Goal: Use online tool/utility: Utilize a website feature to perform a specific function

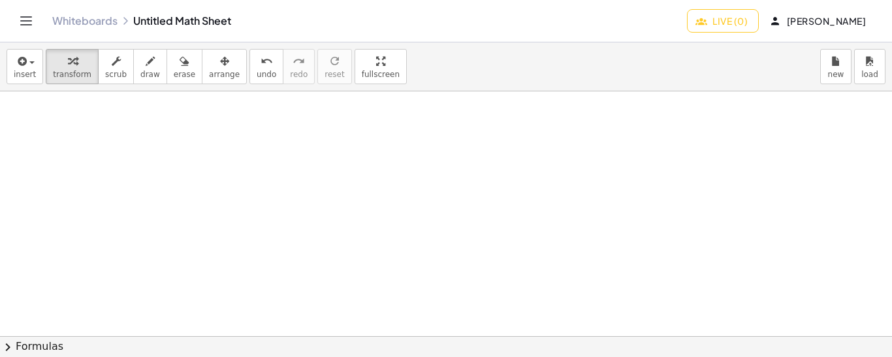
drag, startPoint x: 69, startPoint y: 108, endPoint x: 64, endPoint y: 124, distance: 17.1
click at [146, 67] on icon "button" at bounding box center [150, 62] width 9 height 16
drag, startPoint x: 82, startPoint y: 107, endPoint x: 79, endPoint y: 127, distance: 19.9
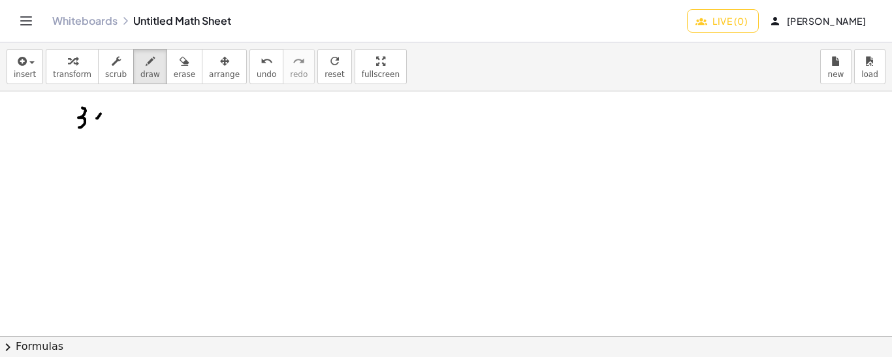
drag, startPoint x: 101, startPoint y: 113, endPoint x: 95, endPoint y: 118, distance: 7.4
drag, startPoint x: 94, startPoint y: 114, endPoint x: 103, endPoint y: 120, distance: 10.9
drag, startPoint x: 110, startPoint y: 100, endPoint x: 112, endPoint y: 110, distance: 10.1
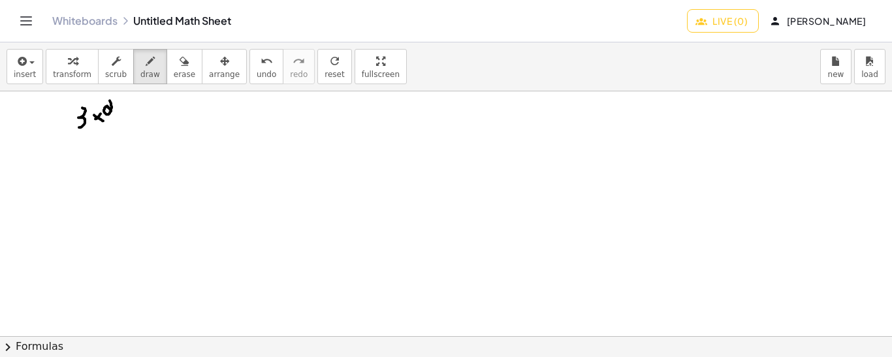
drag, startPoint x: 120, startPoint y: 116, endPoint x: 129, endPoint y: 116, distance: 8.5
drag, startPoint x: 147, startPoint y: 105, endPoint x: 143, endPoint y: 122, distance: 17.4
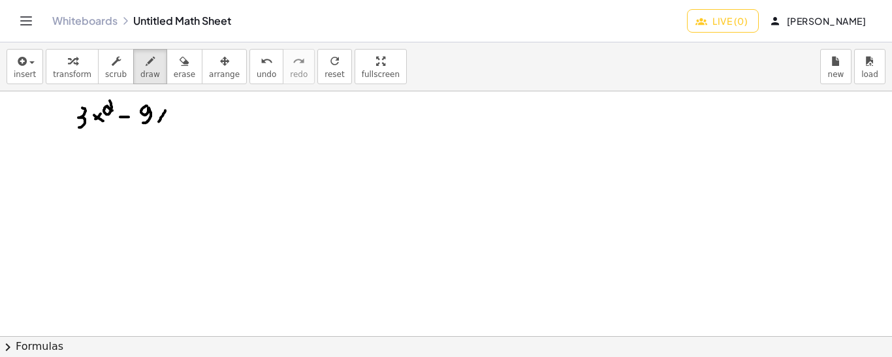
drag, startPoint x: 165, startPoint y: 110, endPoint x: 159, endPoint y: 121, distance: 12.9
drag, startPoint x: 157, startPoint y: 113, endPoint x: 164, endPoint y: 117, distance: 8.5
drag, startPoint x: 174, startPoint y: 115, endPoint x: 183, endPoint y: 115, distance: 9.1
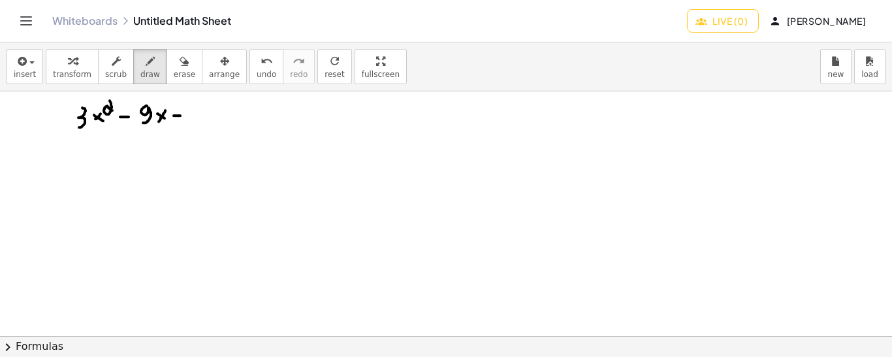
drag, startPoint x: 178, startPoint y: 110, endPoint x: 178, endPoint y: 124, distance: 14.4
drag, startPoint x: 197, startPoint y: 104, endPoint x: 196, endPoint y: 118, distance: 13.7
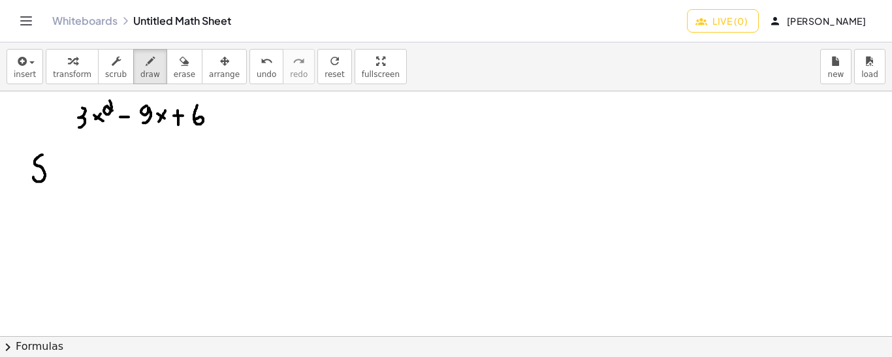
drag, startPoint x: 42, startPoint y: 154, endPoint x: 33, endPoint y: 176, distance: 23.4
drag, startPoint x: 52, startPoint y: 168, endPoint x: 58, endPoint y: 167, distance: 6.6
drag, startPoint x: 51, startPoint y: 160, endPoint x: 58, endPoint y: 160, distance: 7.2
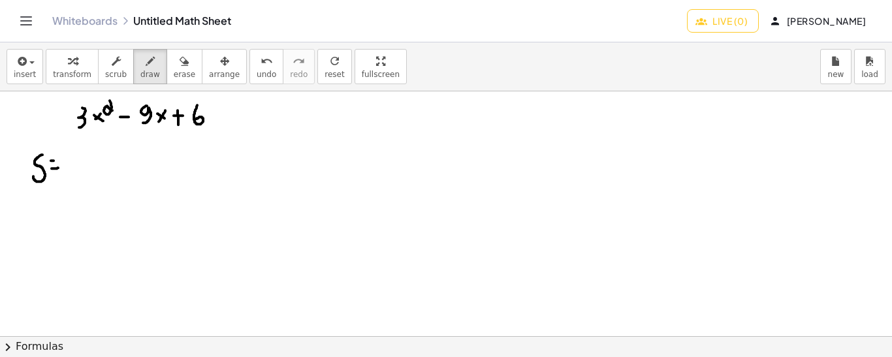
drag, startPoint x: 89, startPoint y: 142, endPoint x: 89, endPoint y: 163, distance: 20.2
drag, startPoint x: 89, startPoint y: 151, endPoint x: 89, endPoint y: 161, distance: 9.8
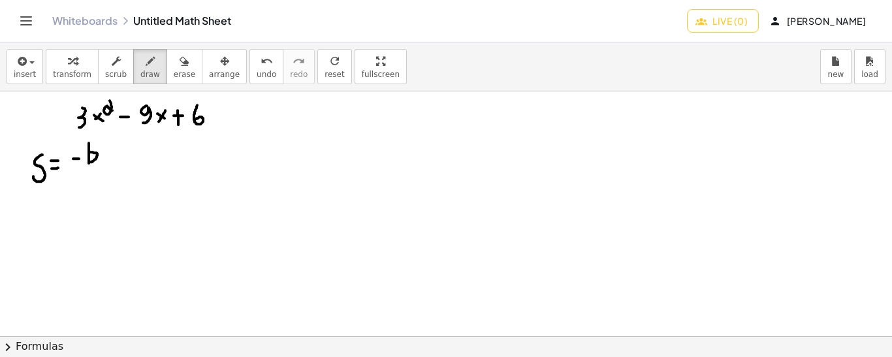
drag, startPoint x: 74, startPoint y: 172, endPoint x: 104, endPoint y: 170, distance: 30.1
drag, startPoint x: 91, startPoint y: 181, endPoint x: 97, endPoint y: 194, distance: 14.6
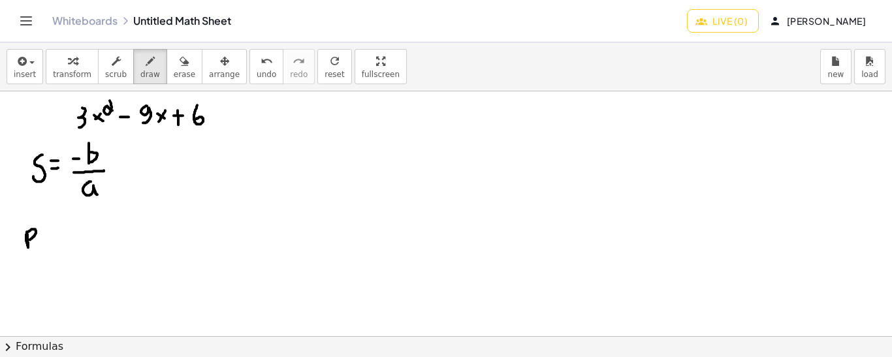
drag, startPoint x: 27, startPoint y: 231, endPoint x: 28, endPoint y: 239, distance: 7.9
drag, startPoint x: 42, startPoint y: 243, endPoint x: 51, endPoint y: 242, distance: 9.2
drag, startPoint x: 41, startPoint y: 236, endPoint x: 50, endPoint y: 237, distance: 8.5
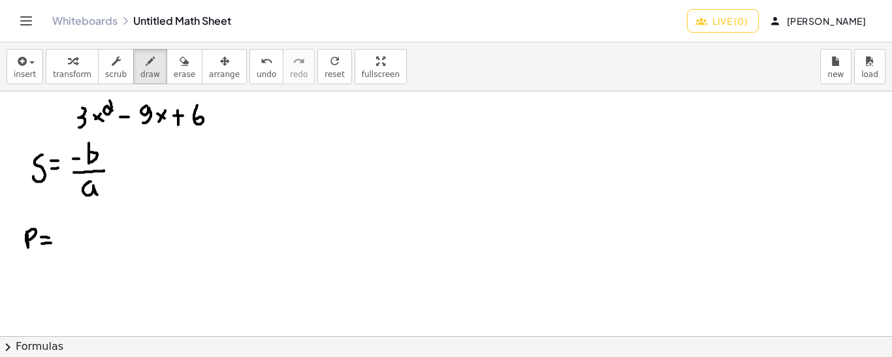
drag, startPoint x: 72, startPoint y: 228, endPoint x: 75, endPoint y: 240, distance: 12.8
drag, startPoint x: 62, startPoint y: 249, endPoint x: 82, endPoint y: 247, distance: 19.6
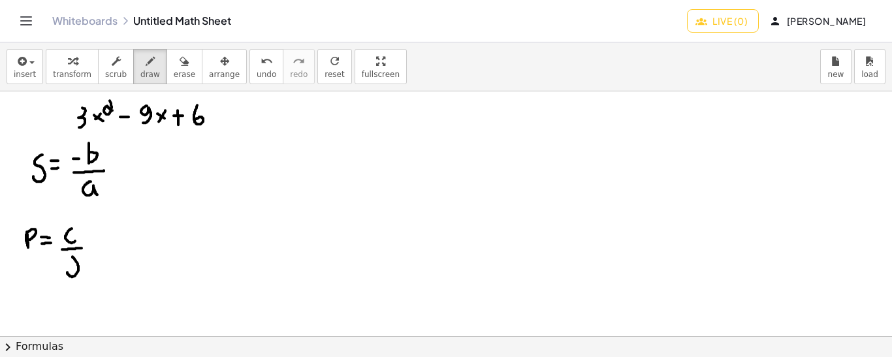
drag, startPoint x: 72, startPoint y: 256, endPoint x: 78, endPoint y: 276, distance: 21.1
click at [260, 66] on icon "undo" at bounding box center [266, 62] width 12 height 16
drag, startPoint x: 74, startPoint y: 258, endPoint x: 82, endPoint y: 270, distance: 13.8
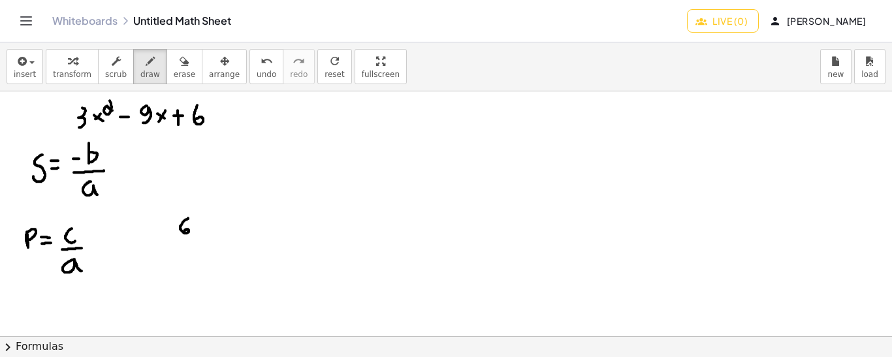
drag, startPoint x: 188, startPoint y: 217, endPoint x: 183, endPoint y: 231, distance: 14.7
drag, startPoint x: 176, startPoint y: 236, endPoint x: 191, endPoint y: 236, distance: 15.7
drag, startPoint x: 180, startPoint y: 243, endPoint x: 189, endPoint y: 259, distance: 18.7
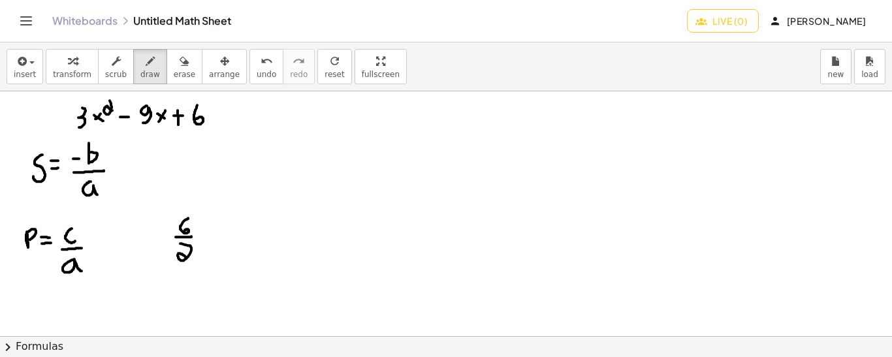
drag, startPoint x: 204, startPoint y: 238, endPoint x: 215, endPoint y: 238, distance: 10.4
drag, startPoint x: 204, startPoint y: 228, endPoint x: 214, endPoint y: 228, distance: 9.8
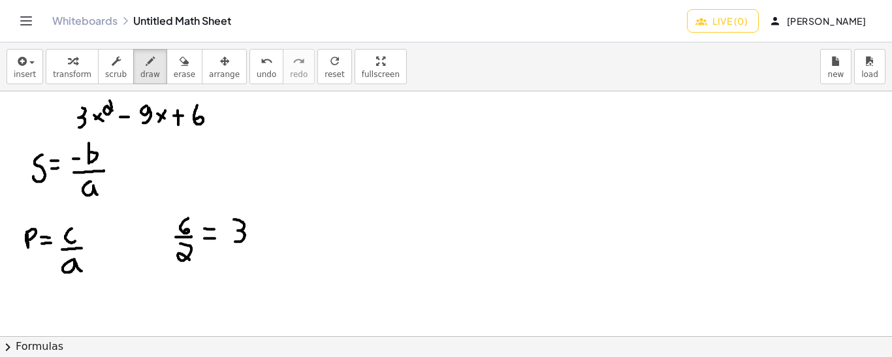
drag, startPoint x: 234, startPoint y: 219, endPoint x: 235, endPoint y: 241, distance: 22.2
drag, startPoint x: 255, startPoint y: 238, endPoint x: 248, endPoint y: 247, distance: 11.1
drag, startPoint x: 264, startPoint y: 240, endPoint x: 260, endPoint y: 245, distance: 7.1
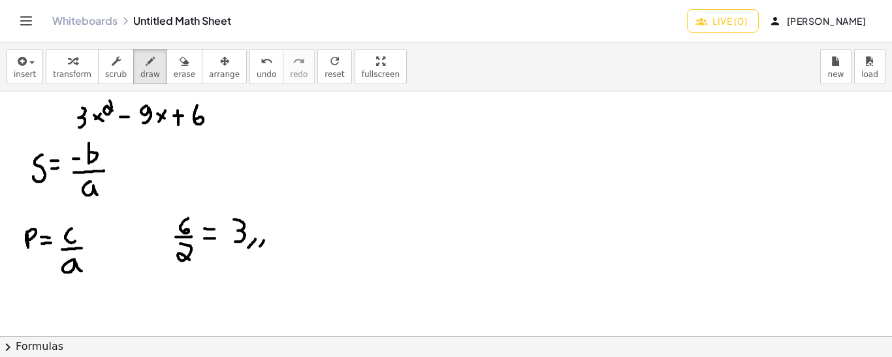
click at [257, 72] on span "undo" at bounding box center [267, 74] width 20 height 9
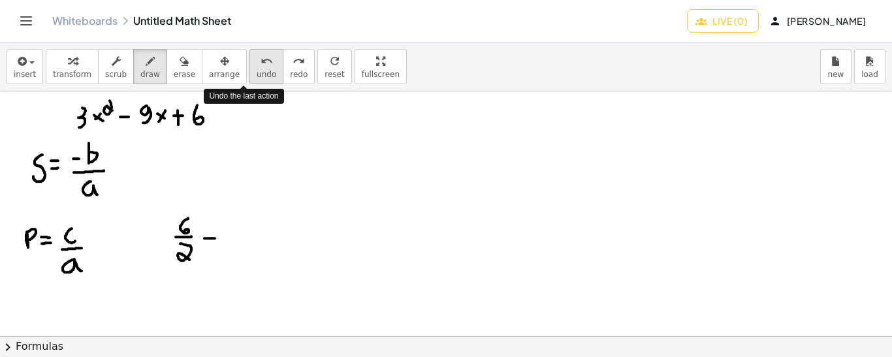
click at [257, 72] on span "undo" at bounding box center [267, 74] width 20 height 9
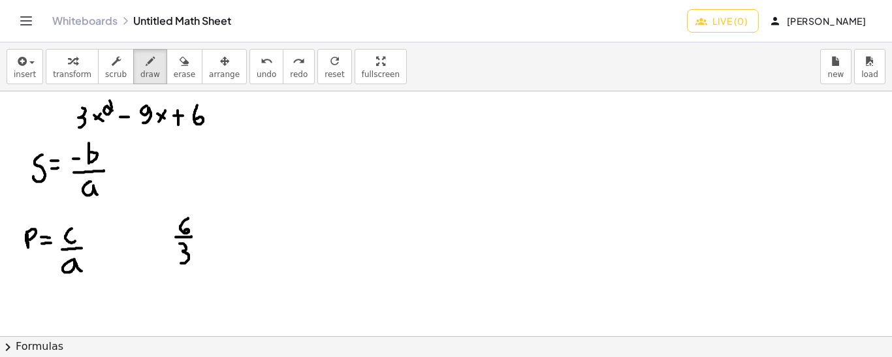
drag, startPoint x: 180, startPoint y: 243, endPoint x: 178, endPoint y: 261, distance: 18.4
drag, startPoint x: 200, startPoint y: 237, endPoint x: 207, endPoint y: 238, distance: 6.6
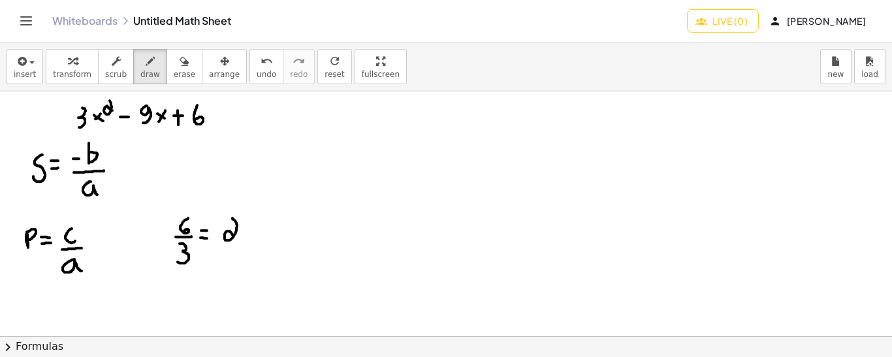
drag, startPoint x: 232, startPoint y: 217, endPoint x: 237, endPoint y: 240, distance: 23.3
drag, startPoint x: 157, startPoint y: 155, endPoint x: 167, endPoint y: 154, distance: 9.8
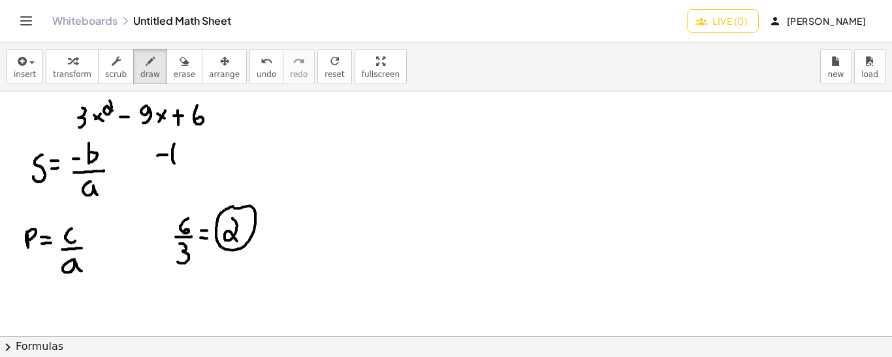
drag, startPoint x: 174, startPoint y: 143, endPoint x: 176, endPoint y: 164, distance: 20.9
drag, startPoint x: 198, startPoint y: 140, endPoint x: 193, endPoint y: 159, distance: 19.5
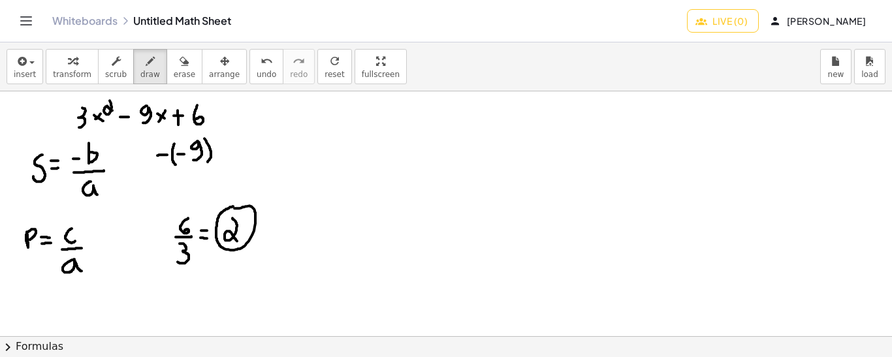
drag, startPoint x: 204, startPoint y: 138, endPoint x: 206, endPoint y: 162, distance: 24.2
drag, startPoint x: 159, startPoint y: 166, endPoint x: 213, endPoint y: 168, distance: 54.8
drag, startPoint x: 185, startPoint y: 170, endPoint x: 182, endPoint y: 187, distance: 16.6
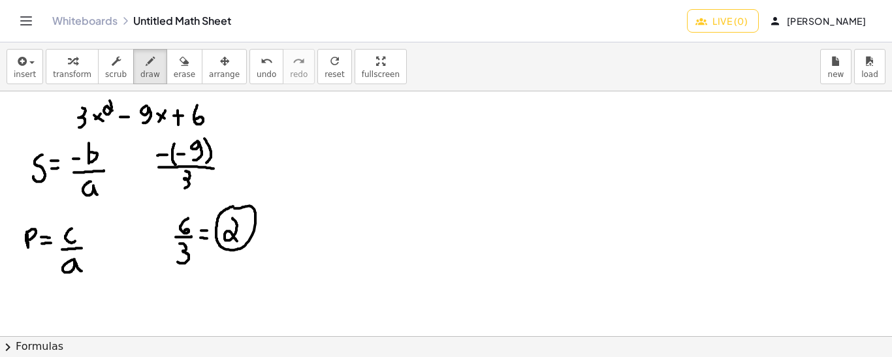
drag, startPoint x: 223, startPoint y: 166, endPoint x: 233, endPoint y: 166, distance: 10.4
drag, startPoint x: 224, startPoint y: 159, endPoint x: 232, endPoint y: 159, distance: 7.8
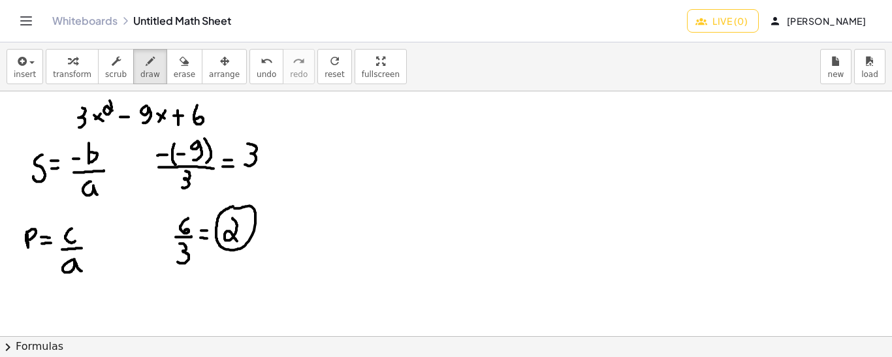
drag, startPoint x: 247, startPoint y: 143, endPoint x: 245, endPoint y: 164, distance: 21.1
drag, startPoint x: 279, startPoint y: 159, endPoint x: 301, endPoint y: 159, distance: 21.5
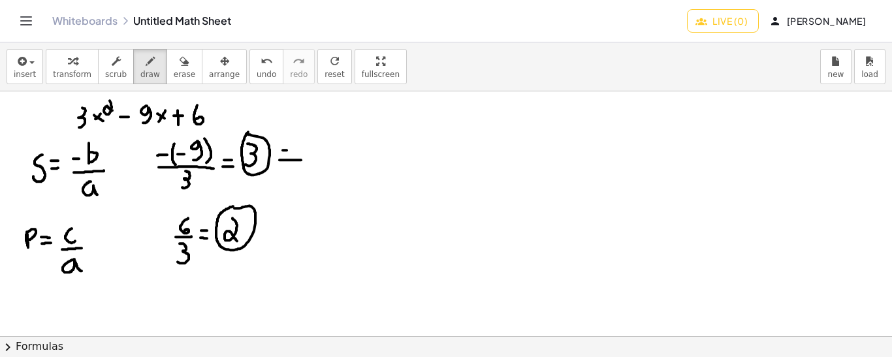
drag, startPoint x: 283, startPoint y: 149, endPoint x: 291, endPoint y: 149, distance: 8.5
drag, startPoint x: 265, startPoint y: 236, endPoint x: 277, endPoint y: 236, distance: 11.8
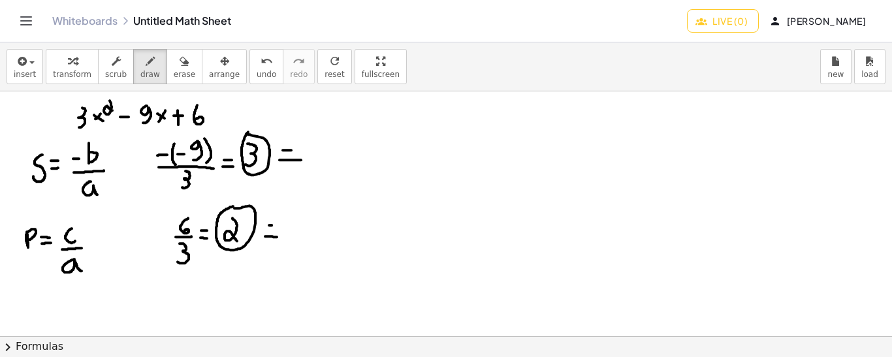
drag, startPoint x: 360, startPoint y: 183, endPoint x: 369, endPoint y: 204, distance: 23.1
click at [257, 71] on span "undo" at bounding box center [267, 74] width 20 height 9
drag, startPoint x: 352, startPoint y: 184, endPoint x: 364, endPoint y: 208, distance: 26.3
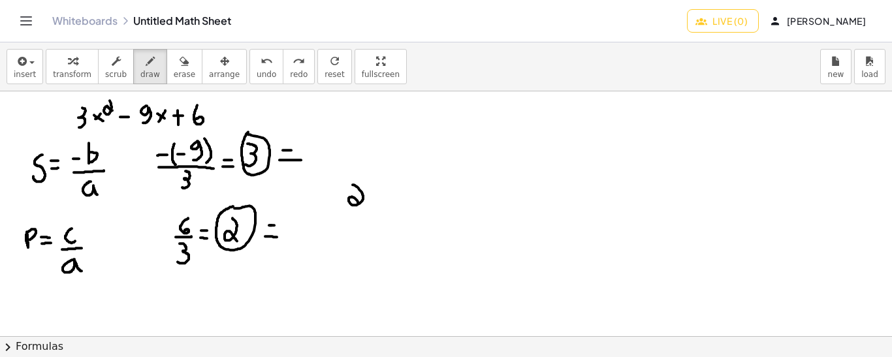
drag, startPoint x: 395, startPoint y: 204, endPoint x: 402, endPoint y: 204, distance: 7.2
drag, startPoint x: 435, startPoint y: 203, endPoint x: 427, endPoint y: 187, distance: 18.4
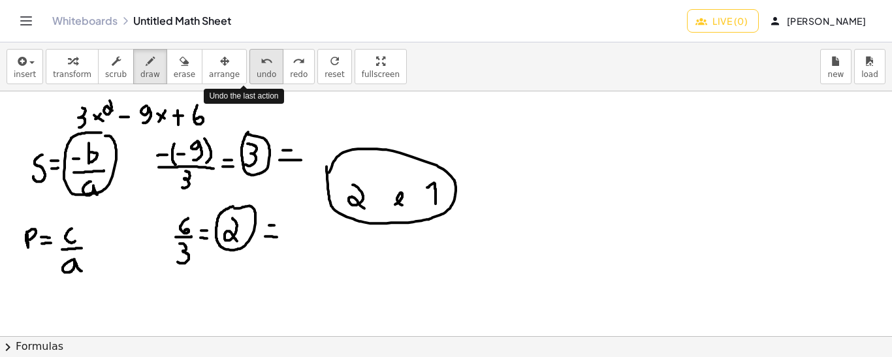
click at [257, 71] on span "undo" at bounding box center [267, 74] width 20 height 9
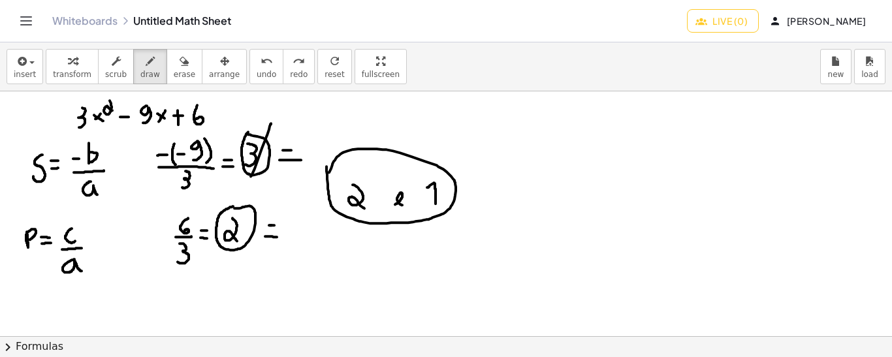
drag, startPoint x: 271, startPoint y: 123, endPoint x: 246, endPoint y: 180, distance: 62.0
drag, startPoint x: 238, startPoint y: 146, endPoint x: 263, endPoint y: 174, distance: 37.9
drag, startPoint x: 217, startPoint y: 206, endPoint x: 235, endPoint y: 236, distance: 35.7
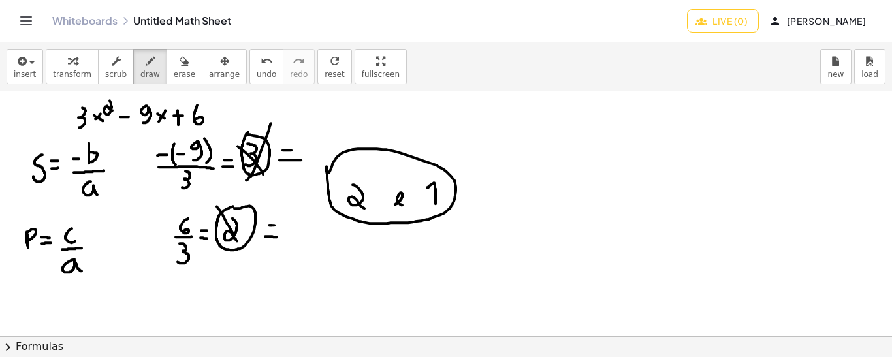
drag, startPoint x: 251, startPoint y: 207, endPoint x: 232, endPoint y: 230, distance: 30.1
click at [257, 74] on span "undo" at bounding box center [267, 74] width 20 height 9
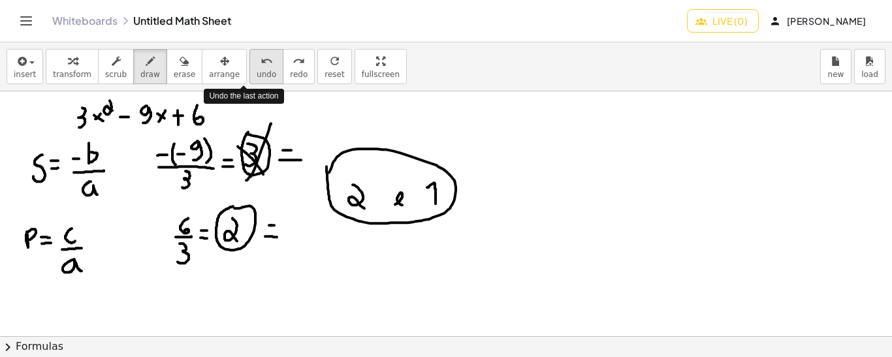
click at [257, 74] on span "undo" at bounding box center [267, 74] width 20 height 9
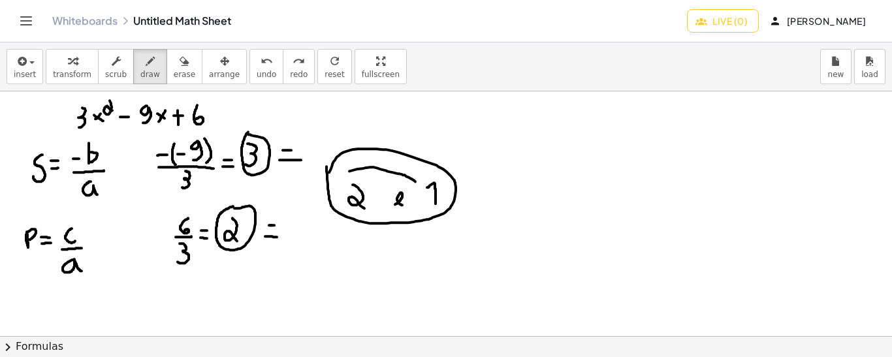
drag, startPoint x: 349, startPoint y: 170, endPoint x: 416, endPoint y: 183, distance: 68.4
drag, startPoint x: 354, startPoint y: 217, endPoint x: 420, endPoint y: 208, distance: 66.6
click at [257, 73] on span "undo" at bounding box center [267, 74] width 20 height 9
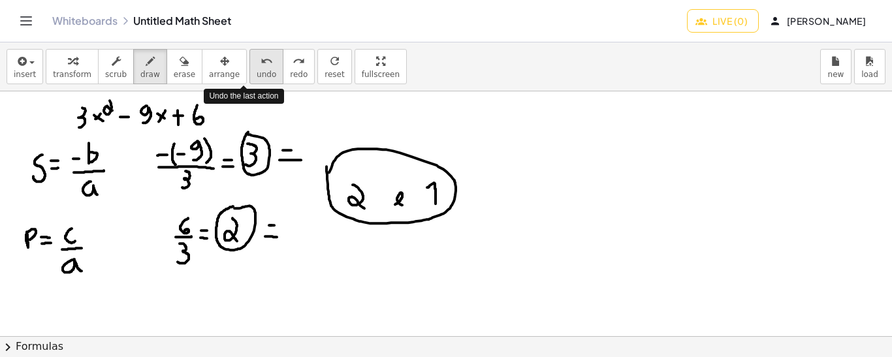
click at [257, 73] on span "undo" at bounding box center [267, 74] width 20 height 9
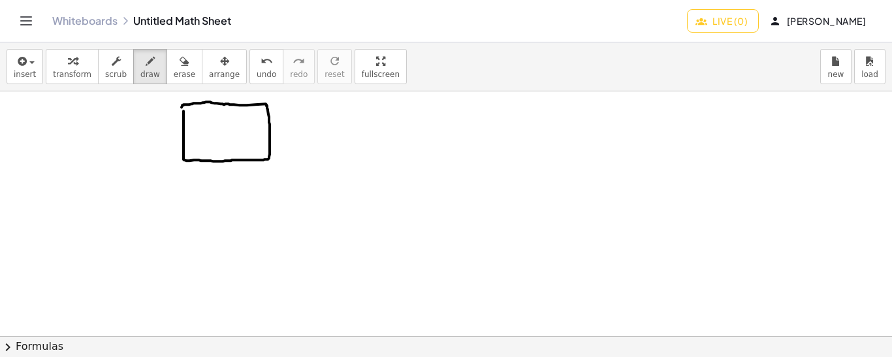
drag, startPoint x: 229, startPoint y: 171, endPoint x: 223, endPoint y: 182, distance: 12.9
drag, startPoint x: 222, startPoint y: 174, endPoint x: 233, endPoint y: 184, distance: 15.2
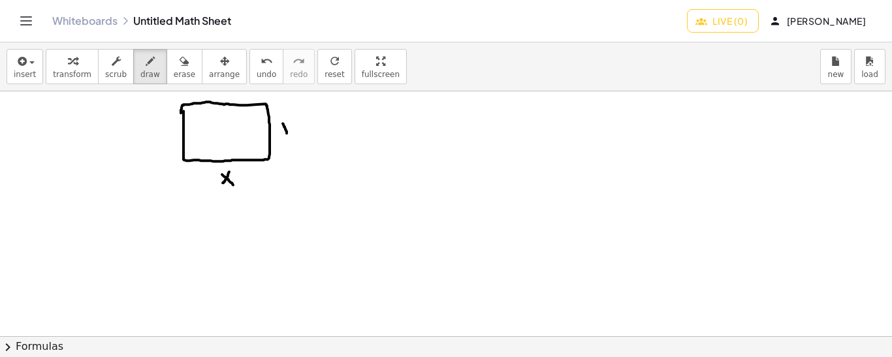
drag, startPoint x: 283, startPoint y: 123, endPoint x: 287, endPoint y: 133, distance: 10.5
drag, startPoint x: 289, startPoint y: 125, endPoint x: 283, endPoint y: 141, distance: 17.0
drag, startPoint x: 390, startPoint y: 119, endPoint x: 388, endPoint y: 135, distance: 16.4
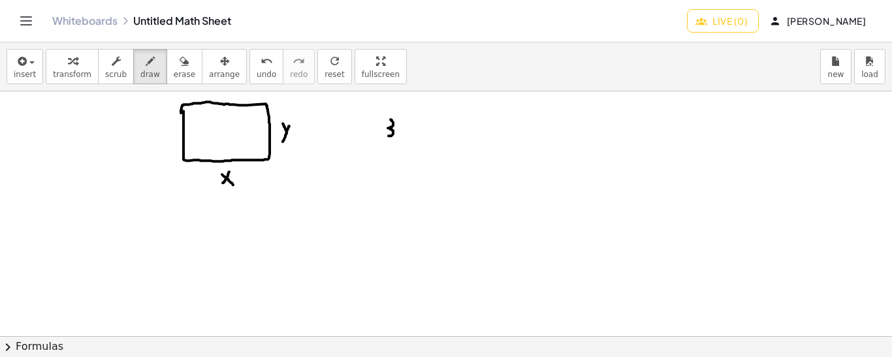
drag, startPoint x: 401, startPoint y: 119, endPoint x: 401, endPoint y: 133, distance: 13.1
drag, startPoint x: 148, startPoint y: 125, endPoint x: 153, endPoint y: 132, distance: 8.9
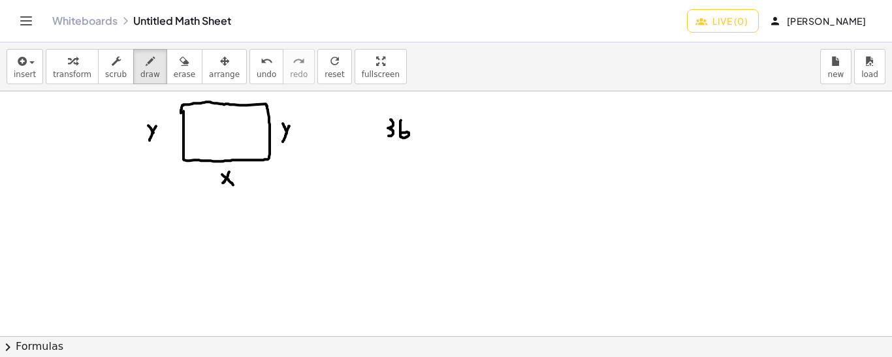
drag, startPoint x: 156, startPoint y: 125, endPoint x: 148, endPoint y: 142, distance: 18.1
drag, startPoint x: 234, startPoint y: 93, endPoint x: 225, endPoint y: 102, distance: 13.0
drag, startPoint x: 223, startPoint y: 94, endPoint x: 230, endPoint y: 99, distance: 9.1
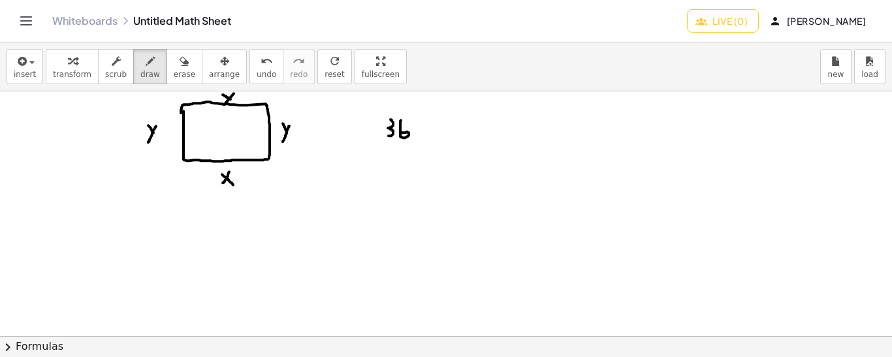
drag, startPoint x: 421, startPoint y: 131, endPoint x: 429, endPoint y: 131, distance: 7.9
drag, startPoint x: 420, startPoint y: 123, endPoint x: 428, endPoint y: 125, distance: 7.9
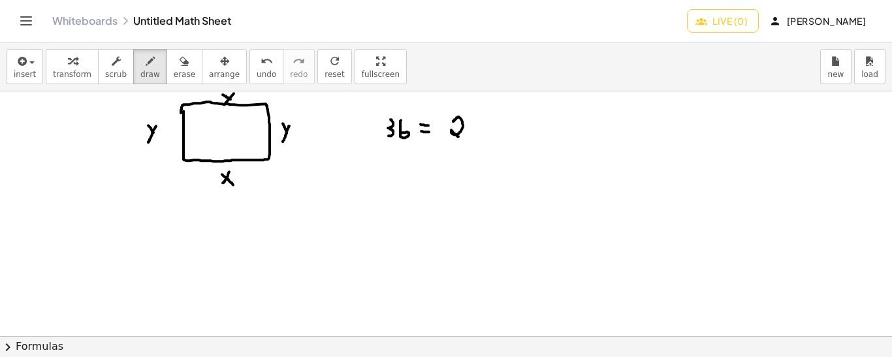
drag, startPoint x: 455, startPoint y: 119, endPoint x: 462, endPoint y: 137, distance: 19.6
drag, startPoint x: 477, startPoint y: 124, endPoint x: 471, endPoint y: 131, distance: 8.9
drag, startPoint x: 470, startPoint y: 125, endPoint x: 476, endPoint y: 131, distance: 8.3
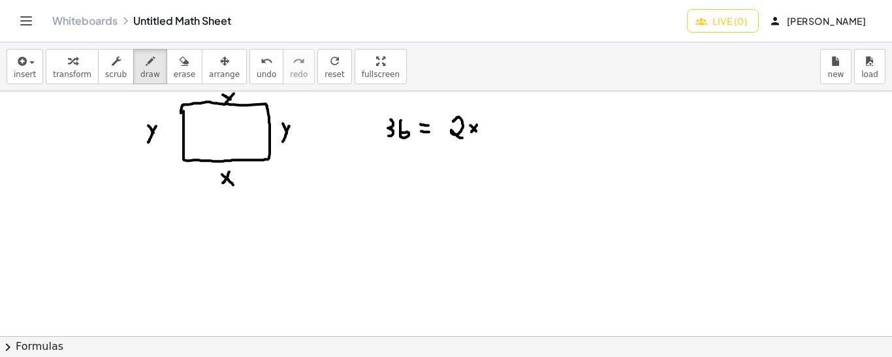
drag, startPoint x: 480, startPoint y: 127, endPoint x: 490, endPoint y: 128, distance: 9.8
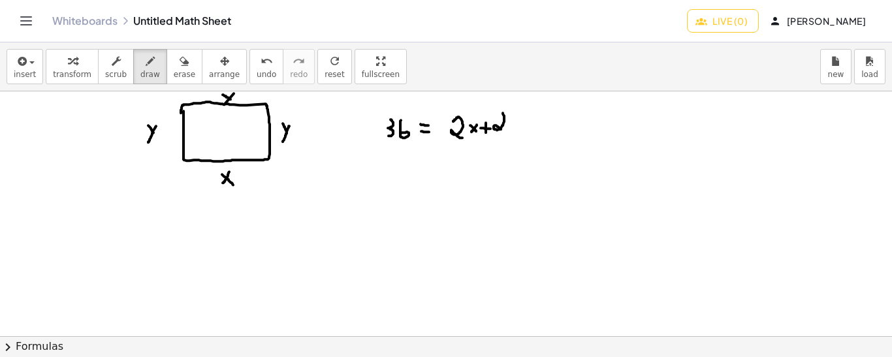
drag, startPoint x: 503, startPoint y: 112, endPoint x: 503, endPoint y: 129, distance: 17.0
drag, startPoint x: 512, startPoint y: 125, endPoint x: 504, endPoint y: 138, distance: 16.1
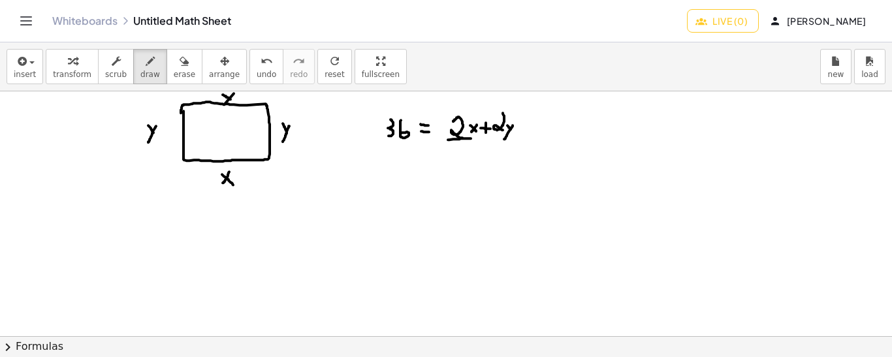
drag, startPoint x: 448, startPoint y: 139, endPoint x: 473, endPoint y: 138, distance: 25.5
drag, startPoint x: 492, startPoint y: 140, endPoint x: 509, endPoint y: 140, distance: 16.3
drag, startPoint x: 448, startPoint y: 158, endPoint x: 459, endPoint y: 179, distance: 23.4
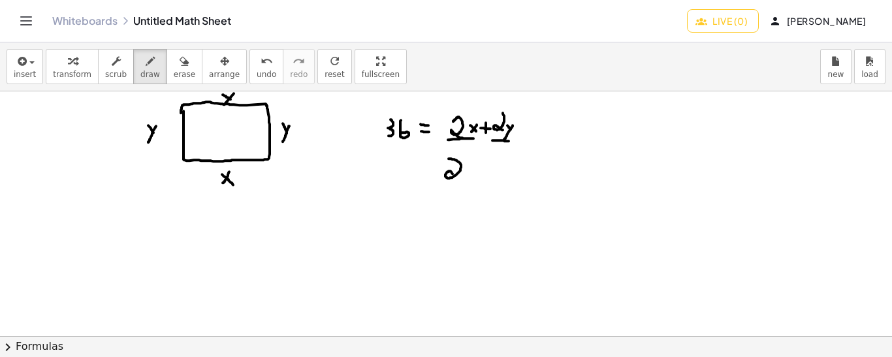
drag, startPoint x: 473, startPoint y: 157, endPoint x: 465, endPoint y: 174, distance: 18.4
drag, startPoint x: 473, startPoint y: 155, endPoint x: 472, endPoint y: 183, distance: 27.4
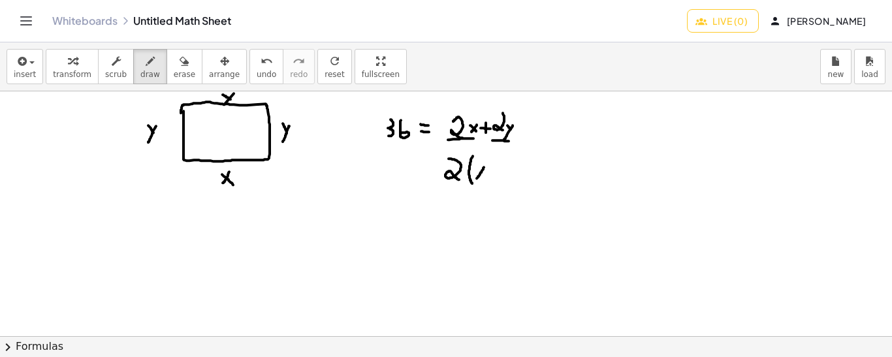
drag, startPoint x: 484, startPoint y: 166, endPoint x: 476, endPoint y: 178, distance: 14.1
drag, startPoint x: 477, startPoint y: 166, endPoint x: 484, endPoint y: 176, distance: 11.6
drag, startPoint x: 493, startPoint y: 170, endPoint x: 500, endPoint y: 168, distance: 7.3
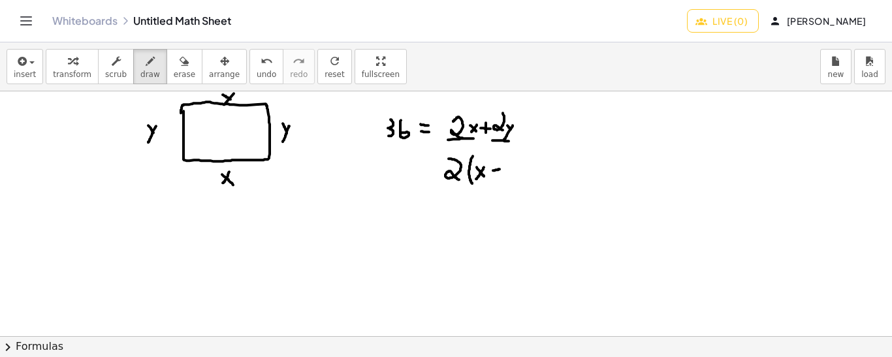
drag, startPoint x: 495, startPoint y: 164, endPoint x: 496, endPoint y: 176, distance: 12.4
drag, startPoint x: 504, startPoint y: 167, endPoint x: 511, endPoint y: 173, distance: 9.3
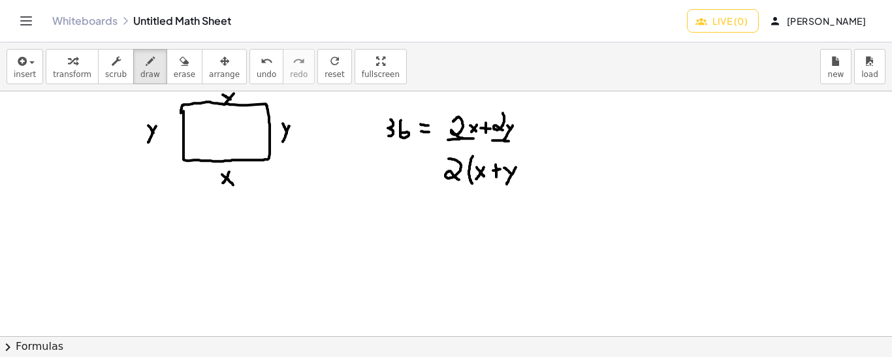
drag, startPoint x: 516, startPoint y: 166, endPoint x: 506, endPoint y: 183, distance: 19.6
drag, startPoint x: 520, startPoint y: 154, endPoint x: 520, endPoint y: 183, distance: 29.4
drag, startPoint x: 529, startPoint y: 172, endPoint x: 540, endPoint y: 172, distance: 10.5
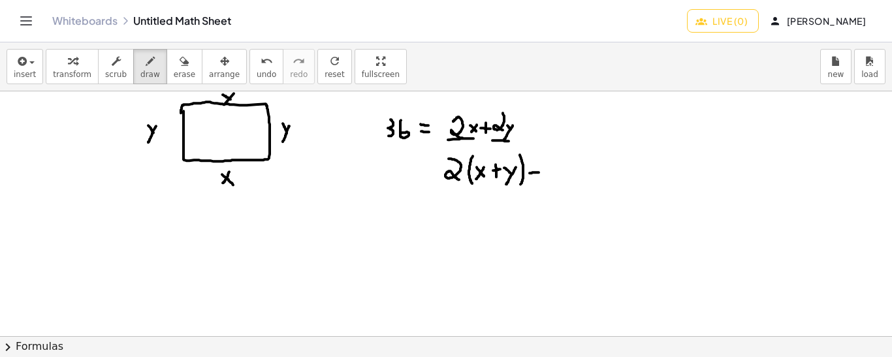
drag, startPoint x: 530, startPoint y: 164, endPoint x: 543, endPoint y: 163, distance: 13.1
drag, startPoint x: 551, startPoint y: 152, endPoint x: 550, endPoint y: 175, distance: 22.9
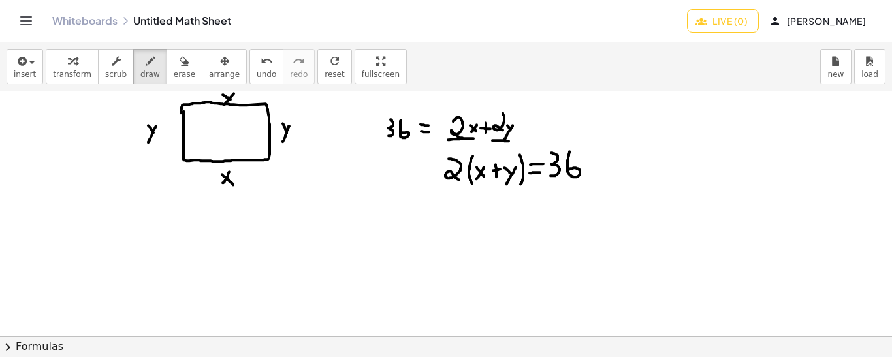
drag, startPoint x: 569, startPoint y: 151, endPoint x: 567, endPoint y: 169, distance: 18.5
drag, startPoint x: 485, startPoint y: 197, endPoint x: 476, endPoint y: 211, distance: 16.5
drag, startPoint x: 474, startPoint y: 201, endPoint x: 484, endPoint y: 210, distance: 13.5
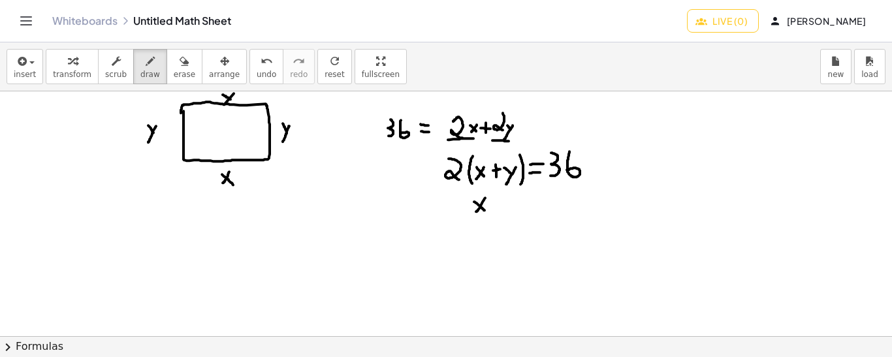
drag, startPoint x: 490, startPoint y: 200, endPoint x: 501, endPoint y: 200, distance: 10.4
drag, startPoint x: 493, startPoint y: 194, endPoint x: 497, endPoint y: 209, distance: 15.4
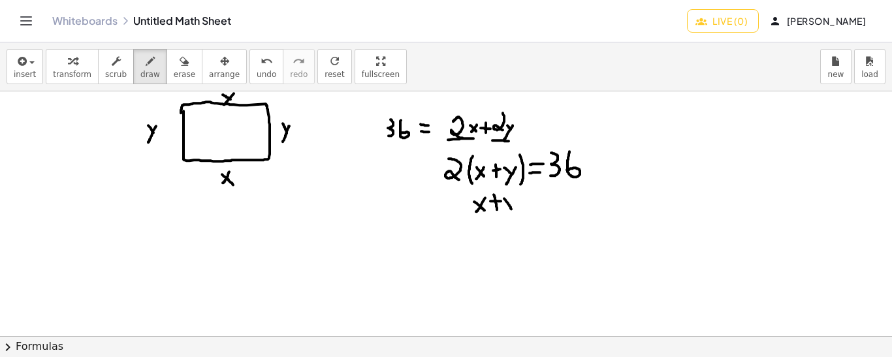
drag, startPoint x: 504, startPoint y: 198, endPoint x: 511, endPoint y: 208, distance: 12.7
drag, startPoint x: 516, startPoint y: 198, endPoint x: 508, endPoint y: 218, distance: 21.1
drag, startPoint x: 522, startPoint y: 206, endPoint x: 531, endPoint y: 205, distance: 9.9
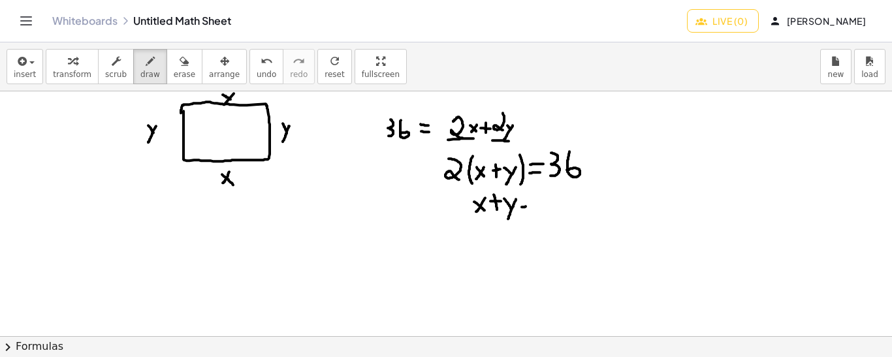
drag, startPoint x: 520, startPoint y: 196, endPoint x: 529, endPoint y: 196, distance: 8.5
drag, startPoint x: 540, startPoint y: 191, endPoint x: 540, endPoint y: 208, distance: 16.3
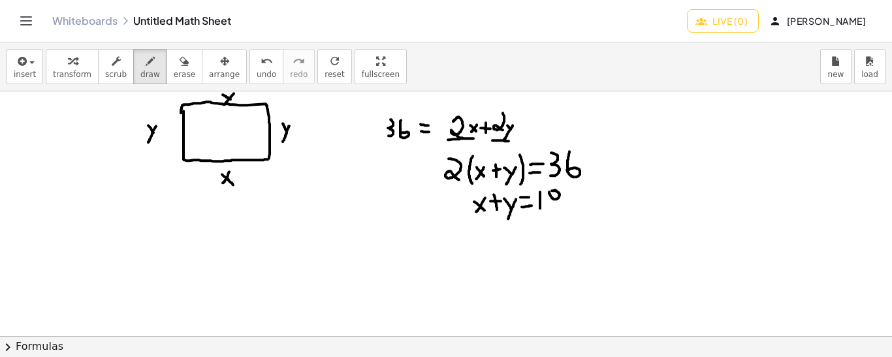
drag, startPoint x: 551, startPoint y: 197, endPoint x: 560, endPoint y: 196, distance: 9.2
drag, startPoint x: 486, startPoint y: 232, endPoint x: 475, endPoint y: 245, distance: 17.6
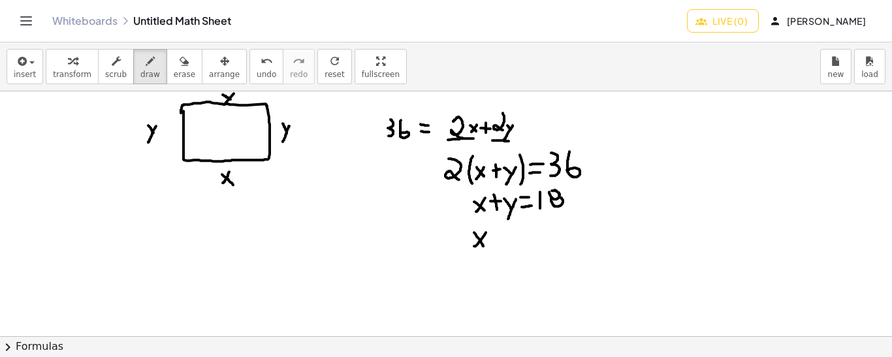
drag, startPoint x: 474, startPoint y: 232, endPoint x: 484, endPoint y: 247, distance: 17.9
drag, startPoint x: 501, startPoint y: 228, endPoint x: 512, endPoint y: 247, distance: 21.4
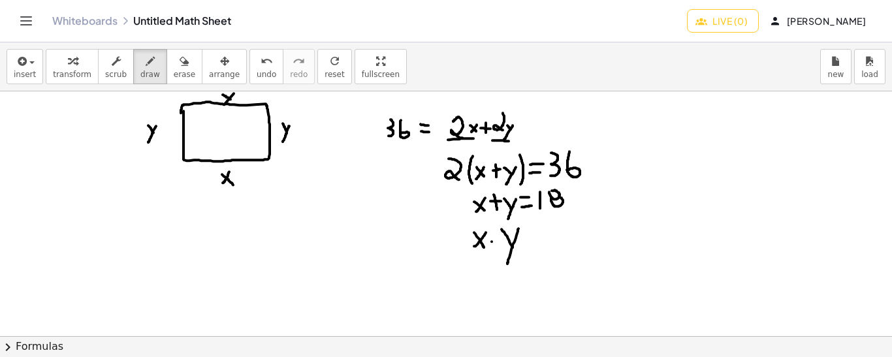
drag, startPoint x: 518, startPoint y: 228, endPoint x: 507, endPoint y: 263, distance: 37.0
drag, startPoint x: 523, startPoint y: 241, endPoint x: 532, endPoint y: 240, distance: 9.2
drag, startPoint x: 522, startPoint y: 232, endPoint x: 531, endPoint y: 232, distance: 9.1
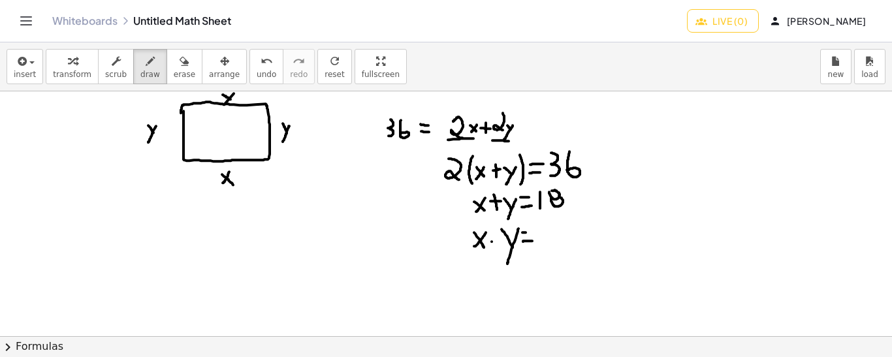
drag, startPoint x: 546, startPoint y: 237, endPoint x: 539, endPoint y: 221, distance: 17.6
drag, startPoint x: 544, startPoint y: 229, endPoint x: 551, endPoint y: 229, distance: 7.2
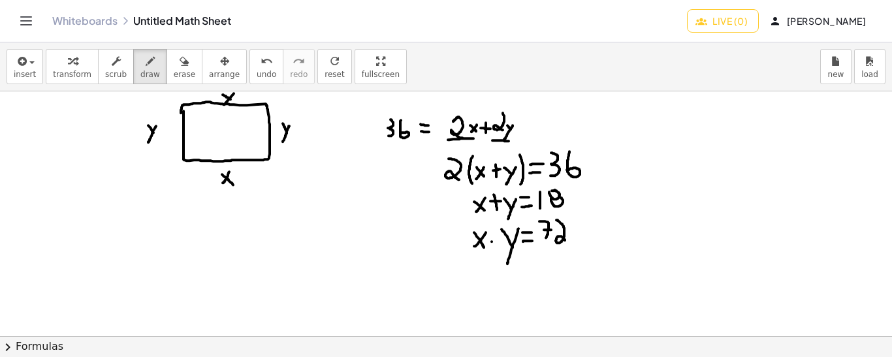
drag, startPoint x: 556, startPoint y: 219, endPoint x: 566, endPoint y: 241, distance: 23.7
drag, startPoint x: 469, startPoint y: 213, endPoint x: 512, endPoint y: 217, distance: 43.3
drag, startPoint x: 476, startPoint y: 249, endPoint x: 518, endPoint y: 256, distance: 42.3
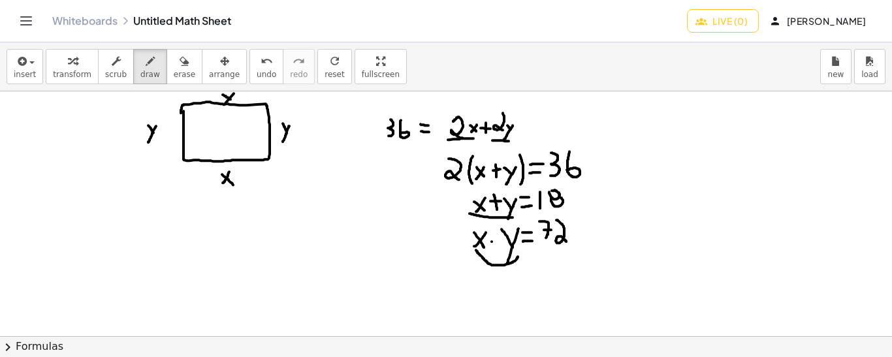
drag, startPoint x: 397, startPoint y: 198, endPoint x: 392, endPoint y: 213, distance: 15.7
drag, startPoint x: 406, startPoint y: 208, endPoint x: 413, endPoint y: 208, distance: 7.2
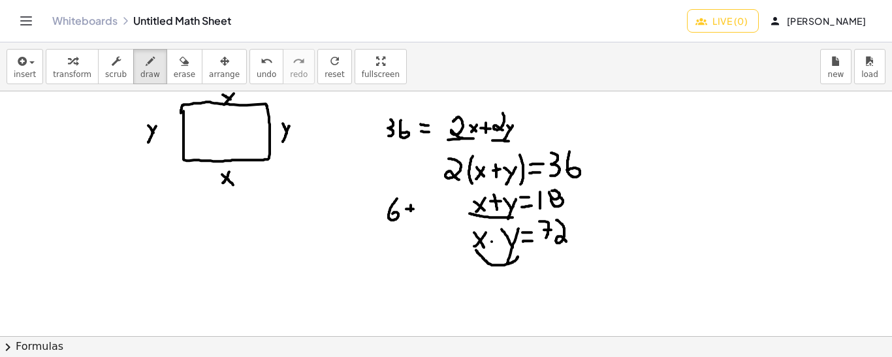
drag, startPoint x: 418, startPoint y: 202, endPoint x: 418, endPoint y: 213, distance: 11.1
drag, startPoint x: 428, startPoint y: 200, endPoint x: 430, endPoint y: 215, distance: 15.2
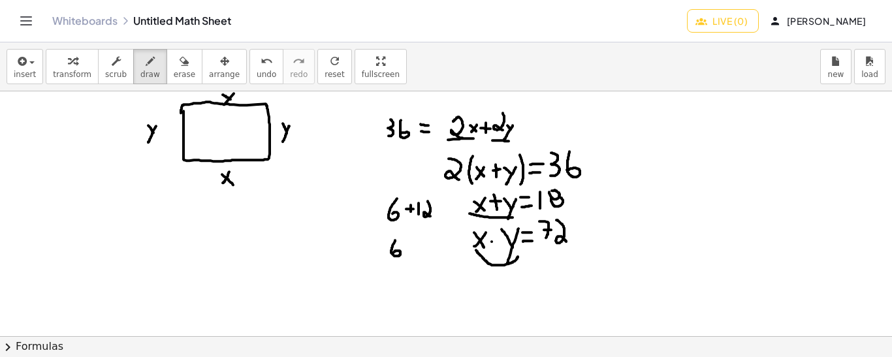
drag, startPoint x: 395, startPoint y: 240, endPoint x: 393, endPoint y: 252, distance: 12.6
drag, startPoint x: 421, startPoint y: 238, endPoint x: 421, endPoint y: 251, distance: 12.4
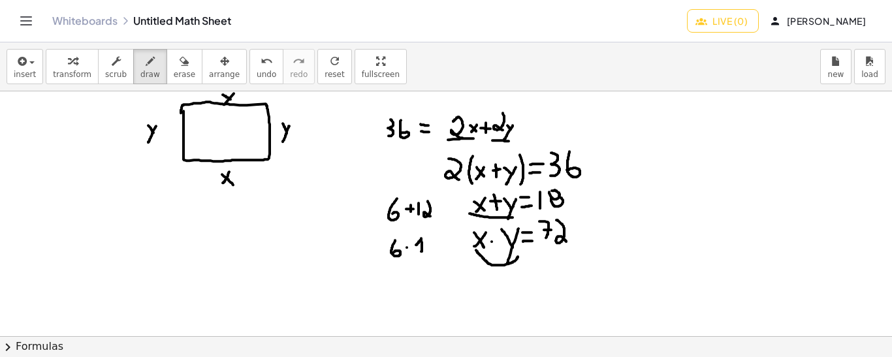
drag, startPoint x: 421, startPoint y: 238, endPoint x: 416, endPoint y: 244, distance: 8.4
drag, startPoint x: 428, startPoint y: 238, endPoint x: 438, endPoint y: 255, distance: 20.2
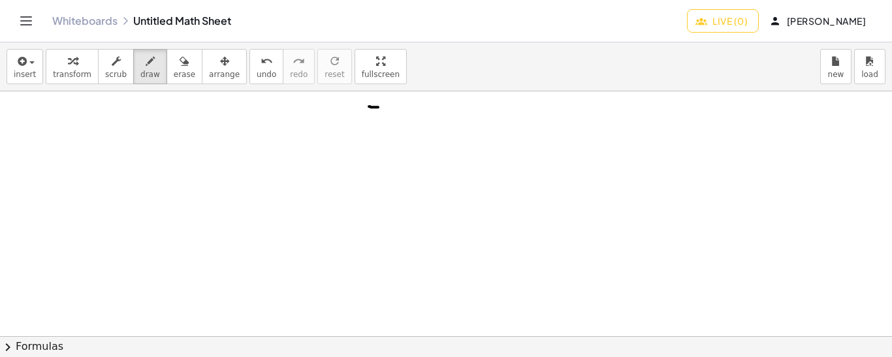
drag, startPoint x: 369, startPoint y: 106, endPoint x: 378, endPoint y: 106, distance: 9.2
drag, startPoint x: 392, startPoint y: 99, endPoint x: 382, endPoint y: 116, distance: 19.0
drag, startPoint x: 402, startPoint y: 99, endPoint x: 407, endPoint y: 119, distance: 20.7
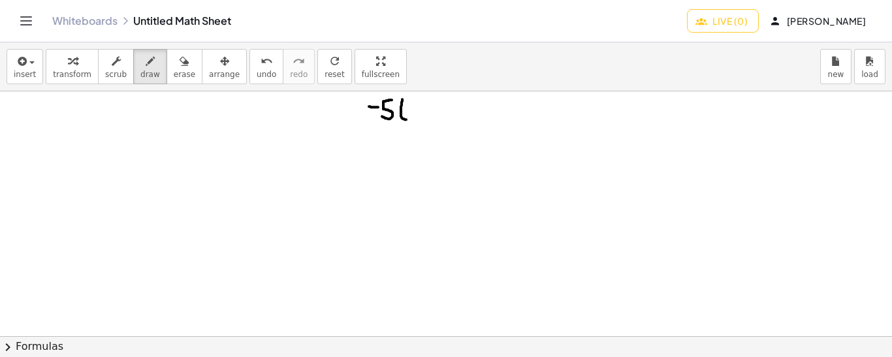
drag, startPoint x: 398, startPoint y: 102, endPoint x: 406, endPoint y: 102, distance: 7.8
drag, startPoint x: 416, startPoint y: 95, endPoint x: 418, endPoint y: 106, distance: 11.4
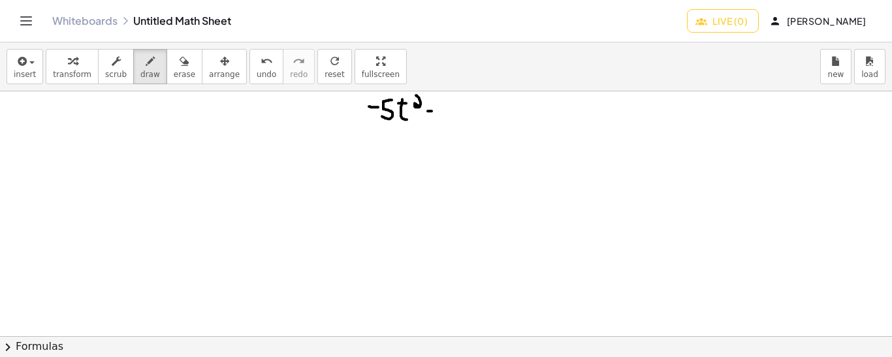
drag, startPoint x: 428, startPoint y: 110, endPoint x: 435, endPoint y: 110, distance: 7.2
drag, startPoint x: 433, startPoint y: 107, endPoint x: 433, endPoint y: 116, distance: 9.2
drag, startPoint x: 445, startPoint y: 101, endPoint x: 446, endPoint y: 116, distance: 15.1
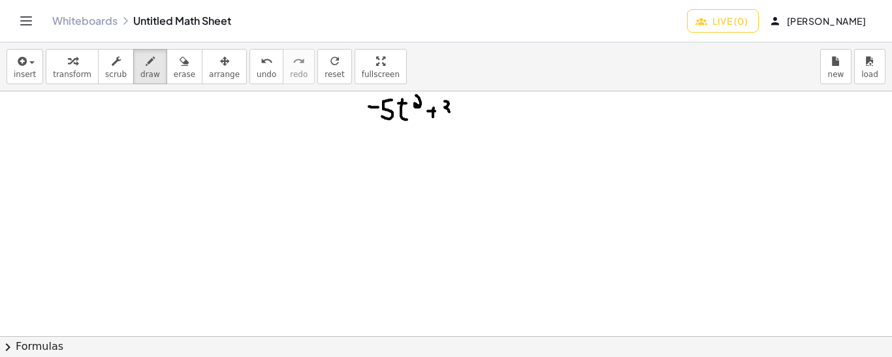
drag, startPoint x: 475, startPoint y: 100, endPoint x: 481, endPoint y: 113, distance: 14.3
drag, startPoint x: 473, startPoint y: 104, endPoint x: 482, endPoint y: 104, distance: 8.5
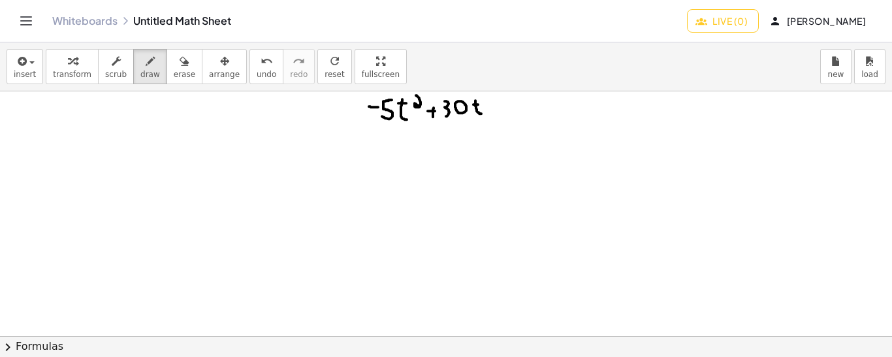
drag, startPoint x: 488, startPoint y: 106, endPoint x: 497, endPoint y: 106, distance: 9.2
drag, startPoint x: 492, startPoint y: 100, endPoint x: 492, endPoint y: 110, distance: 9.8
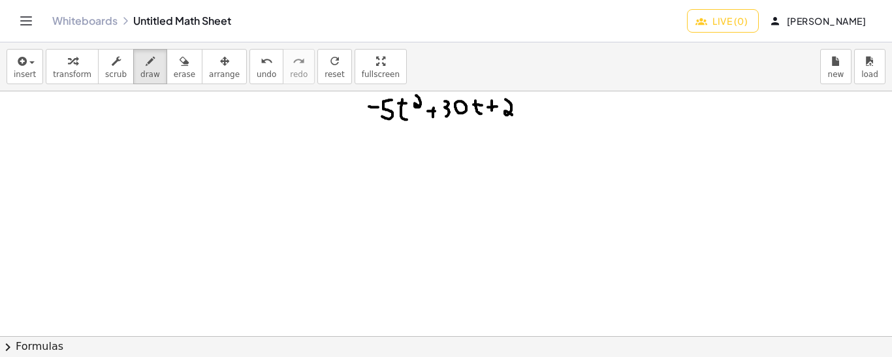
drag, startPoint x: 505, startPoint y: 99, endPoint x: 512, endPoint y: 115, distance: 17.8
drag, startPoint x: 534, startPoint y: 106, endPoint x: 542, endPoint y: 107, distance: 8.5
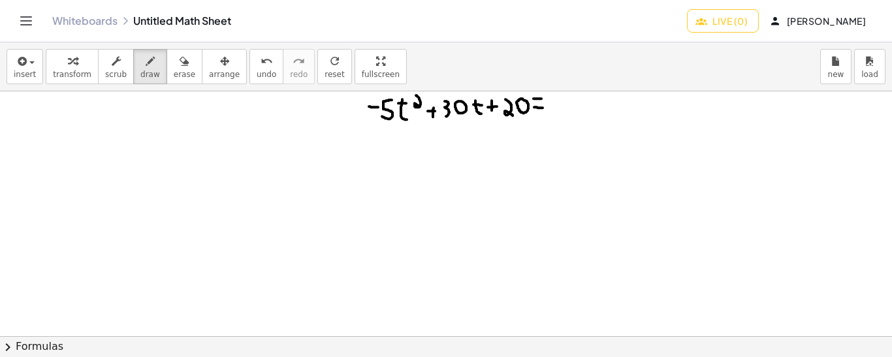
drag, startPoint x: 533, startPoint y: 98, endPoint x: 542, endPoint y: 98, distance: 8.5
drag, startPoint x: 552, startPoint y: 98, endPoint x: 559, endPoint y: 108, distance: 12.1
drag, startPoint x: 574, startPoint y: 96, endPoint x: 567, endPoint y: 116, distance: 21.1
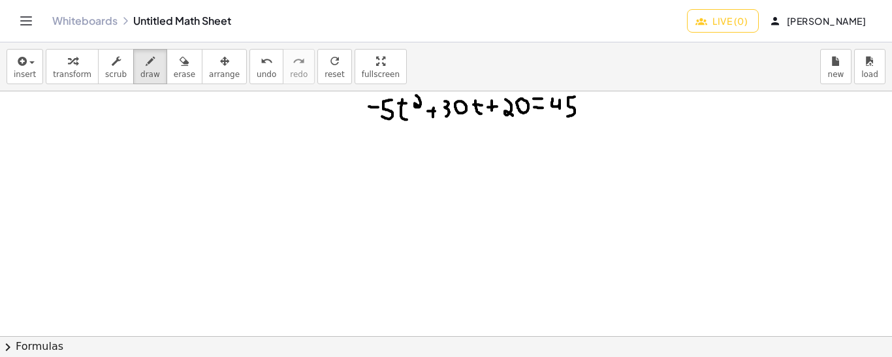
drag, startPoint x: 563, startPoint y: 120, endPoint x: 524, endPoint y: 125, distance: 39.4
click at [257, 72] on span "undo" at bounding box center [267, 74] width 20 height 9
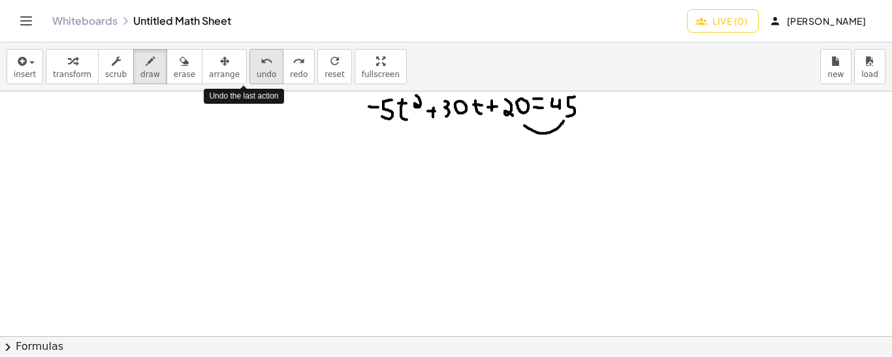
click at [257, 72] on span "undo" at bounding box center [267, 74] width 20 height 9
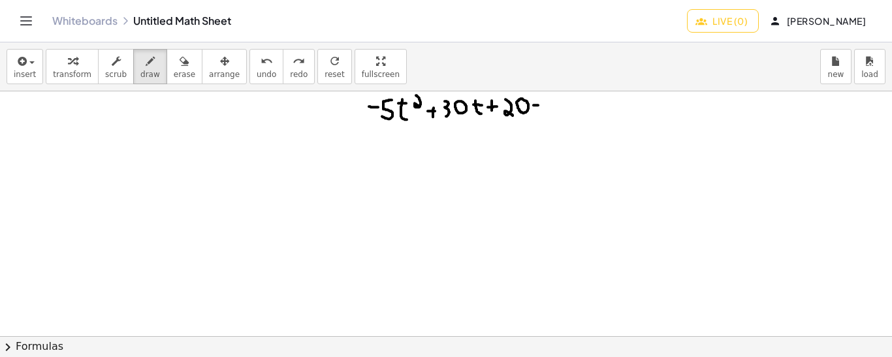
drag, startPoint x: 545, startPoint y: 96, endPoint x: 550, endPoint y: 113, distance: 17.6
drag, startPoint x: 563, startPoint y: 97, endPoint x: 558, endPoint y: 116, distance: 18.8
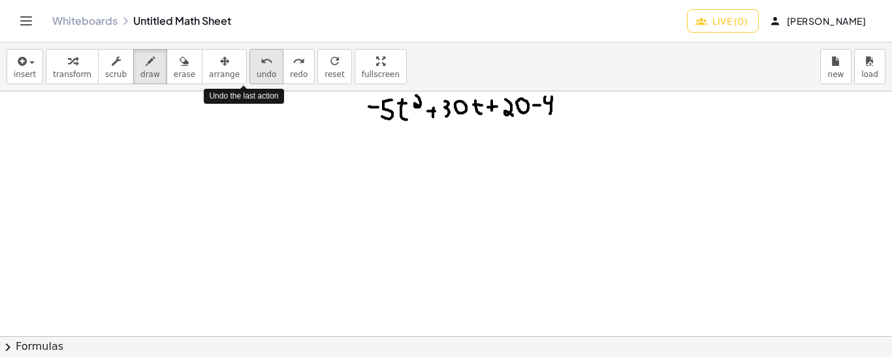
click at [257, 70] on span "undo" at bounding box center [267, 74] width 20 height 9
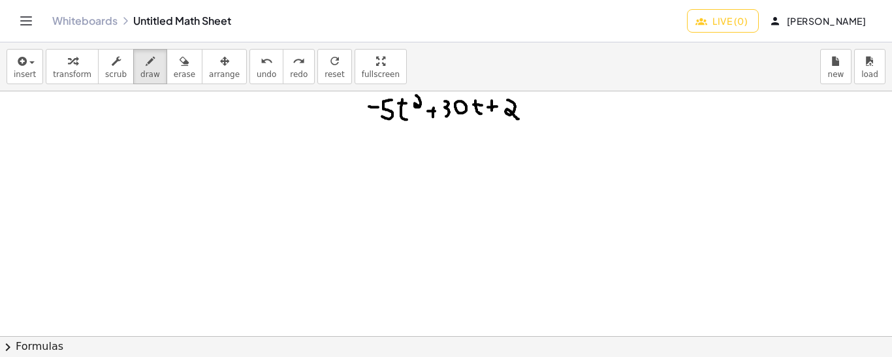
drag, startPoint x: 507, startPoint y: 99, endPoint x: 518, endPoint y: 118, distance: 21.9
drag, startPoint x: 527, startPoint y: 101, endPoint x: 525, endPoint y: 120, distance: 19.7
click at [257, 71] on span "undo" at bounding box center [267, 74] width 20 height 9
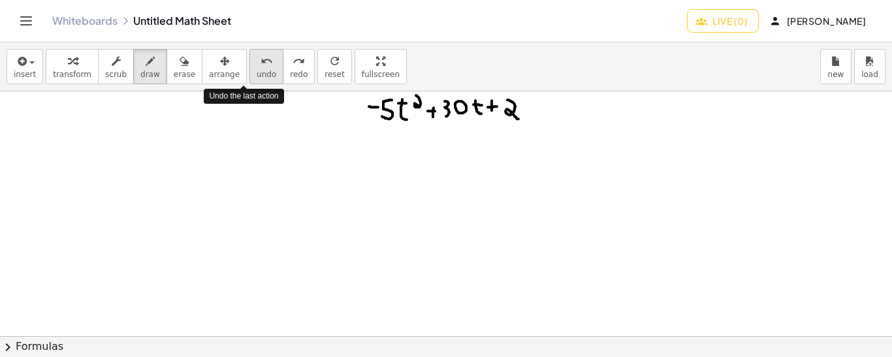
click at [257, 71] on span "undo" at bounding box center [267, 74] width 20 height 9
drag, startPoint x: 505, startPoint y: 96, endPoint x: 516, endPoint y: 118, distance: 24.8
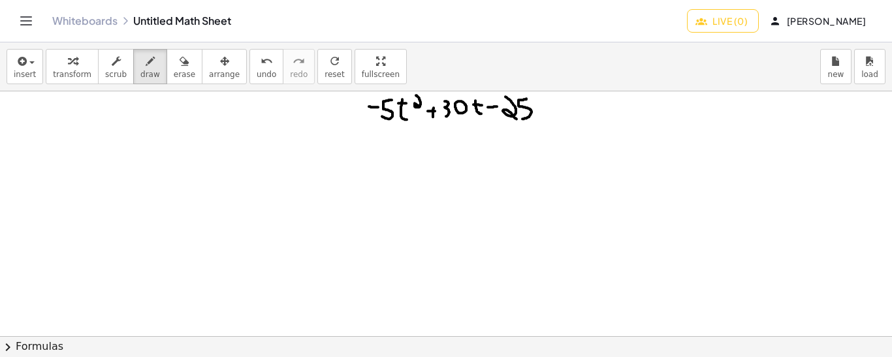
drag, startPoint x: 526, startPoint y: 98, endPoint x: 522, endPoint y: 117, distance: 20.0
drag, startPoint x: 364, startPoint y: 127, endPoint x: 393, endPoint y: 129, distance: 28.8
drag, startPoint x: 440, startPoint y: 117, endPoint x: 463, endPoint y: 119, distance: 22.9
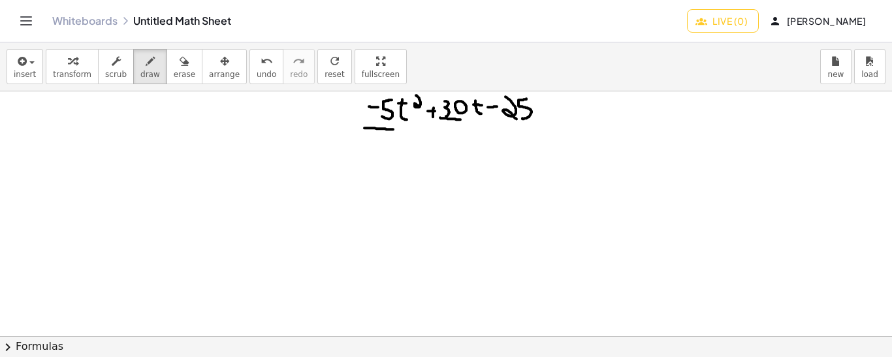
drag, startPoint x: 502, startPoint y: 127, endPoint x: 524, endPoint y: 126, distance: 22.2
drag, startPoint x: 377, startPoint y: 157, endPoint x: 386, endPoint y: 157, distance: 9.8
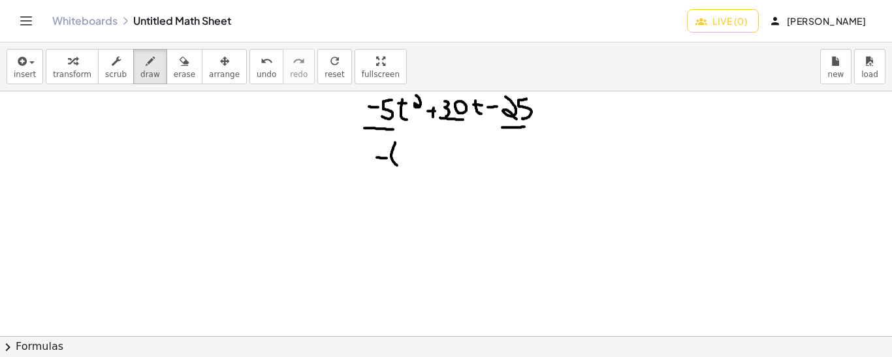
drag, startPoint x: 395, startPoint y: 142, endPoint x: 398, endPoint y: 165, distance: 23.7
drag, startPoint x: 385, startPoint y: 145, endPoint x: 396, endPoint y: 148, distance: 10.8
drag, startPoint x: 409, startPoint y: 131, endPoint x: 412, endPoint y: 146, distance: 16.0
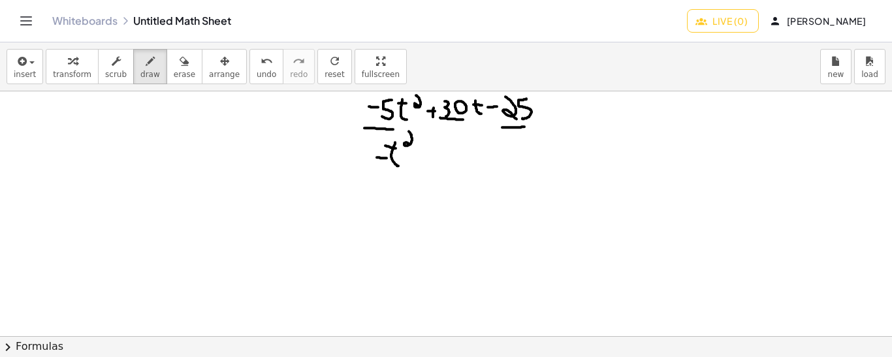
drag, startPoint x: 437, startPoint y: 141, endPoint x: 435, endPoint y: 156, distance: 15.2
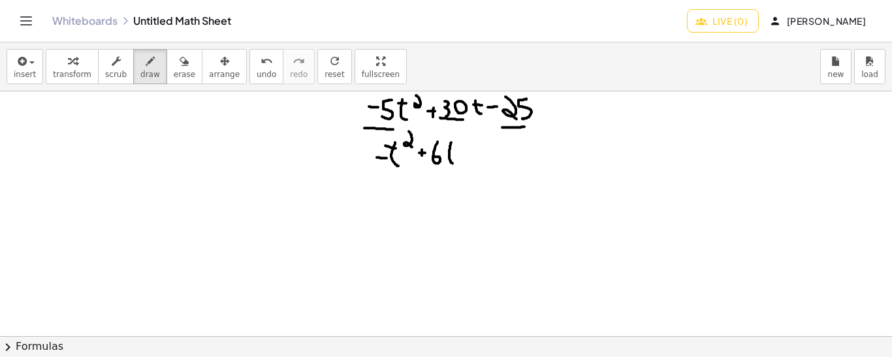
drag, startPoint x: 451, startPoint y: 142, endPoint x: 453, endPoint y: 163, distance: 21.6
drag, startPoint x: 486, startPoint y: 144, endPoint x: 475, endPoint y: 165, distance: 23.7
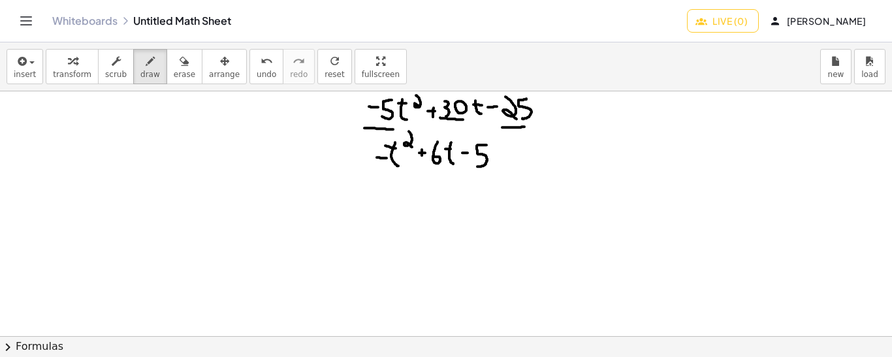
drag, startPoint x: 364, startPoint y: 150, endPoint x: 356, endPoint y: 153, distance: 8.5
click at [257, 72] on span "undo" at bounding box center [267, 74] width 20 height 9
drag, startPoint x: 328, startPoint y: 137, endPoint x: 328, endPoint y: 162, distance: 24.8
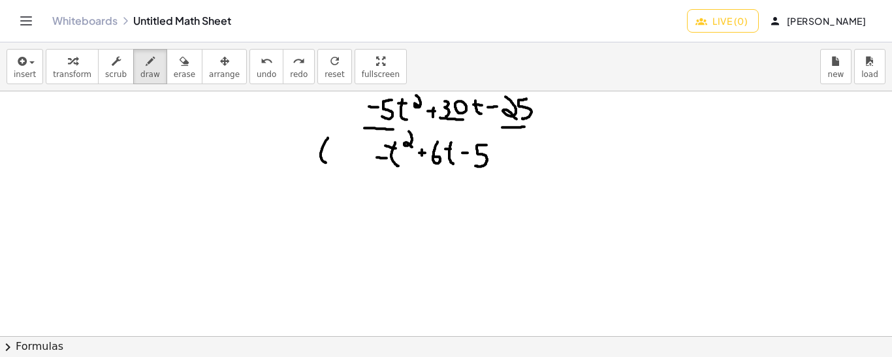
drag, startPoint x: 326, startPoint y: 149, endPoint x: 334, endPoint y: 149, distance: 7.8
drag, startPoint x: 342, startPoint y: 159, endPoint x: 337, endPoint y: 142, distance: 16.9
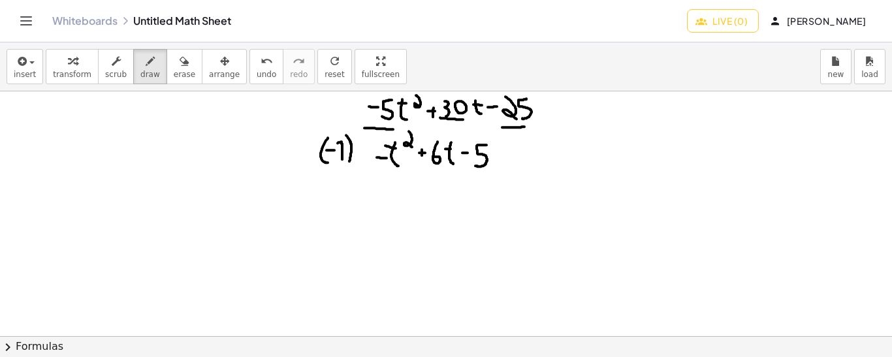
drag, startPoint x: 346, startPoint y: 134, endPoint x: 349, endPoint y: 161, distance: 26.9
drag, startPoint x: 328, startPoint y: 154, endPoint x: 374, endPoint y: 164, distance: 47.5
drag, startPoint x: 390, startPoint y: 193, endPoint x: 394, endPoint y: 213, distance: 20.7
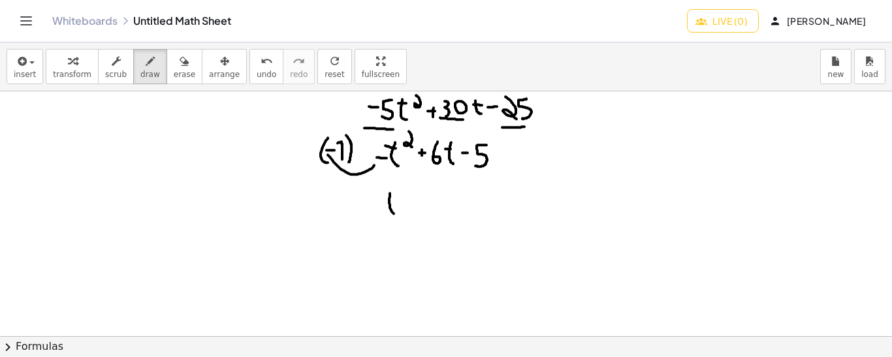
drag, startPoint x: 386, startPoint y: 202, endPoint x: 393, endPoint y: 200, distance: 7.4
drag, startPoint x: 398, startPoint y: 185, endPoint x: 399, endPoint y: 196, distance: 11.3
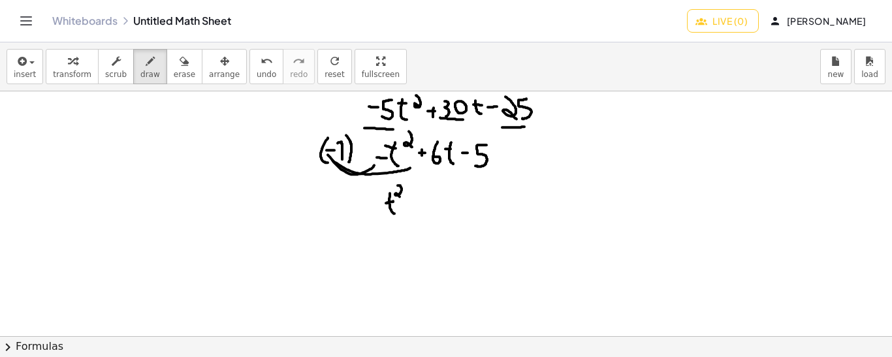
drag, startPoint x: 332, startPoint y: 159, endPoint x: 412, endPoint y: 166, distance: 79.9
drag, startPoint x: 416, startPoint y: 190, endPoint x: 418, endPoint y: 202, distance: 12.6
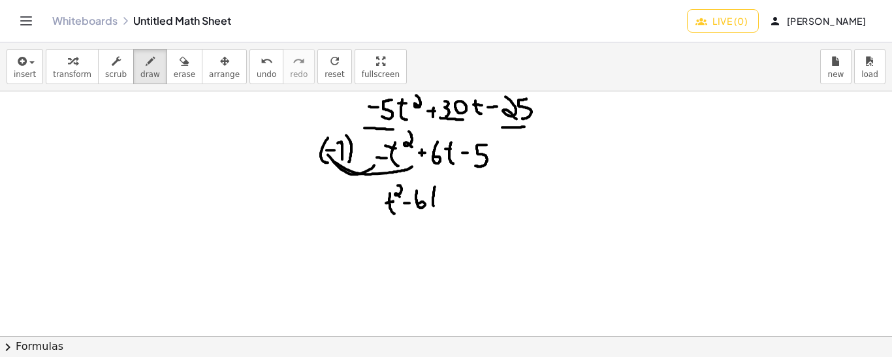
drag, startPoint x: 435, startPoint y: 186, endPoint x: 435, endPoint y: 206, distance: 19.6
drag, startPoint x: 331, startPoint y: 157, endPoint x: 464, endPoint y: 163, distance: 133.3
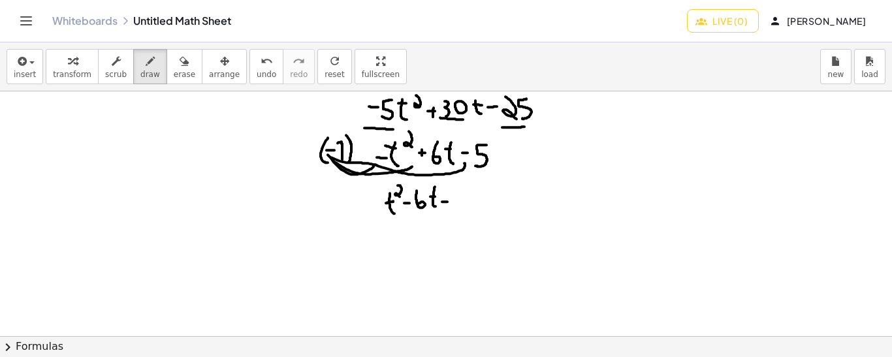
drag, startPoint x: 442, startPoint y: 201, endPoint x: 450, endPoint y: 201, distance: 8.5
drag, startPoint x: 446, startPoint y: 196, endPoint x: 446, endPoint y: 210, distance: 13.7
drag, startPoint x: 463, startPoint y: 191, endPoint x: 454, endPoint y: 209, distance: 20.7
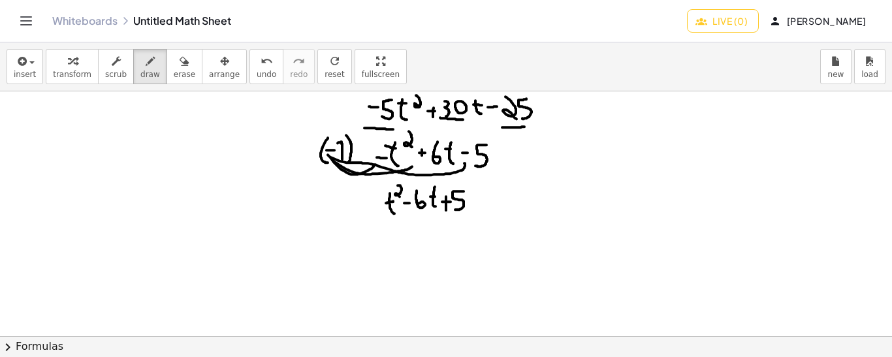
drag, startPoint x: 399, startPoint y: 254, endPoint x: 388, endPoint y: 249, distance: 11.7
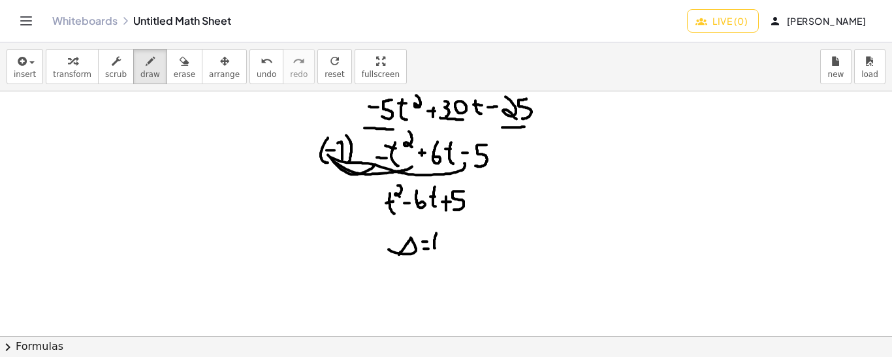
drag, startPoint x: 436, startPoint y: 232, endPoint x: 437, endPoint y: 251, distance: 18.3
drag, startPoint x: 456, startPoint y: 231, endPoint x: 456, endPoint y: 245, distance: 13.7
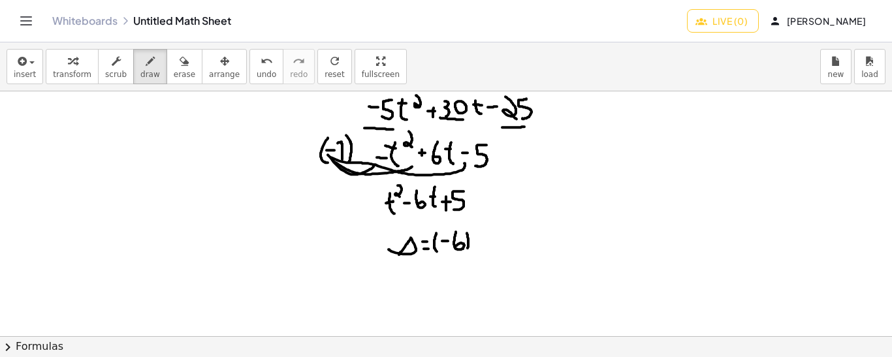
drag, startPoint x: 467, startPoint y: 232, endPoint x: 467, endPoint y: 248, distance: 15.7
drag, startPoint x: 482, startPoint y: 213, endPoint x: 479, endPoint y: 228, distance: 15.9
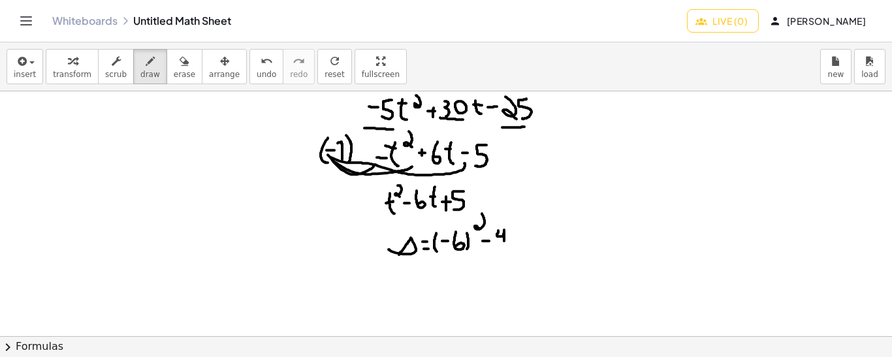
drag, startPoint x: 498, startPoint y: 230, endPoint x: 504, endPoint y: 242, distance: 13.7
drag, startPoint x: 522, startPoint y: 242, endPoint x: 517, endPoint y: 232, distance: 11.4
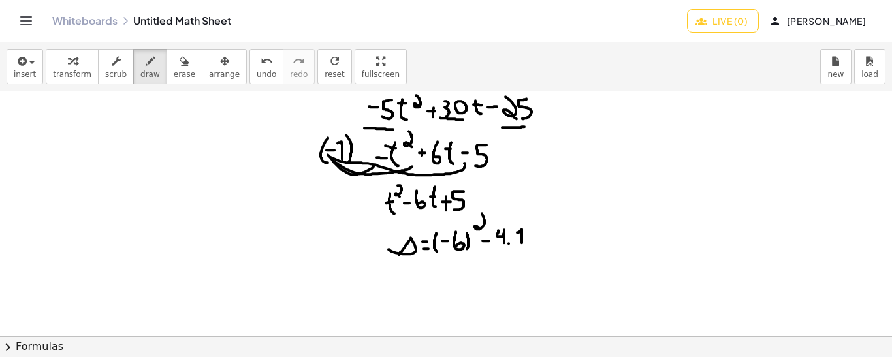
drag, startPoint x: 541, startPoint y: 227, endPoint x: 539, endPoint y: 243, distance: 17.1
drag, startPoint x: 416, startPoint y: 280, endPoint x: 424, endPoint y: 280, distance: 7.2
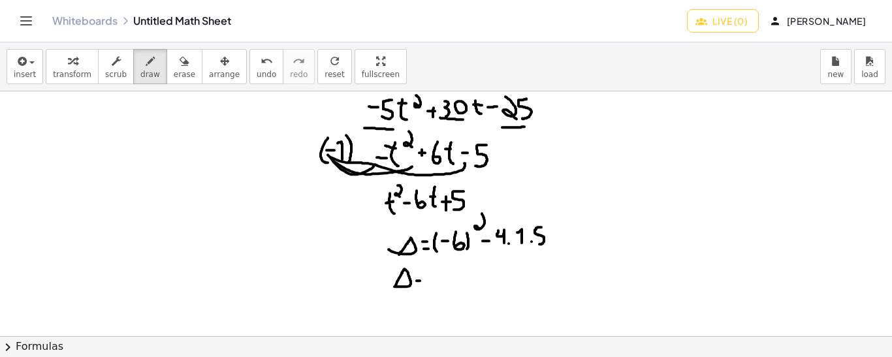
drag, startPoint x: 441, startPoint y: 263, endPoint x: 437, endPoint y: 279, distance: 16.9
drag, startPoint x: 452, startPoint y: 266, endPoint x: 453, endPoint y: 275, distance: 9.9
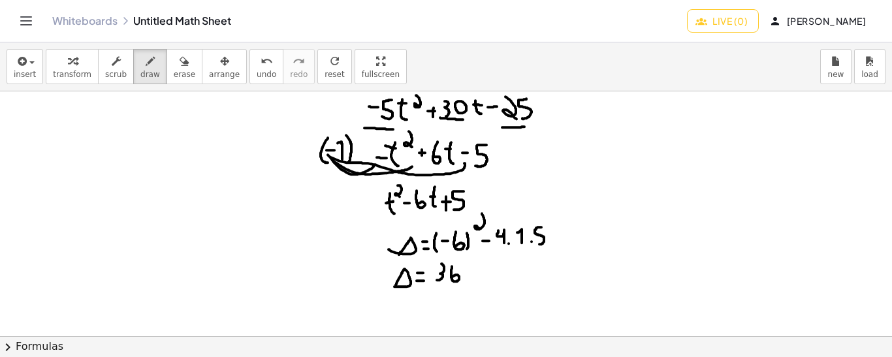
drag, startPoint x: 489, startPoint y: 262, endPoint x: 490, endPoint y: 277, distance: 15.7
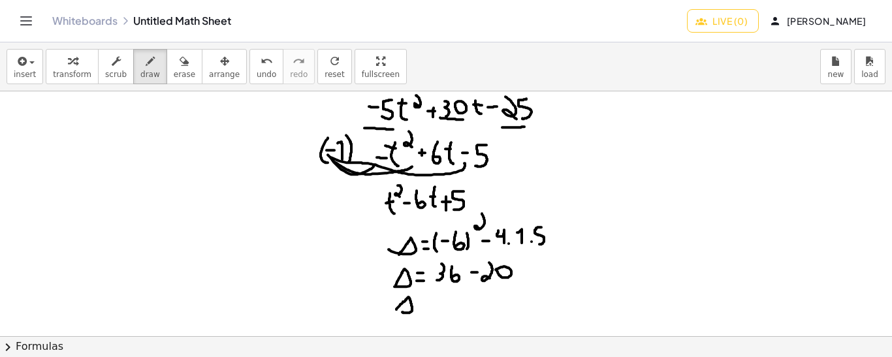
drag, startPoint x: 420, startPoint y: 307, endPoint x: 428, endPoint y: 307, distance: 7.2
drag, startPoint x: 420, startPoint y: 297, endPoint x: 428, endPoint y: 298, distance: 7.9
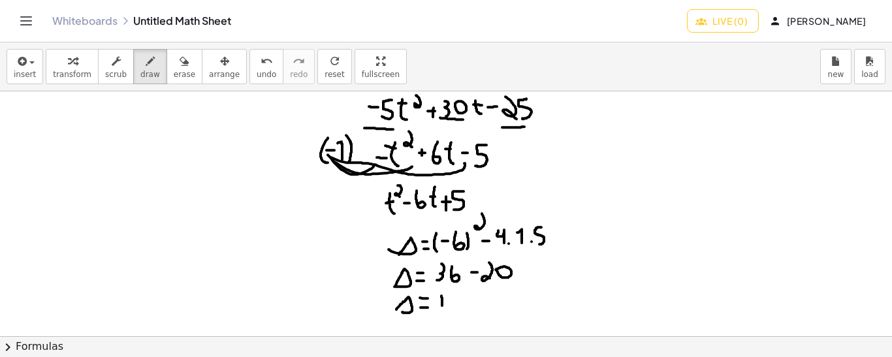
drag, startPoint x: 441, startPoint y: 295, endPoint x: 442, endPoint y: 310, distance: 15.0
drag, startPoint x: 454, startPoint y: 292, endPoint x: 456, endPoint y: 304, distance: 11.9
drag, startPoint x: 390, startPoint y: 232, endPoint x: 484, endPoint y: 289, distance: 109.3
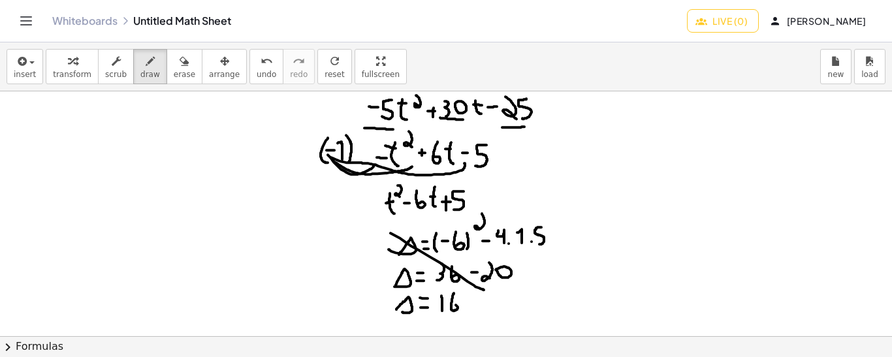
drag, startPoint x: 509, startPoint y: 227, endPoint x: 394, endPoint y: 337, distance: 159.7
click at [394, 337] on div "insert select one: Math Expression Function Text transform scrub draw erase arr…" at bounding box center [446, 199] width 892 height 315
click at [180, 67] on icon "button" at bounding box center [184, 62] width 9 height 16
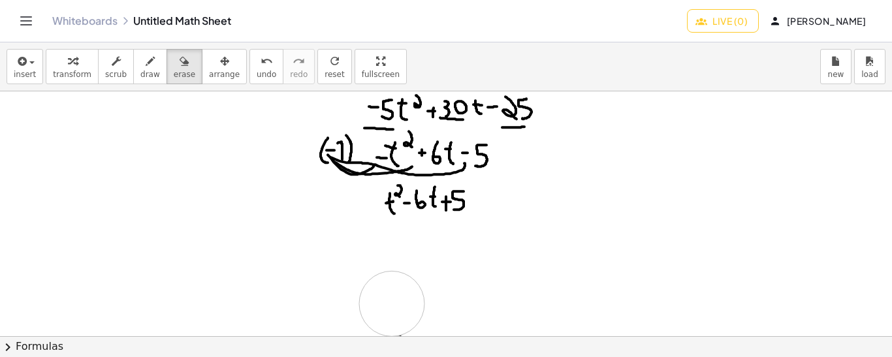
drag, startPoint x: 396, startPoint y: 257, endPoint x: 392, endPoint y: 303, distance: 45.9
click at [146, 66] on icon "button" at bounding box center [150, 62] width 9 height 16
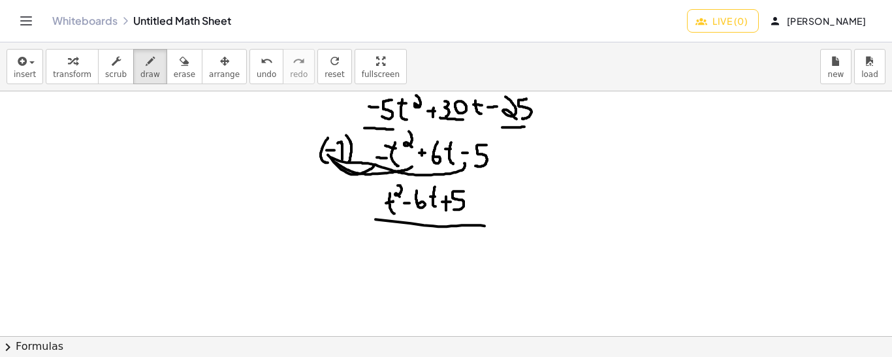
drag, startPoint x: 375, startPoint y: 219, endPoint x: 488, endPoint y: 225, distance: 113.1
drag, startPoint x: 477, startPoint y: 181, endPoint x: 467, endPoint y: 181, distance: 10.4
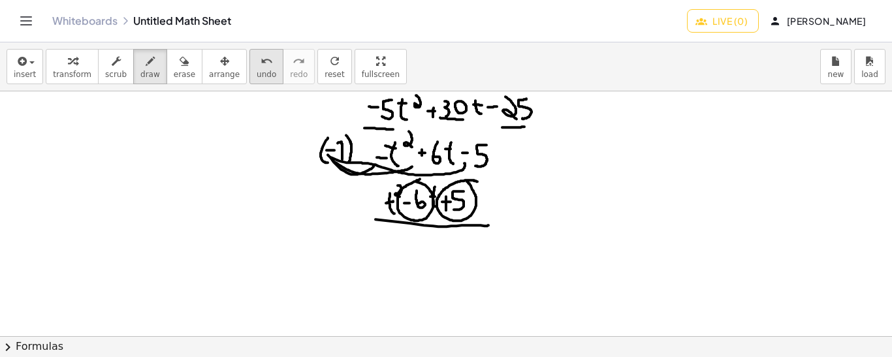
click at [260, 63] on icon "undo" at bounding box center [266, 62] width 12 height 16
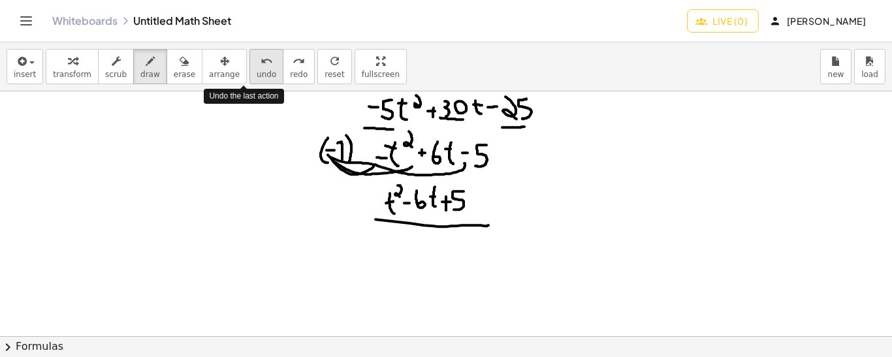
click at [260, 63] on icon "undo" at bounding box center [266, 62] width 12 height 16
drag, startPoint x: 521, startPoint y: 241, endPoint x: 512, endPoint y: 264, distance: 24.6
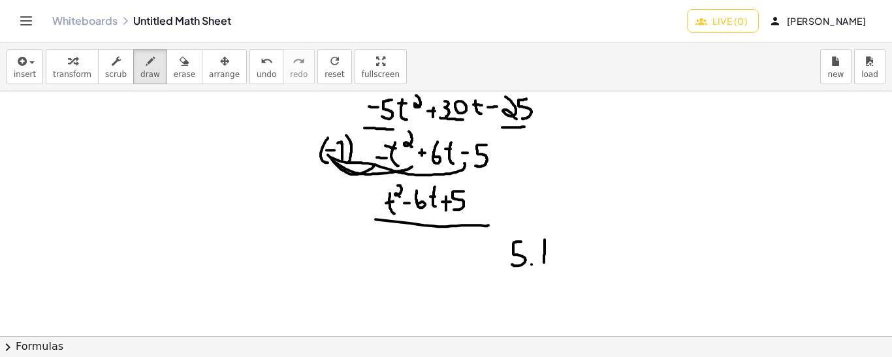
drag, startPoint x: 544, startPoint y: 262, endPoint x: 526, endPoint y: 276, distance: 22.7
drag, startPoint x: 519, startPoint y: 282, endPoint x: 508, endPoint y: 298, distance: 19.2
drag, startPoint x: 529, startPoint y: 290, endPoint x: 540, endPoint y: 290, distance: 11.1
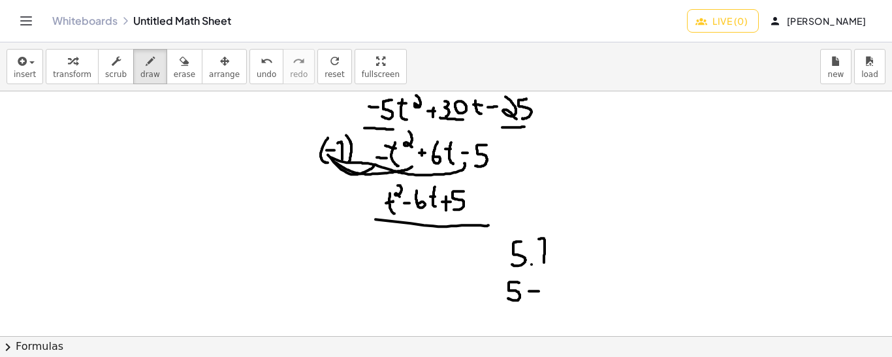
drag, startPoint x: 535, startPoint y: 283, endPoint x: 535, endPoint y: 295, distance: 11.7
drag, startPoint x: 550, startPoint y: 279, endPoint x: 551, endPoint y: 296, distance: 17.6
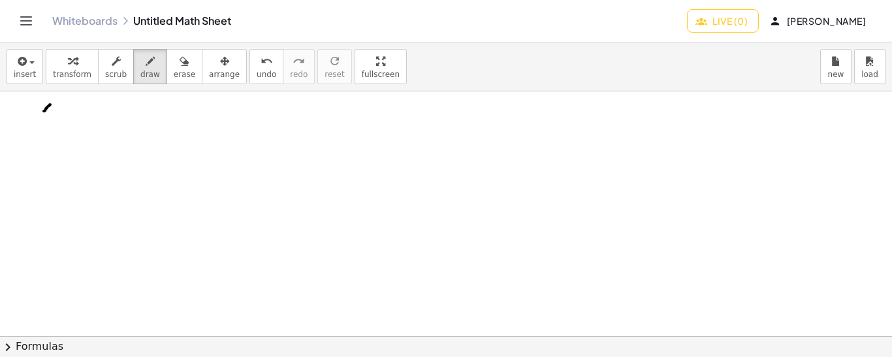
drag, startPoint x: 50, startPoint y: 104, endPoint x: 43, endPoint y: 111, distance: 10.2
drag, startPoint x: 42, startPoint y: 102, endPoint x: 52, endPoint y: 111, distance: 13.4
drag, startPoint x: 55, startPoint y: 94, endPoint x: 59, endPoint y: 102, distance: 8.5
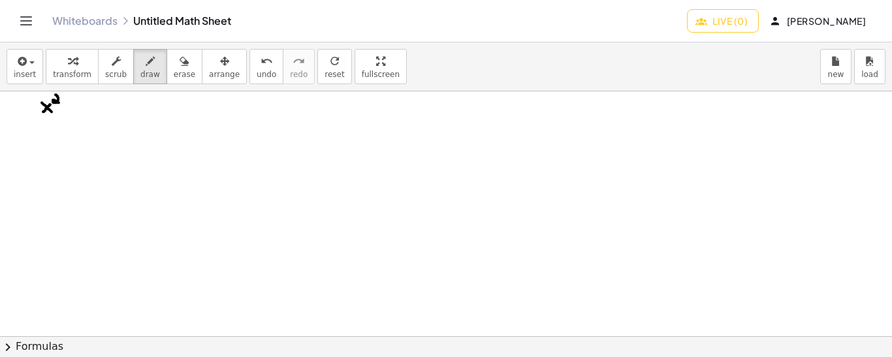
drag, startPoint x: 69, startPoint y: 106, endPoint x: 77, endPoint y: 106, distance: 8.5
drag, startPoint x: 72, startPoint y: 101, endPoint x: 72, endPoint y: 110, distance: 8.5
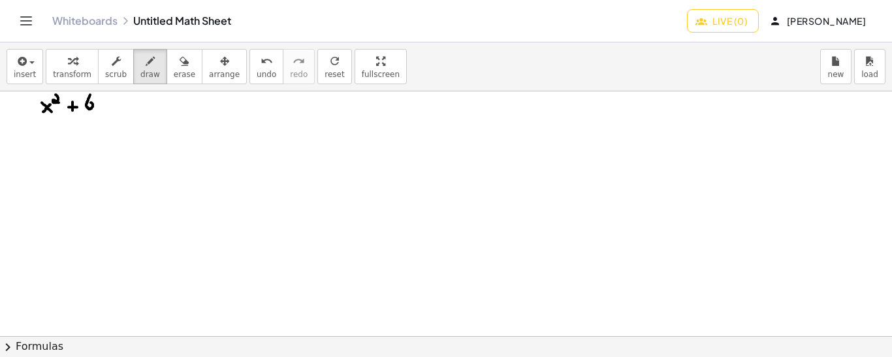
drag, startPoint x: 90, startPoint y: 94, endPoint x: 89, endPoint y: 102, distance: 7.9
drag, startPoint x: 101, startPoint y: 99, endPoint x: 98, endPoint y: 108, distance: 10.3
drag, startPoint x: 97, startPoint y: 99, endPoint x: 103, endPoint y: 106, distance: 9.2
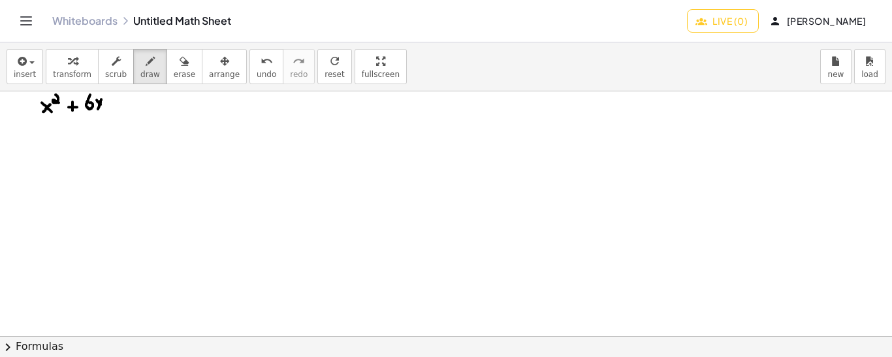
drag, startPoint x: 110, startPoint y: 102, endPoint x: 119, endPoint y: 102, distance: 9.2
drag, startPoint x: 122, startPoint y: 94, endPoint x: 123, endPoint y: 102, distance: 8.6
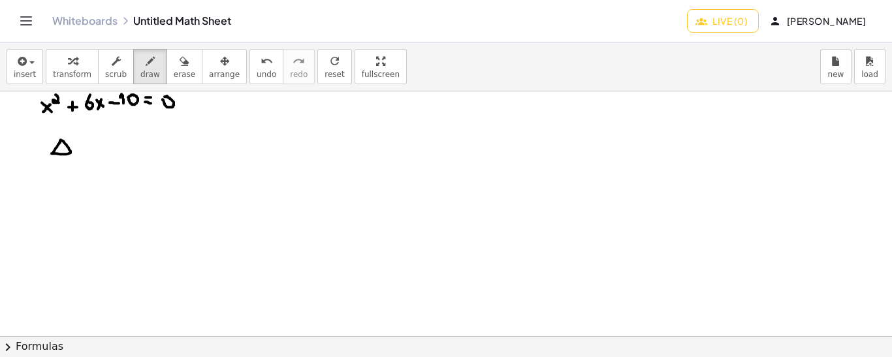
drag, startPoint x: 96, startPoint y: 149, endPoint x: 86, endPoint y: 125, distance: 25.7
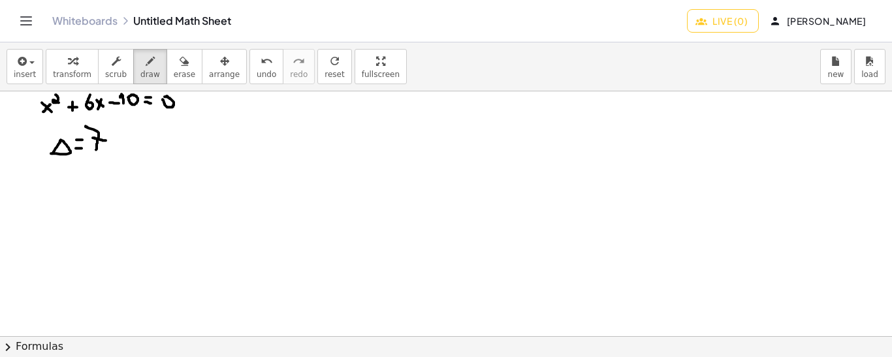
drag, startPoint x: 93, startPoint y: 137, endPoint x: 106, endPoint y: 140, distance: 13.3
drag, startPoint x: 116, startPoint y: 128, endPoint x: 111, endPoint y: 145, distance: 17.6
drag, startPoint x: 322, startPoint y: 115, endPoint x: 318, endPoint y: 100, distance: 15.7
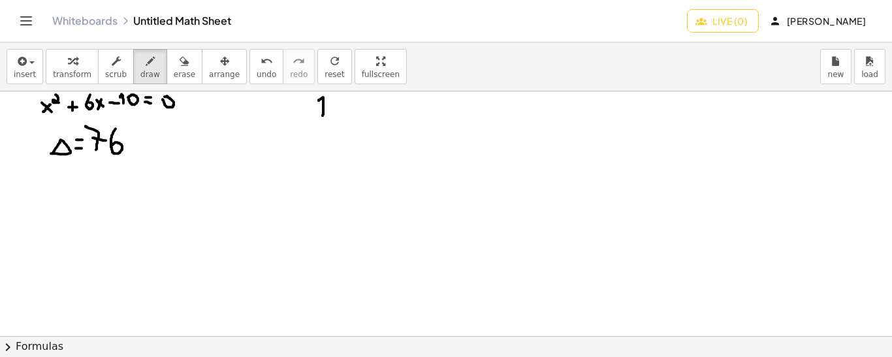
drag, startPoint x: 311, startPoint y: 118, endPoint x: 337, endPoint y: 117, distance: 25.5
drag, startPoint x: 323, startPoint y: 126, endPoint x: 316, endPoint y: 137, distance: 13.2
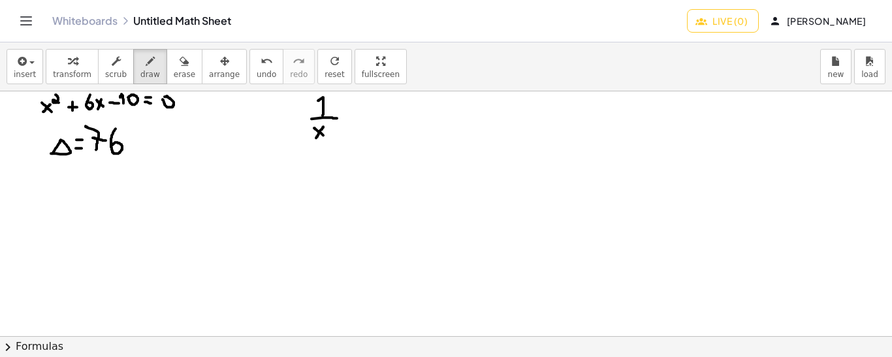
drag, startPoint x: 314, startPoint y: 127, endPoint x: 324, endPoint y: 136, distance: 13.9
drag, startPoint x: 331, startPoint y: 140, endPoint x: 329, endPoint y: 133, distance: 7.4
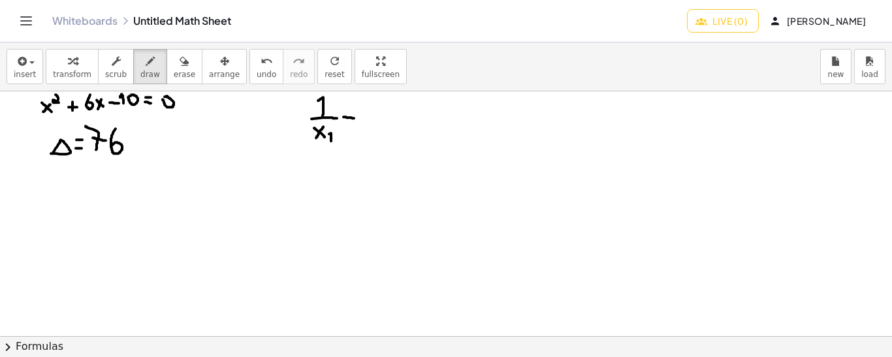
drag, startPoint x: 343, startPoint y: 116, endPoint x: 354, endPoint y: 117, distance: 10.5
drag, startPoint x: 347, startPoint y: 112, endPoint x: 349, endPoint y: 119, distance: 7.3
drag, startPoint x: 372, startPoint y: 112, endPoint x: 366, endPoint y: 99, distance: 13.7
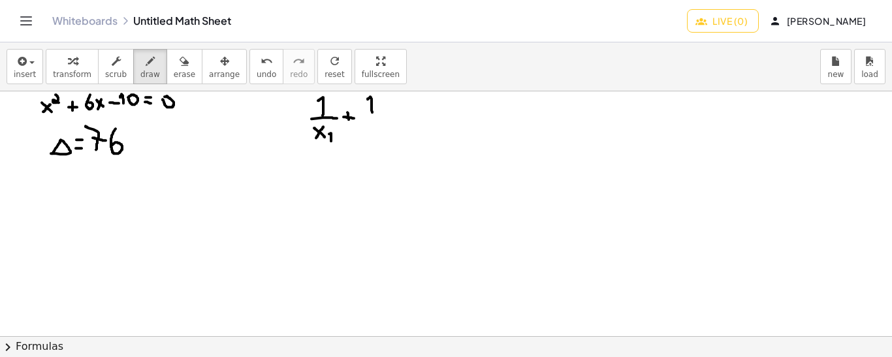
drag, startPoint x: 364, startPoint y: 116, endPoint x: 379, endPoint y: 115, distance: 15.0
drag, startPoint x: 369, startPoint y: 127, endPoint x: 362, endPoint y: 138, distance: 13.1
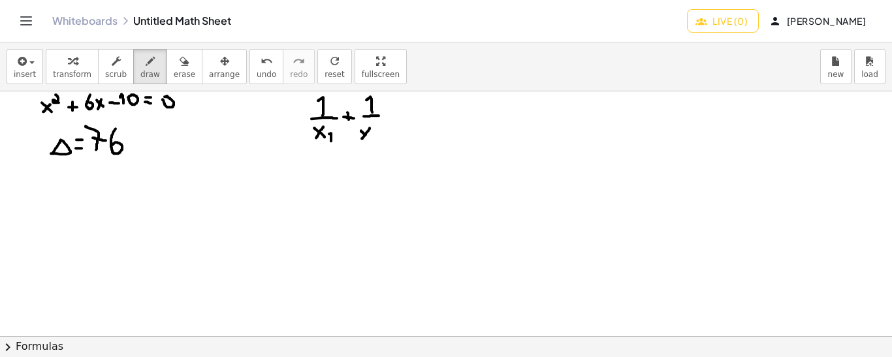
drag, startPoint x: 361, startPoint y: 130, endPoint x: 368, endPoint y: 136, distance: 9.3
drag, startPoint x: 375, startPoint y: 132, endPoint x: 377, endPoint y: 142, distance: 10.0
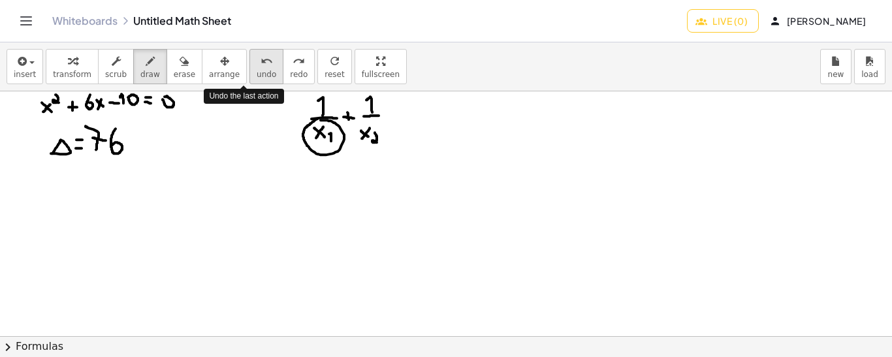
click at [257, 71] on span "undo" at bounding box center [267, 74] width 20 height 9
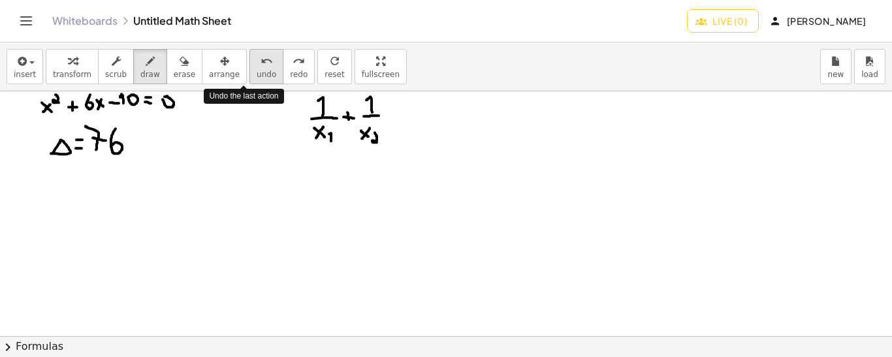
click at [257, 70] on span "undo" at bounding box center [267, 74] width 20 height 9
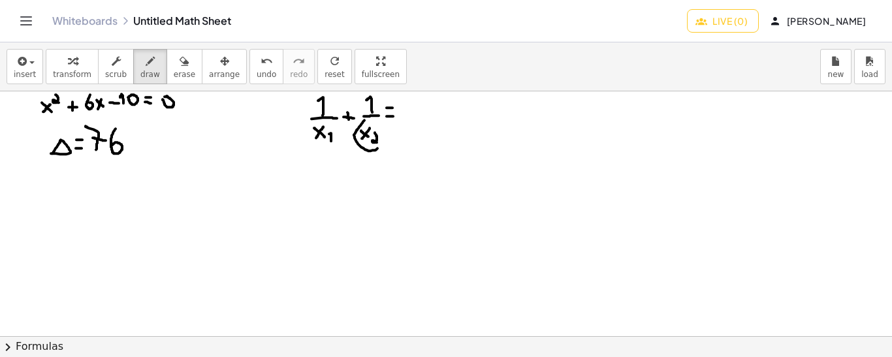
drag, startPoint x: 364, startPoint y: 119, endPoint x: 324, endPoint y: 121, distance: 39.8
drag, startPoint x: 369, startPoint y: 93, endPoint x: 360, endPoint y: 97, distance: 10.5
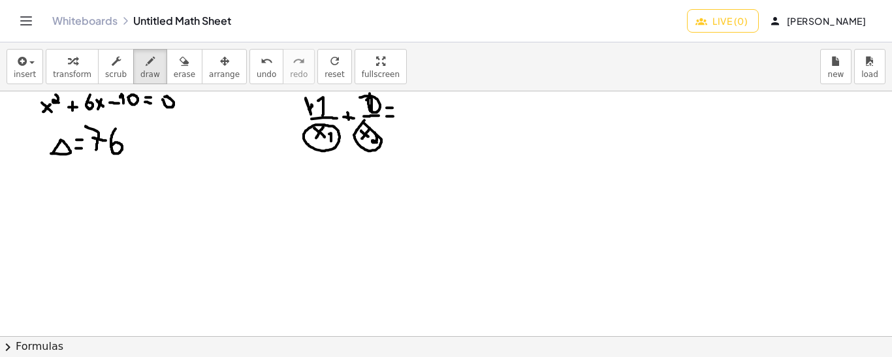
click at [260, 64] on icon "undo" at bounding box center [266, 62] width 12 height 16
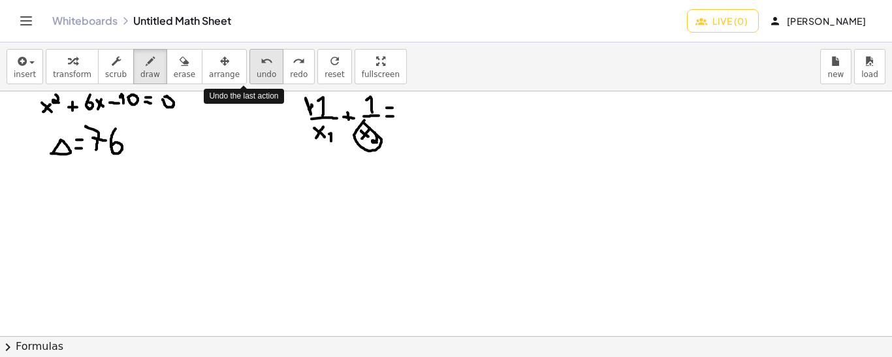
click at [260, 64] on icon "undo" at bounding box center [266, 62] width 12 height 16
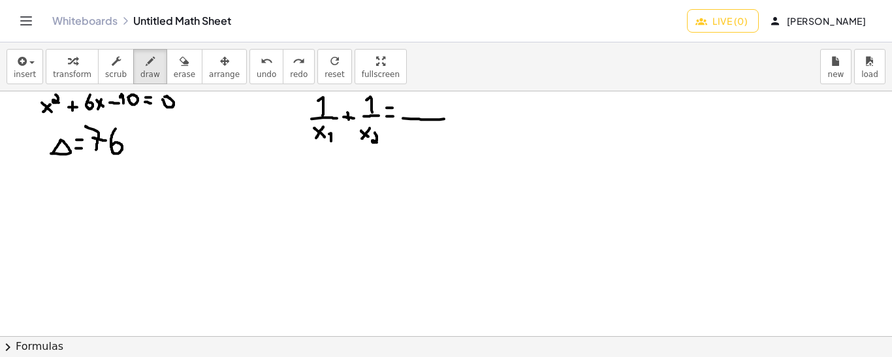
drag, startPoint x: 403, startPoint y: 117, endPoint x: 450, endPoint y: 117, distance: 47.7
drag, startPoint x: 415, startPoint y: 95, endPoint x: 407, endPoint y: 106, distance: 13.6
drag, startPoint x: 406, startPoint y: 95, endPoint x: 417, endPoint y: 106, distance: 15.7
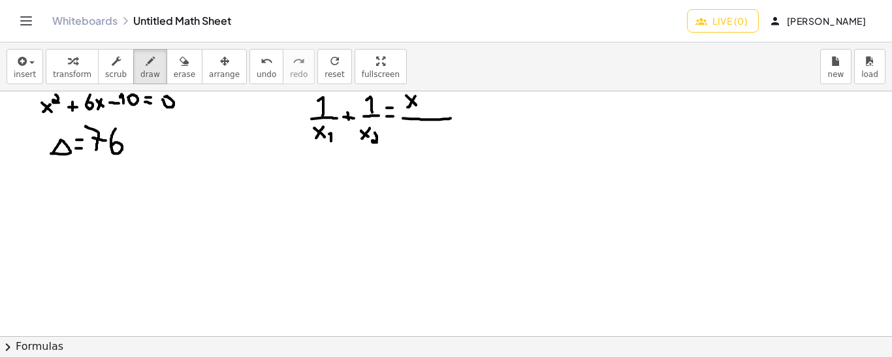
drag, startPoint x: 422, startPoint y: 101, endPoint x: 427, endPoint y: 111, distance: 11.7
drag, startPoint x: 449, startPoint y: 97, endPoint x: 441, endPoint y: 109, distance: 14.7
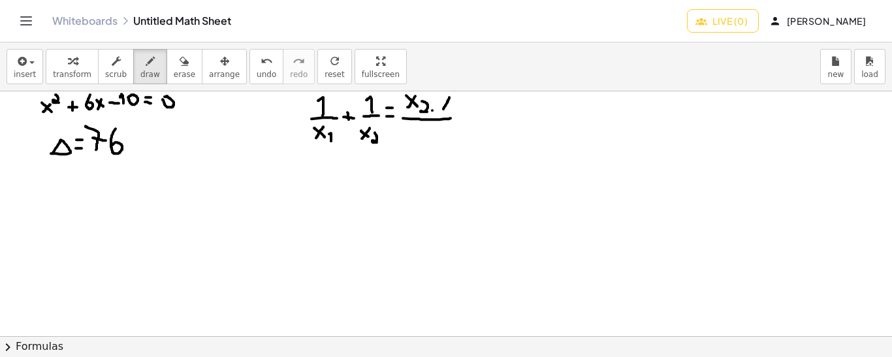
drag, startPoint x: 439, startPoint y: 99, endPoint x: 447, endPoint y: 107, distance: 11.5
drag, startPoint x: 408, startPoint y: 127, endPoint x: 401, endPoint y: 138, distance: 13.2
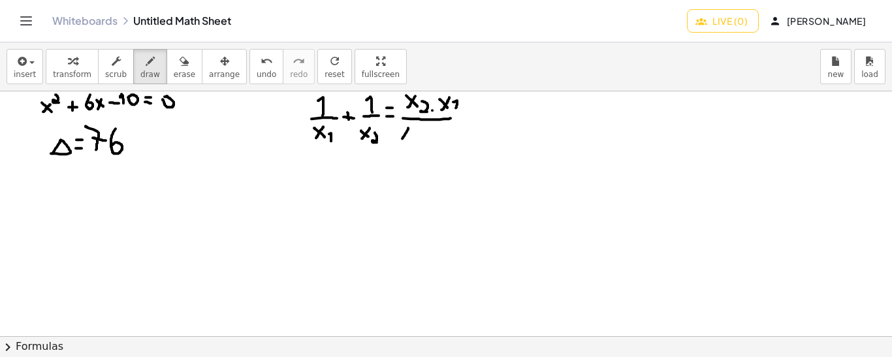
drag, startPoint x: 399, startPoint y: 127, endPoint x: 408, endPoint y: 140, distance: 16.5
drag, startPoint x: 416, startPoint y: 144, endPoint x: 410, endPoint y: 134, distance: 11.4
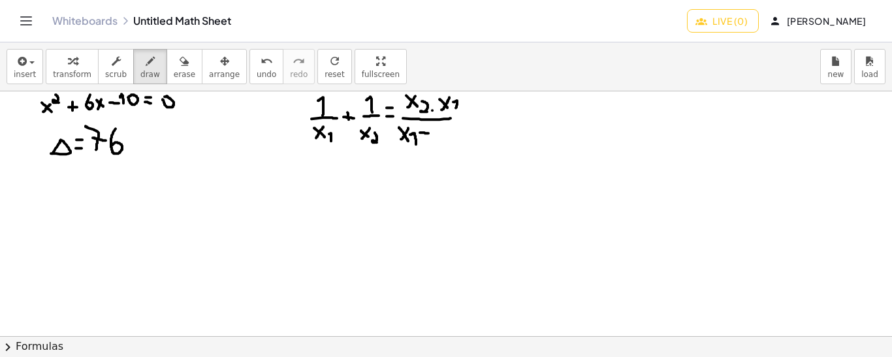
drag, startPoint x: 420, startPoint y: 132, endPoint x: 429, endPoint y: 133, distance: 9.2
drag, startPoint x: 424, startPoint y: 126, endPoint x: 424, endPoint y: 136, distance: 9.8
drag, startPoint x: 445, startPoint y: 125, endPoint x: 437, endPoint y: 136, distance: 13.6
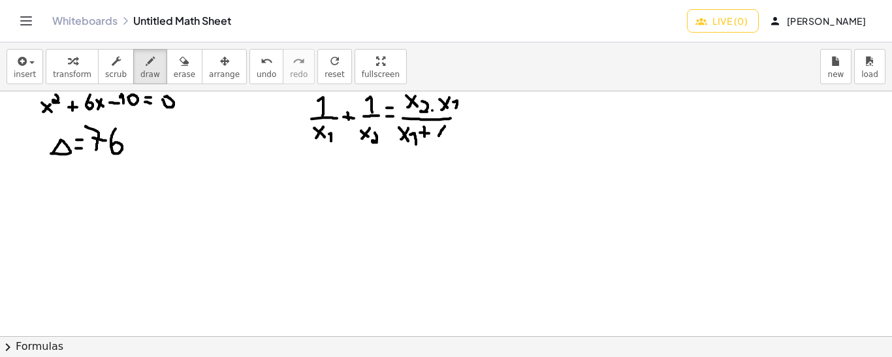
drag, startPoint x: 435, startPoint y: 126, endPoint x: 441, endPoint y: 134, distance: 10.0
drag, startPoint x: 448, startPoint y: 131, endPoint x: 454, endPoint y: 142, distance: 13.1
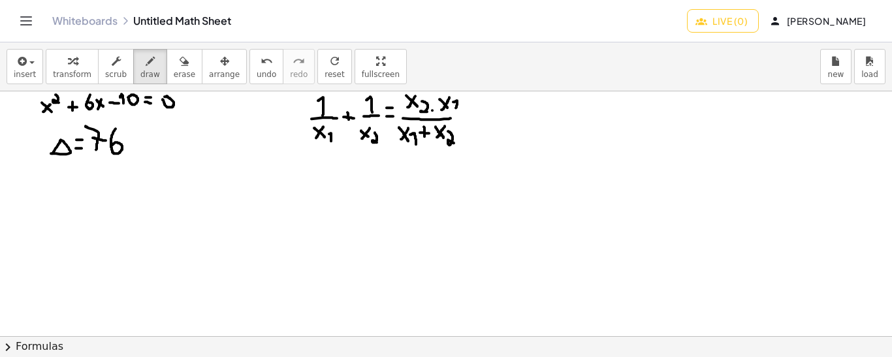
drag, startPoint x: 473, startPoint y: 114, endPoint x: 486, endPoint y: 114, distance: 12.4
drag, startPoint x: 474, startPoint y: 119, endPoint x: 484, endPoint y: 121, distance: 10.0
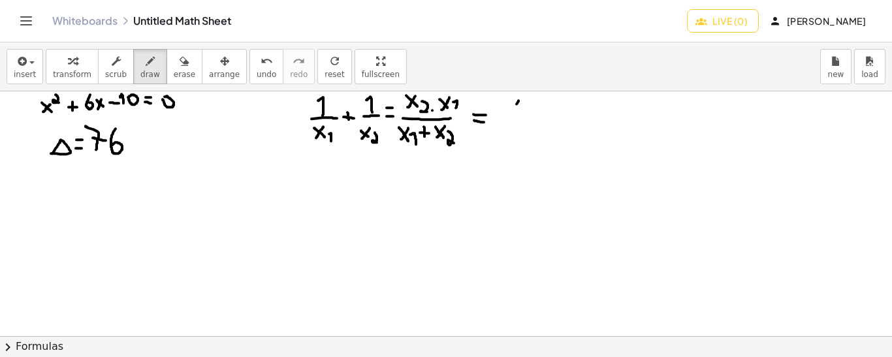
drag, startPoint x: 518, startPoint y: 100, endPoint x: 508, endPoint y: 112, distance: 16.2
drag, startPoint x: 507, startPoint y: 99, endPoint x: 514, endPoint y: 111, distance: 13.8
drag, startPoint x: 524, startPoint y: 114, endPoint x: 523, endPoint y: 106, distance: 7.9
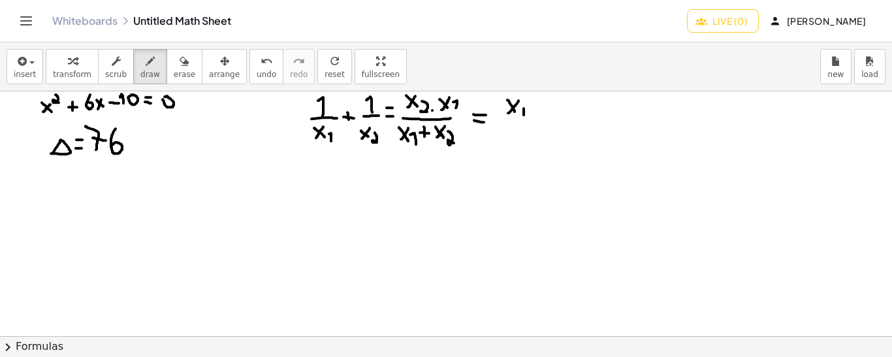
drag, startPoint x: 533, startPoint y: 106, endPoint x: 542, endPoint y: 107, distance: 9.9
drag, startPoint x: 538, startPoint y: 101, endPoint x: 538, endPoint y: 110, distance: 9.1
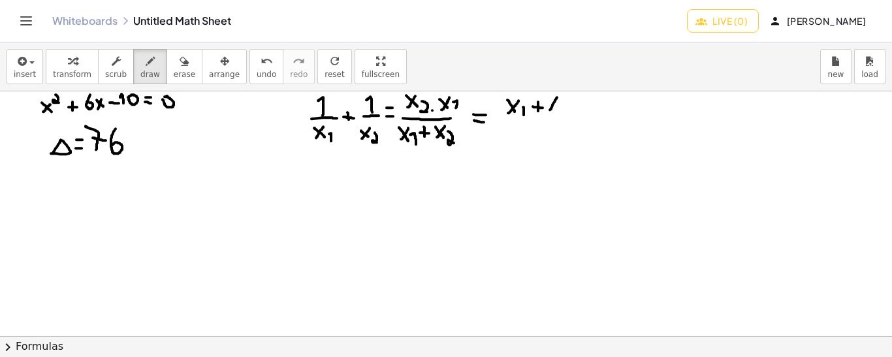
drag, startPoint x: 557, startPoint y: 97, endPoint x: 550, endPoint y: 109, distance: 14.3
drag, startPoint x: 546, startPoint y: 99, endPoint x: 555, endPoint y: 106, distance: 11.6
drag, startPoint x: 559, startPoint y: 104, endPoint x: 563, endPoint y: 114, distance: 9.9
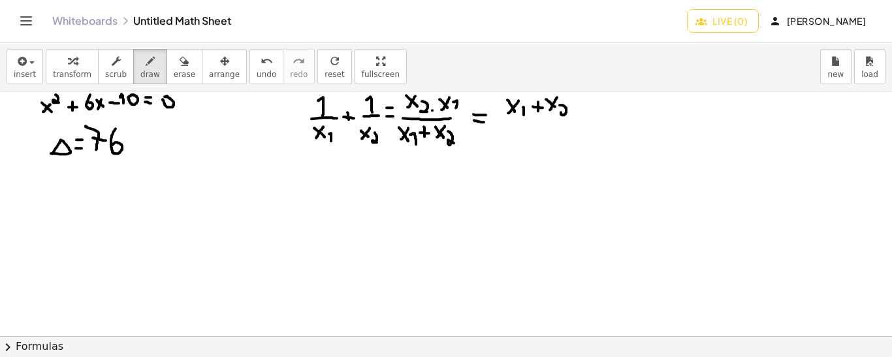
drag, startPoint x: 505, startPoint y: 116, endPoint x: 578, endPoint y: 115, distance: 73.8
drag, startPoint x: 512, startPoint y: 128, endPoint x: 506, endPoint y: 139, distance: 12.6
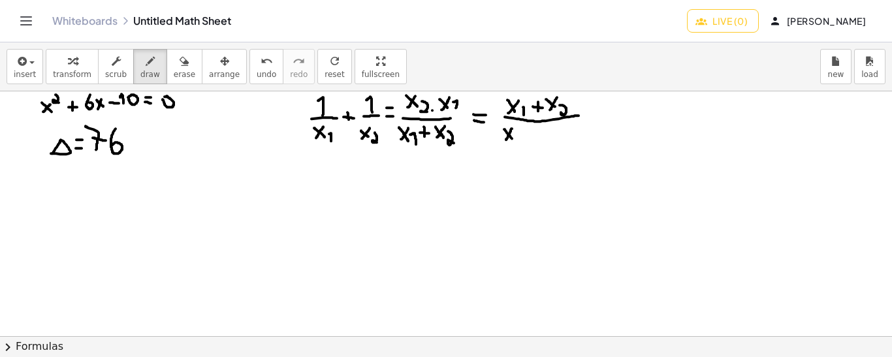
drag, startPoint x: 504, startPoint y: 129, endPoint x: 512, endPoint y: 139, distance: 13.5
drag, startPoint x: 519, startPoint y: 144, endPoint x: 517, endPoint y: 133, distance: 11.3
drag, startPoint x: 531, startPoint y: 134, endPoint x: 539, endPoint y: 134, distance: 7.8
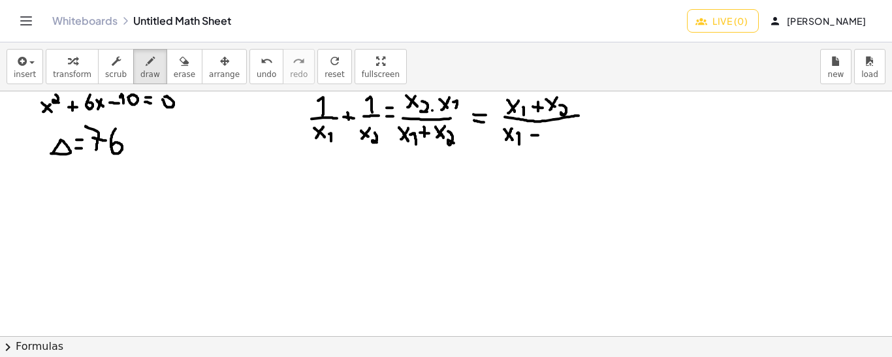
click at [257, 70] on span "undo" at bounding box center [267, 74] width 20 height 9
drag, startPoint x: 552, startPoint y: 127, endPoint x: 544, endPoint y: 138, distance: 12.7
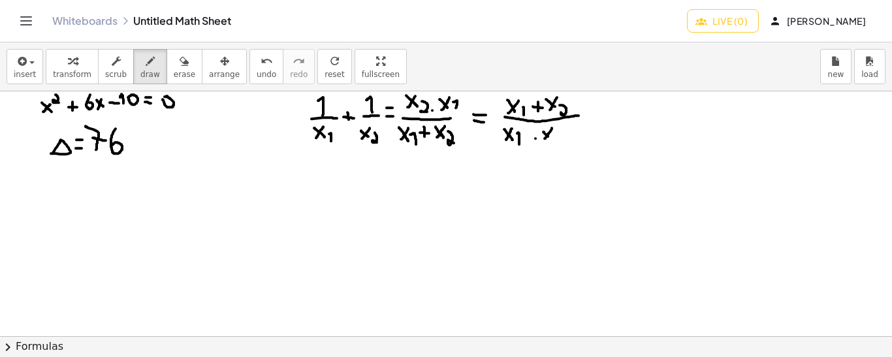
drag, startPoint x: 543, startPoint y: 131, endPoint x: 549, endPoint y: 137, distance: 8.3
drag, startPoint x: 557, startPoint y: 133, endPoint x: 560, endPoint y: 144, distance: 11.4
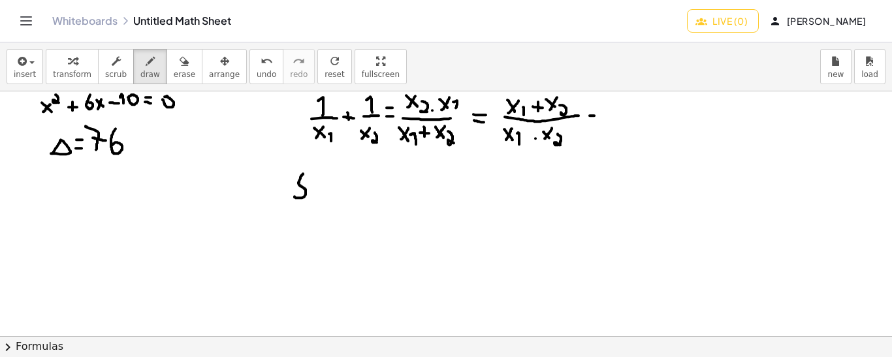
drag, startPoint x: 303, startPoint y: 173, endPoint x: 294, endPoint y: 196, distance: 24.6
drag, startPoint x: 313, startPoint y: 188, endPoint x: 321, endPoint y: 188, distance: 8.5
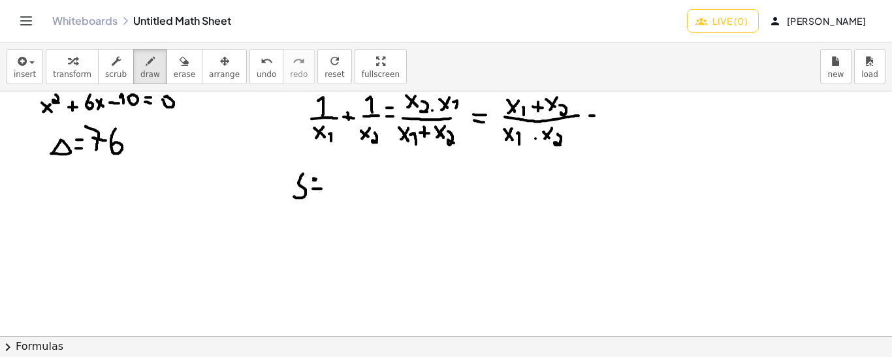
drag, startPoint x: 332, startPoint y: 181, endPoint x: 339, endPoint y: 182, distance: 7.9
drag, startPoint x: 351, startPoint y: 166, endPoint x: 349, endPoint y: 180, distance: 13.1
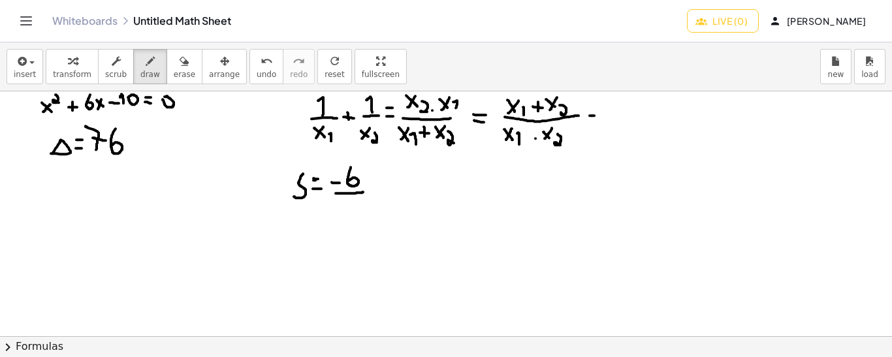
drag, startPoint x: 336, startPoint y: 193, endPoint x: 363, endPoint y: 191, distance: 27.4
drag, startPoint x: 354, startPoint y: 211, endPoint x: 348, endPoint y: 204, distance: 8.8
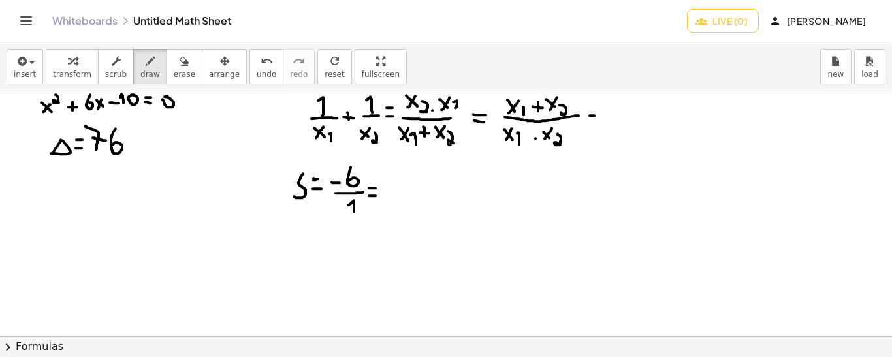
drag, startPoint x: 386, startPoint y: 187, endPoint x: 401, endPoint y: 186, distance: 14.4
drag, startPoint x: 415, startPoint y: 172, endPoint x: 415, endPoint y: 185, distance: 13.1
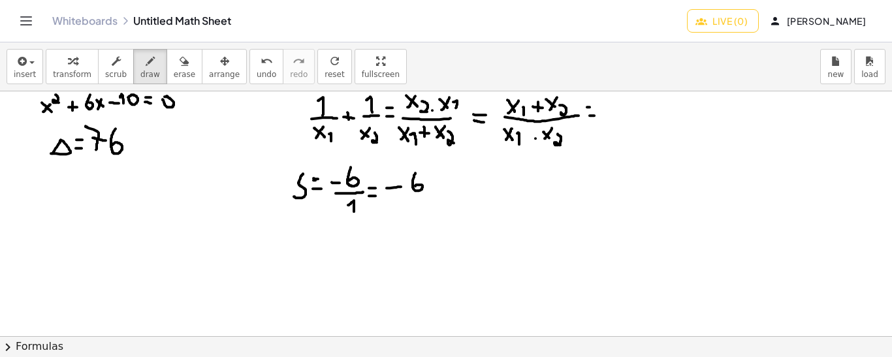
drag, startPoint x: 601, startPoint y: 104, endPoint x: 612, endPoint y: 104, distance: 11.8
drag, startPoint x: 627, startPoint y: 97, endPoint x: 624, endPoint y: 108, distance: 11.4
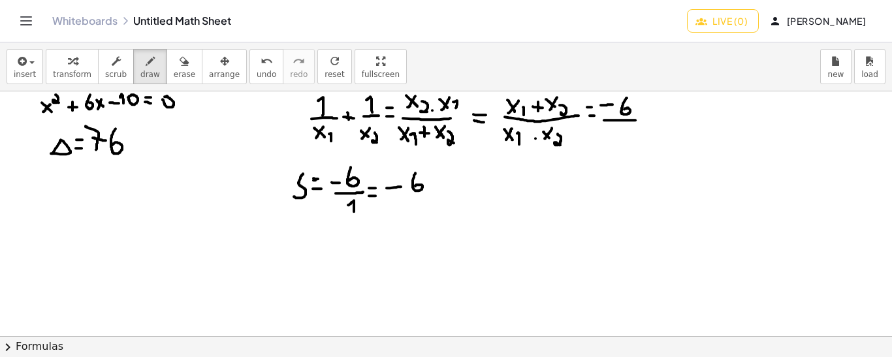
drag, startPoint x: 604, startPoint y: 119, endPoint x: 637, endPoint y: 119, distance: 33.3
drag, startPoint x: 293, startPoint y: 221, endPoint x: 292, endPoint y: 237, distance: 15.7
drag, startPoint x: 292, startPoint y: 223, endPoint x: 290, endPoint y: 231, distance: 8.6
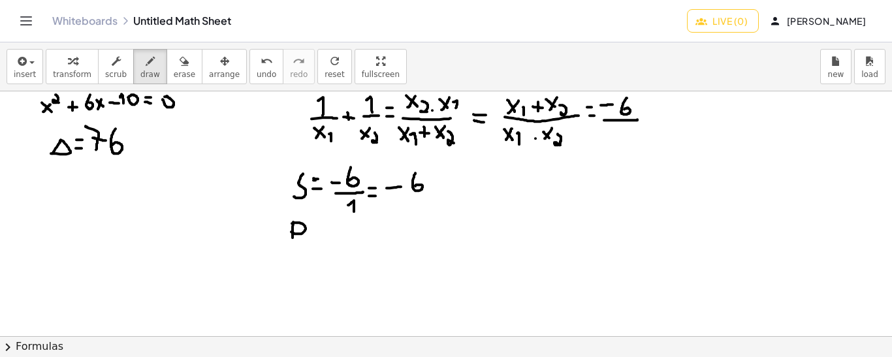
drag, startPoint x: 310, startPoint y: 237, endPoint x: 320, endPoint y: 237, distance: 9.8
drag, startPoint x: 327, startPoint y: 229, endPoint x: 337, endPoint y: 230, distance: 9.8
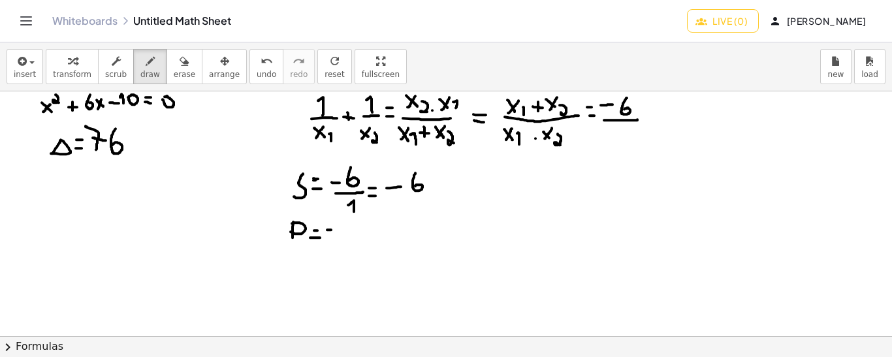
drag, startPoint x: 346, startPoint y: 220, endPoint x: 344, endPoint y: 233, distance: 13.2
drag, startPoint x: 328, startPoint y: 243, endPoint x: 362, endPoint y: 242, distance: 34.6
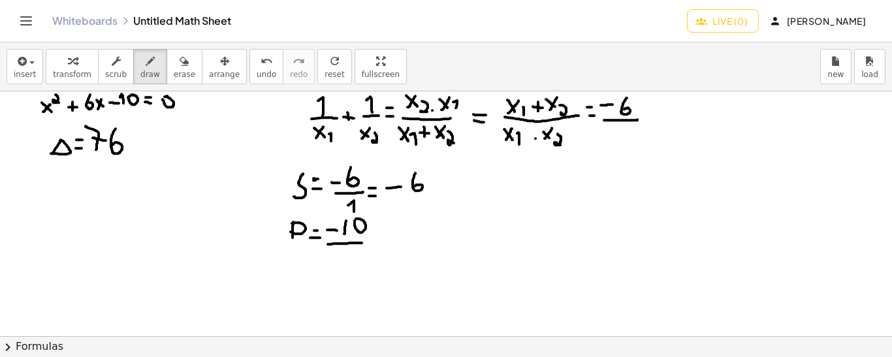
drag, startPoint x: 347, startPoint y: 265, endPoint x: 341, endPoint y: 258, distance: 8.9
drag, startPoint x: 376, startPoint y: 230, endPoint x: 388, endPoint y: 232, distance: 12.7
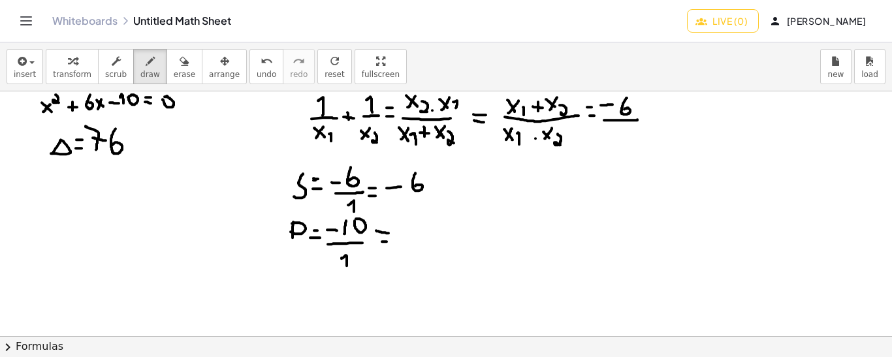
drag, startPoint x: 402, startPoint y: 230, endPoint x: 414, endPoint y: 230, distance: 11.7
drag, startPoint x: 425, startPoint y: 222, endPoint x: 423, endPoint y: 234, distance: 12.6
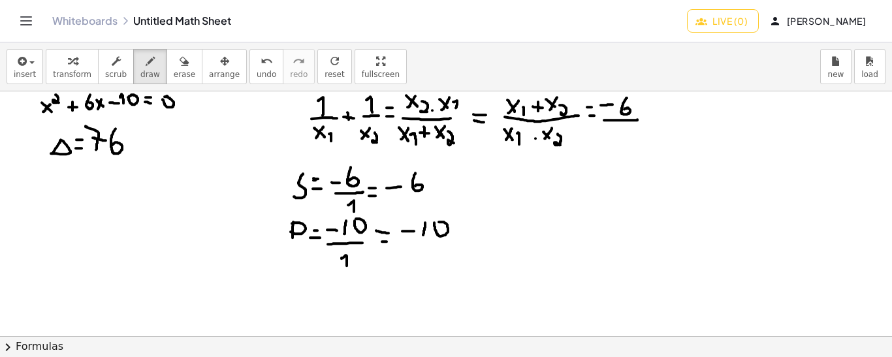
drag, startPoint x: 619, startPoint y: 142, endPoint x: 614, endPoint y: 133, distance: 10.5
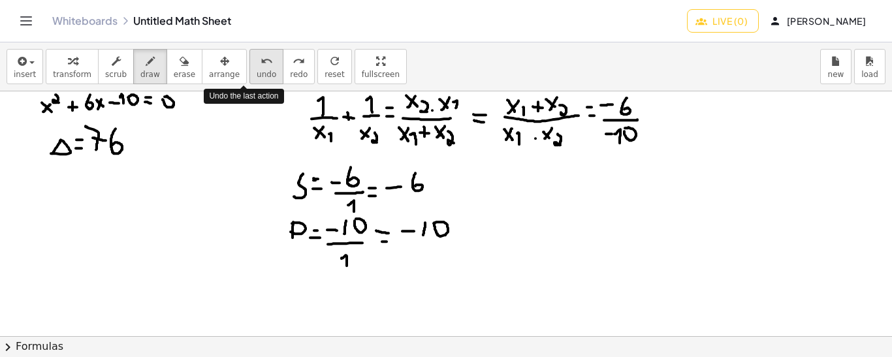
click at [249, 68] on button "undo undo" at bounding box center [266, 66] width 34 height 35
drag, startPoint x: 644, startPoint y: 122, endPoint x: 657, endPoint y: 121, distance: 13.1
drag, startPoint x: 642, startPoint y: 110, endPoint x: 653, endPoint y: 110, distance: 11.7
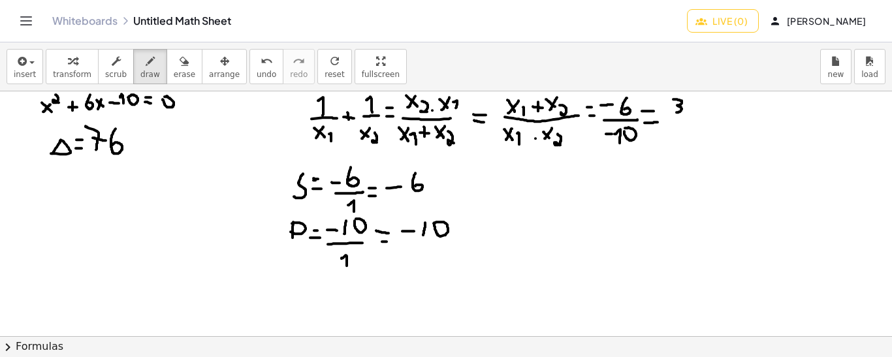
drag, startPoint x: 673, startPoint y: 99, endPoint x: 675, endPoint y: 112, distance: 13.2
drag, startPoint x: 668, startPoint y: 121, endPoint x: 691, endPoint y: 120, distance: 22.9
drag, startPoint x: 681, startPoint y: 129, endPoint x: 674, endPoint y: 146, distance: 18.4
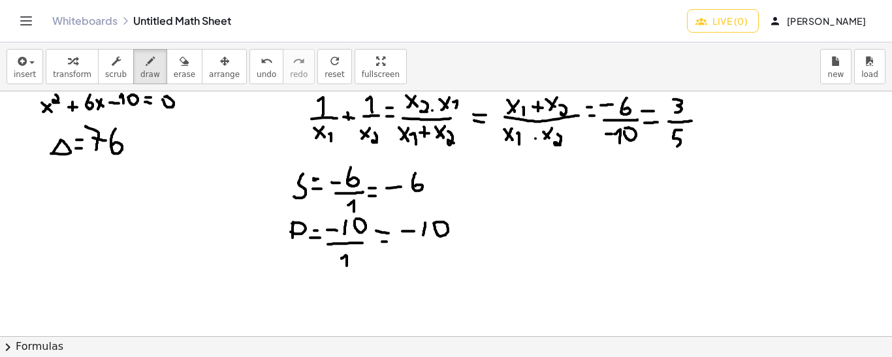
drag, startPoint x: 698, startPoint y: 146, endPoint x: 693, endPoint y: 152, distance: 7.4
drag, startPoint x: 702, startPoint y: 102, endPoint x: 708, endPoint y: 86, distance: 17.0
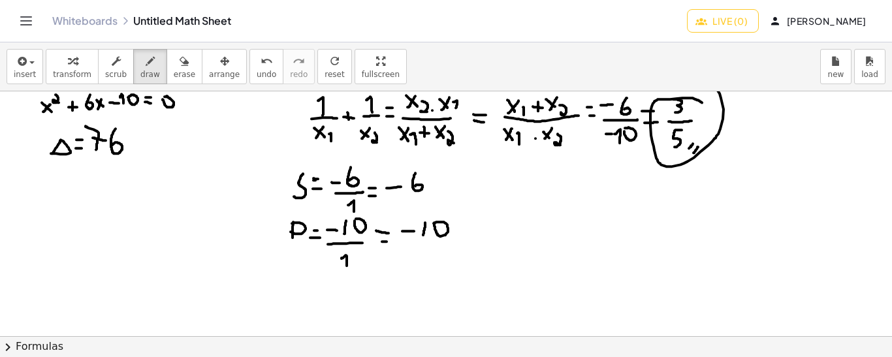
click at [708, 86] on div "insert select one: Math Expression Function Text transform scrub draw erase arr…" at bounding box center [446, 199] width 892 height 315
drag, startPoint x: 138, startPoint y: 131, endPoint x: 123, endPoint y: 115, distance: 21.7
click at [260, 63] on icon "undo" at bounding box center [266, 62] width 12 height 16
drag, startPoint x: 46, startPoint y: 171, endPoint x: 116, endPoint y: 165, distance: 70.1
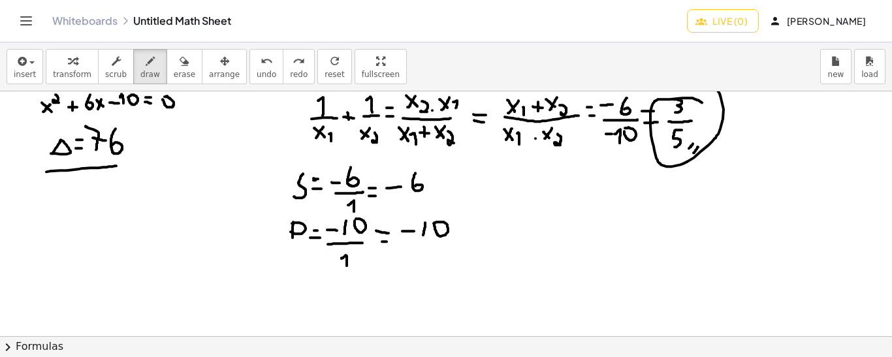
drag, startPoint x: 52, startPoint y: 181, endPoint x: 108, endPoint y: 178, distance: 55.5
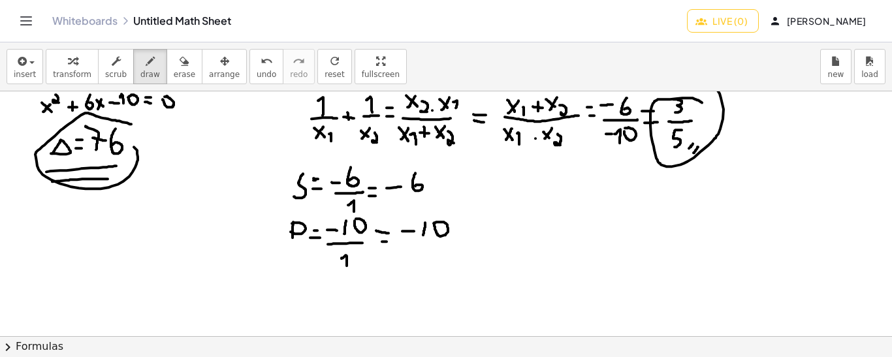
drag, startPoint x: 131, startPoint y: 123, endPoint x: 133, endPoint y: 146, distance: 22.3
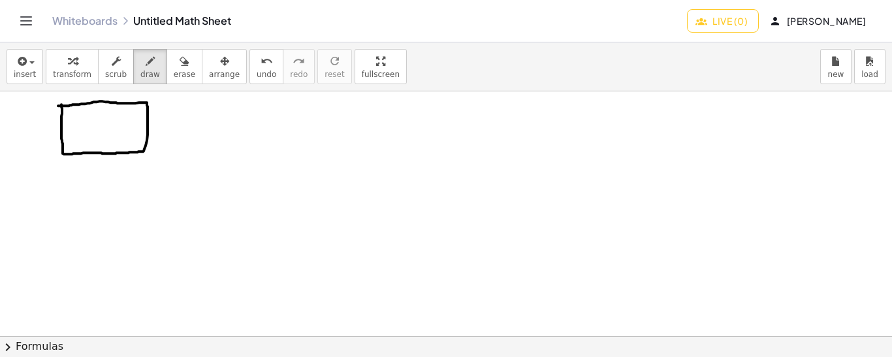
drag, startPoint x: 101, startPoint y: 161, endPoint x: 107, endPoint y: 169, distance: 9.8
drag, startPoint x: 158, startPoint y: 116, endPoint x: 159, endPoint y: 132, distance: 15.7
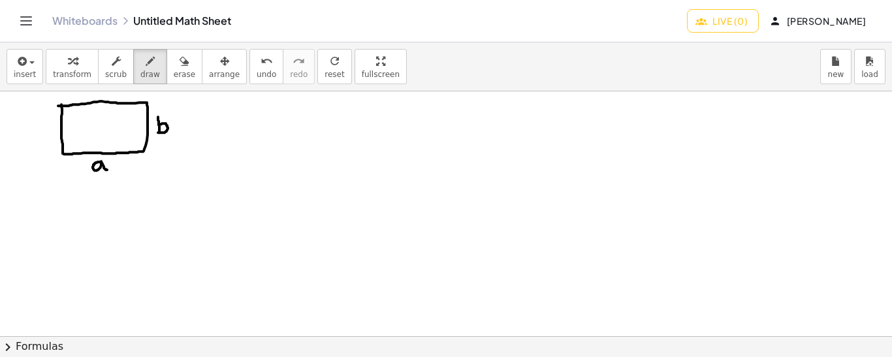
drag, startPoint x: 159, startPoint y: 124, endPoint x: 158, endPoint y: 132, distance: 7.9
drag, startPoint x: 41, startPoint y: 115, endPoint x: 40, endPoint y: 130, distance: 15.0
drag, startPoint x: 103, startPoint y: 90, endPoint x: 110, endPoint y: 100, distance: 12.1
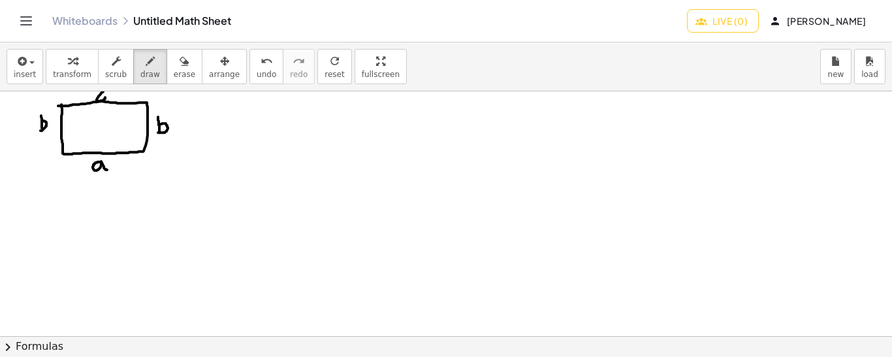
drag, startPoint x: 216, startPoint y: 101, endPoint x: 219, endPoint y: 110, distance: 10.3
drag, startPoint x: 227, startPoint y: 104, endPoint x: 236, endPoint y: 105, distance: 9.8
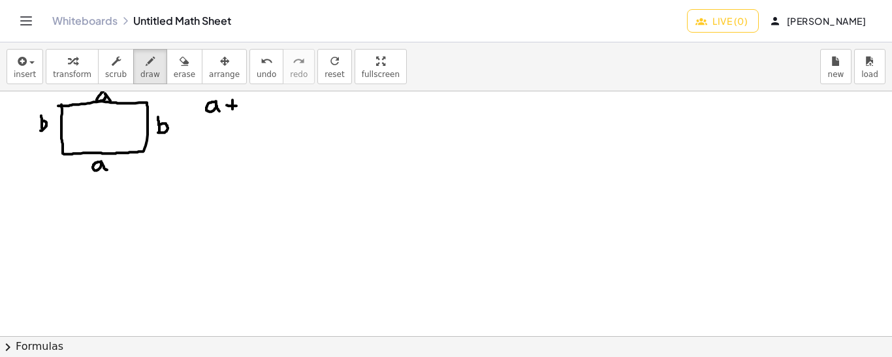
drag, startPoint x: 232, startPoint y: 99, endPoint x: 232, endPoint y: 108, distance: 9.1
drag, startPoint x: 252, startPoint y: 100, endPoint x: 258, endPoint y: 109, distance: 11.2
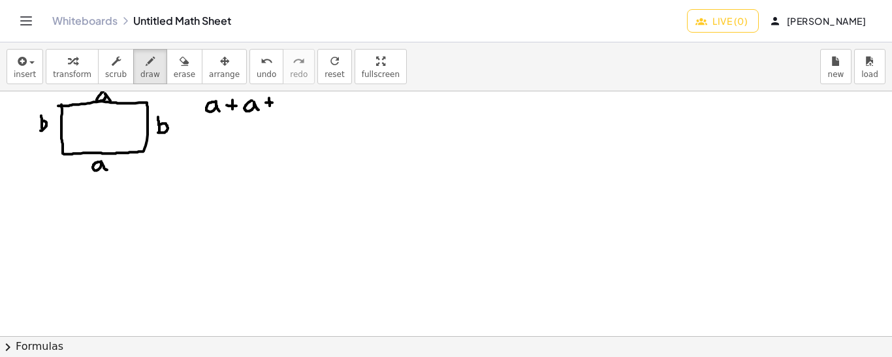
drag, startPoint x: 269, startPoint y: 97, endPoint x: 270, endPoint y: 105, distance: 7.9
drag, startPoint x: 280, startPoint y: 97, endPoint x: 279, endPoint y: 112, distance: 15.0
drag, startPoint x: 280, startPoint y: 105, endPoint x: 281, endPoint y: 112, distance: 7.3
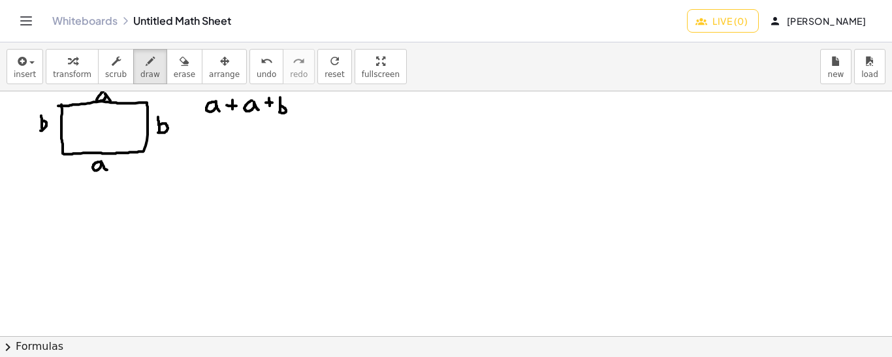
drag, startPoint x: 291, startPoint y: 104, endPoint x: 303, endPoint y: 104, distance: 11.7
drag, startPoint x: 298, startPoint y: 98, endPoint x: 299, endPoint y: 108, distance: 10.5
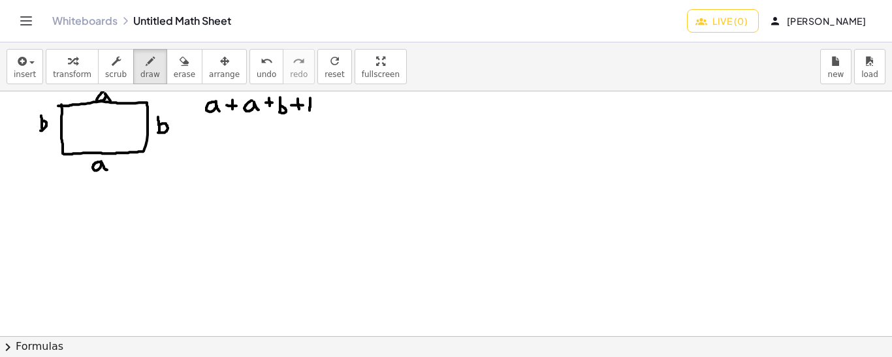
drag, startPoint x: 310, startPoint y: 97, endPoint x: 309, endPoint y: 110, distance: 13.1
drag, startPoint x: 310, startPoint y: 104, endPoint x: 309, endPoint y: 113, distance: 8.6
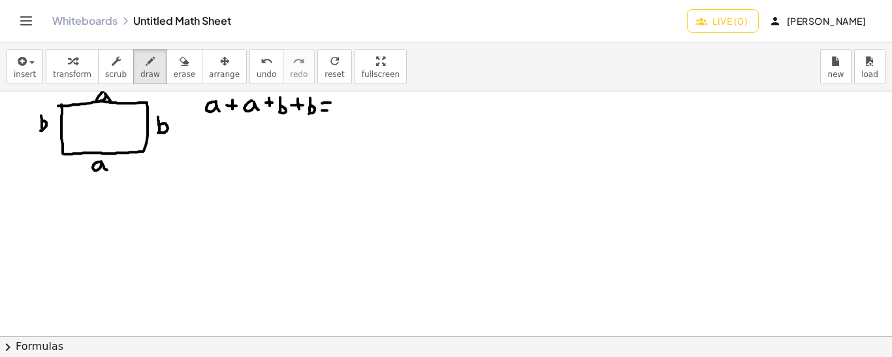
drag, startPoint x: 322, startPoint y: 102, endPoint x: 330, endPoint y: 102, distance: 8.5
drag, startPoint x: 341, startPoint y: 99, endPoint x: 340, endPoint y: 119, distance: 20.2
drag, startPoint x: 358, startPoint y: 101, endPoint x: 355, endPoint y: 114, distance: 12.7
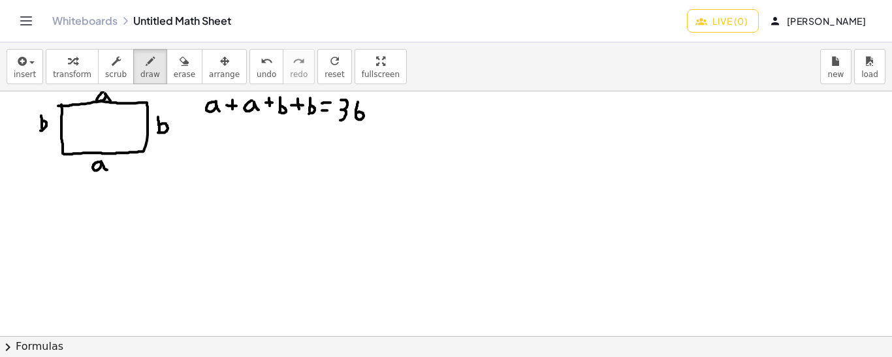
drag, startPoint x: 221, startPoint y: 126, endPoint x: 227, endPoint y: 144, distance: 19.2
drag, startPoint x: 239, startPoint y: 133, endPoint x: 246, endPoint y: 143, distance: 12.1
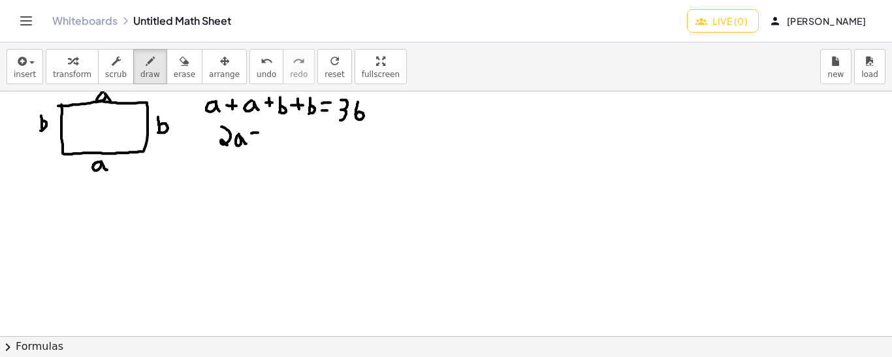
drag, startPoint x: 251, startPoint y: 133, endPoint x: 258, endPoint y: 132, distance: 7.2
drag, startPoint x: 255, startPoint y: 127, endPoint x: 256, endPoint y: 136, distance: 9.2
drag, startPoint x: 266, startPoint y: 123, endPoint x: 272, endPoint y: 142, distance: 19.6
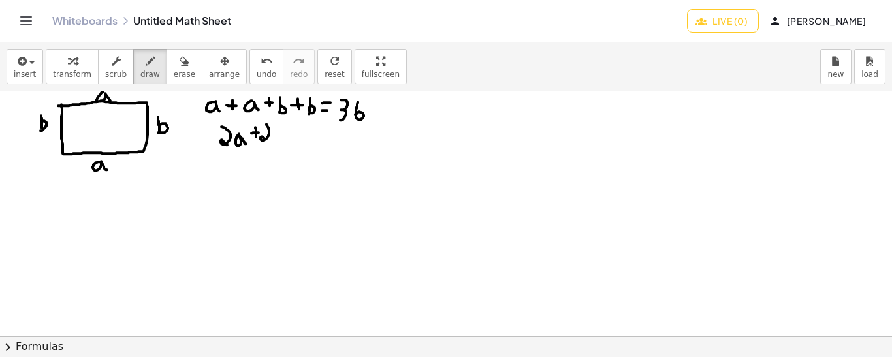
drag, startPoint x: 275, startPoint y: 123, endPoint x: 275, endPoint y: 138, distance: 14.4
drag, startPoint x: 277, startPoint y: 131, endPoint x: 274, endPoint y: 140, distance: 9.5
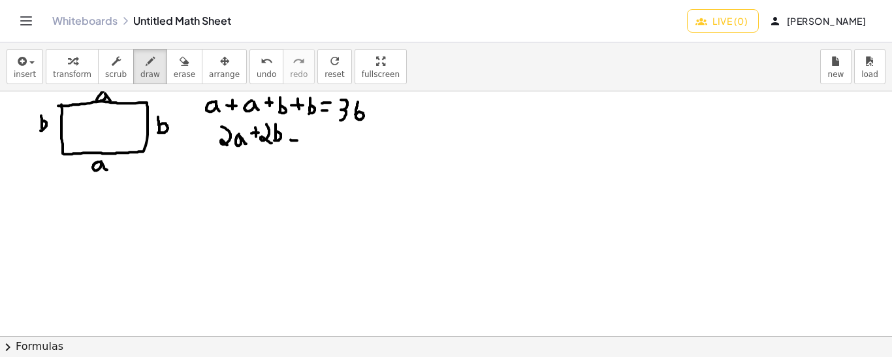
drag, startPoint x: 290, startPoint y: 139, endPoint x: 297, endPoint y: 140, distance: 6.6
drag, startPoint x: 291, startPoint y: 132, endPoint x: 298, endPoint y: 133, distance: 7.3
drag, startPoint x: 308, startPoint y: 125, endPoint x: 305, endPoint y: 146, distance: 21.1
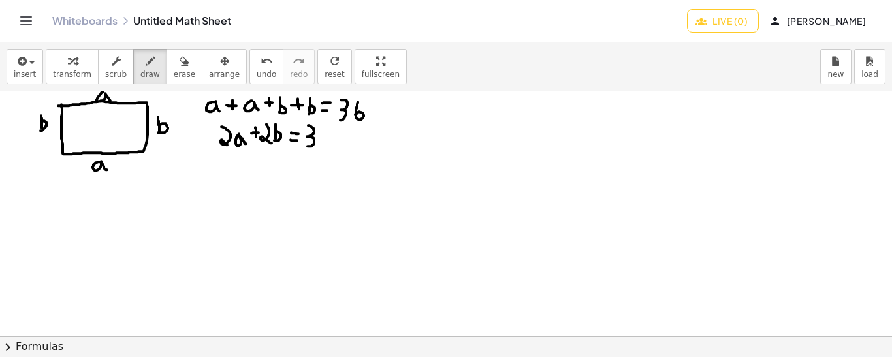
drag, startPoint x: 326, startPoint y: 125, endPoint x: 322, endPoint y: 138, distance: 12.8
drag, startPoint x: 217, startPoint y: 150, endPoint x: 242, endPoint y: 153, distance: 24.9
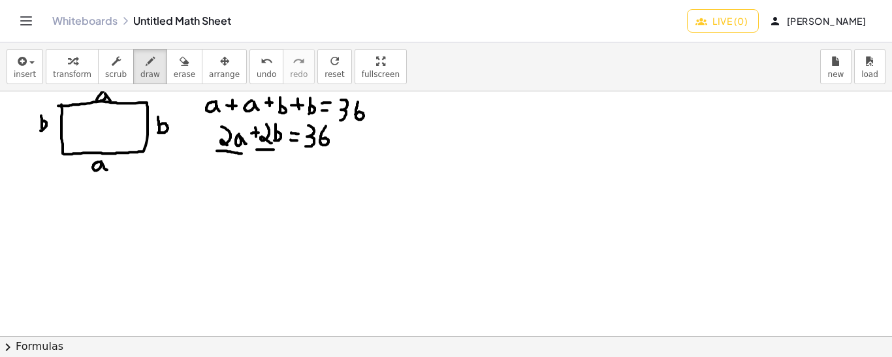
drag, startPoint x: 257, startPoint y: 149, endPoint x: 279, endPoint y: 149, distance: 22.2
click at [257, 74] on span "undo" at bounding box center [267, 74] width 20 height 9
drag, startPoint x: 222, startPoint y: 155, endPoint x: 232, endPoint y: 174, distance: 20.7
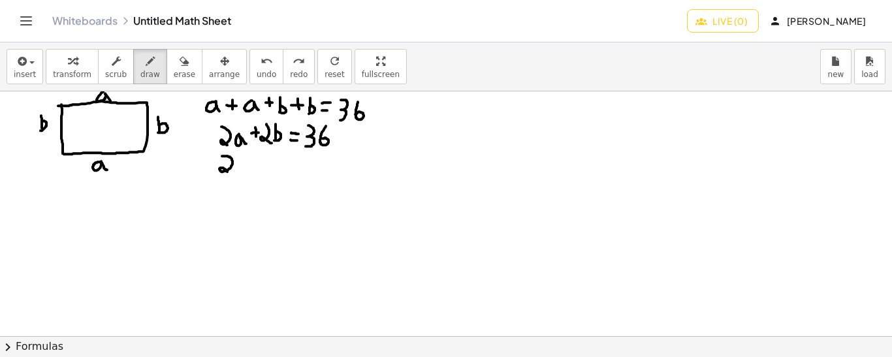
drag, startPoint x: 242, startPoint y: 151, endPoint x: 241, endPoint y: 175, distance: 24.2
drag, startPoint x: 255, startPoint y: 163, endPoint x: 260, endPoint y: 171, distance: 10.0
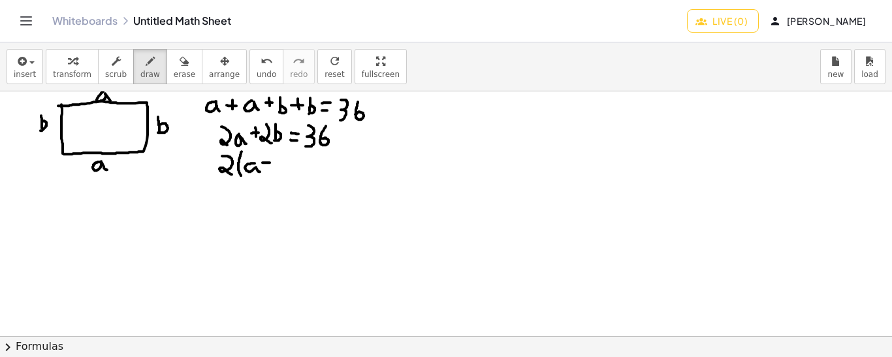
drag
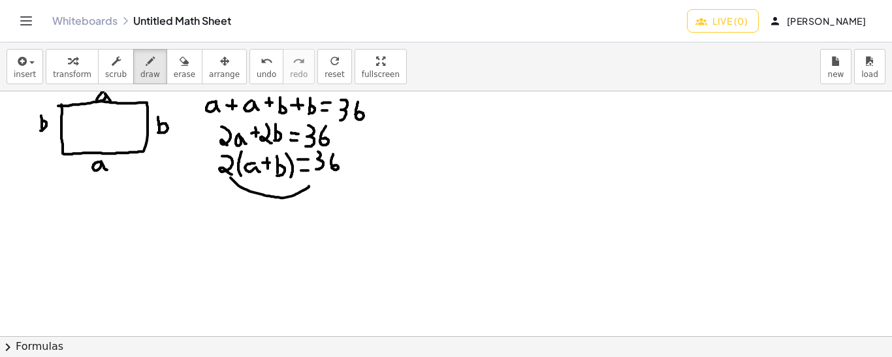
drag, startPoint x: 230, startPoint y: 177, endPoint x: 309, endPoint y: 185, distance: 79.4
drag, startPoint x: 307, startPoint y: 180, endPoint x: 311, endPoint y: 187, distance: 8.5
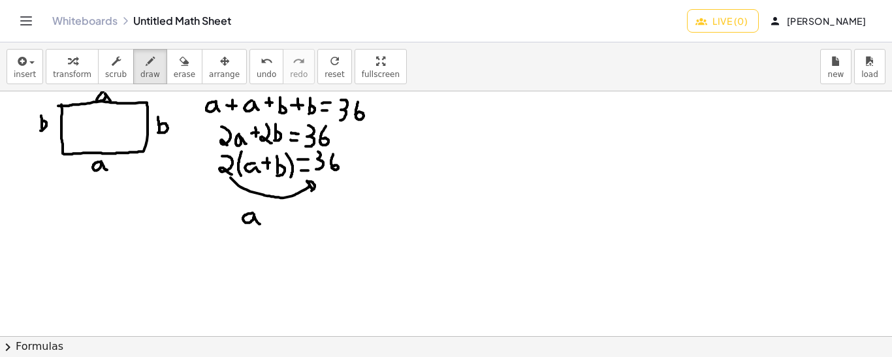
drag, startPoint x: 253, startPoint y: 212, endPoint x: 260, endPoint y: 223, distance: 13.2
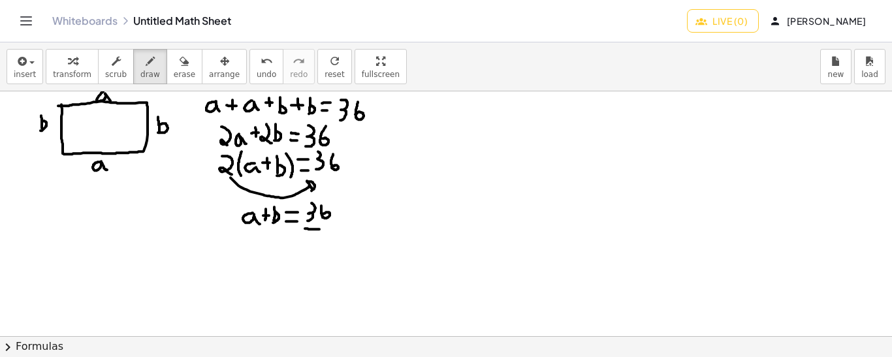
drag, startPoint x: 255, startPoint y: 264, endPoint x: 262, endPoint y: 272, distance: 11.1
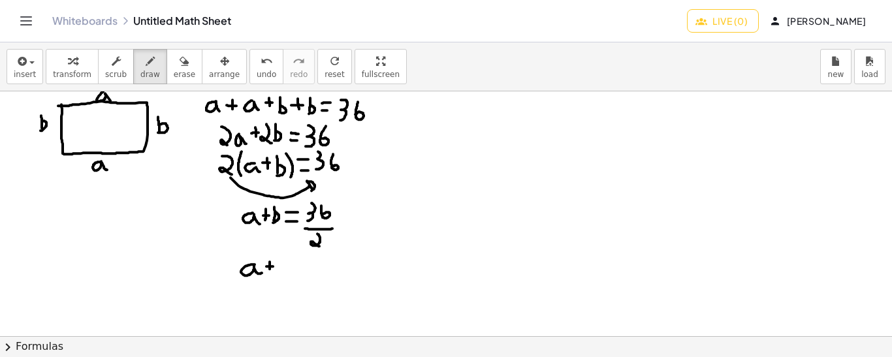
drag, startPoint x: 270, startPoint y: 261, endPoint x: 270, endPoint y: 268, distance: 7.2
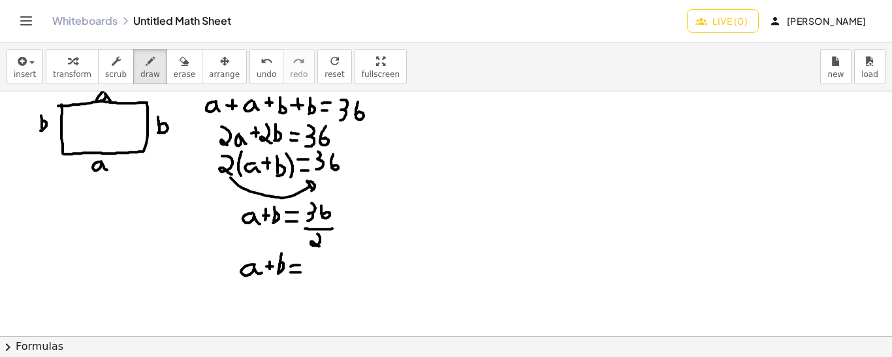
drag, startPoint x: 313, startPoint y: 257, endPoint x: 315, endPoint y: 272, distance: 15.1
drag, startPoint x: 253, startPoint y: 291, endPoint x: 257, endPoint y: 302, distance: 12.0
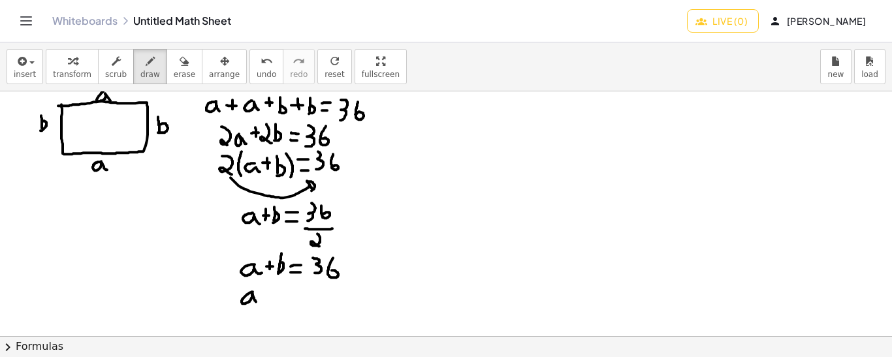
drag, startPoint x: 273, startPoint y: 285, endPoint x: 273, endPoint y: 304, distance: 18.9
drag, startPoint x: 274, startPoint y: 296, endPoint x: 272, endPoint y: 305, distance: 9.3
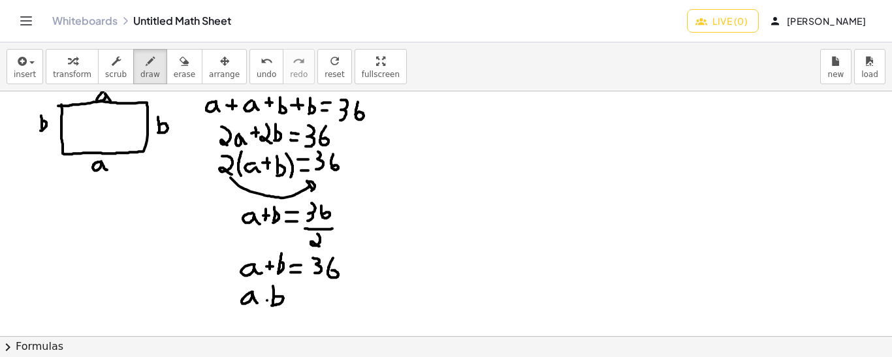
drag, startPoint x: 291, startPoint y: 299, endPoint x: 301, endPoint y: 300, distance: 9.9
drag, startPoint x: 289, startPoint y: 289, endPoint x: 300, endPoint y: 289, distance: 10.4
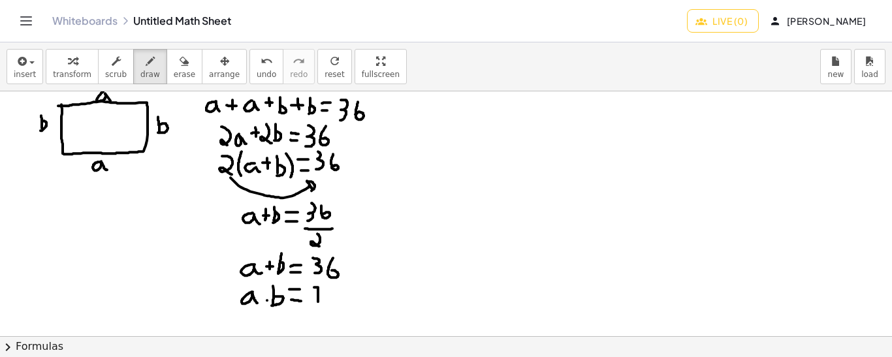
drag, startPoint x: 318, startPoint y: 301, endPoint x: 311, endPoint y: 287, distance: 15.8
drag, startPoint x: 330, startPoint y: 285, endPoint x: 337, endPoint y: 300, distance: 16.6
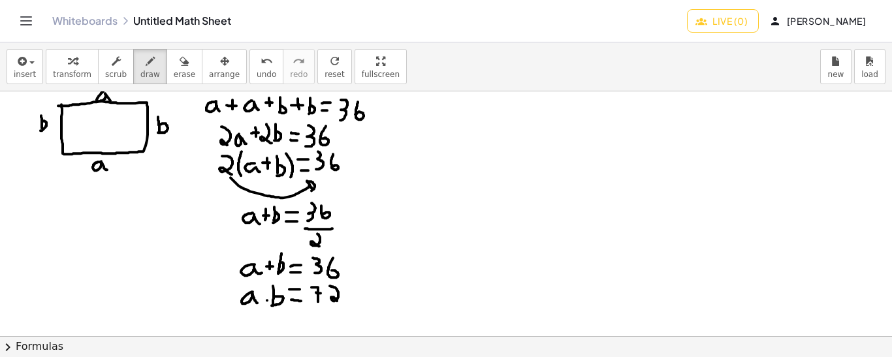
drag, startPoint x: 230, startPoint y: 245, endPoint x: 219, endPoint y: 274, distance: 30.8
drag, startPoint x: 230, startPoint y: 254, endPoint x: 230, endPoint y: 313, distance: 58.7
drag, startPoint x: 250, startPoint y: 310, endPoint x: 274, endPoint y: 310, distance: 24.2
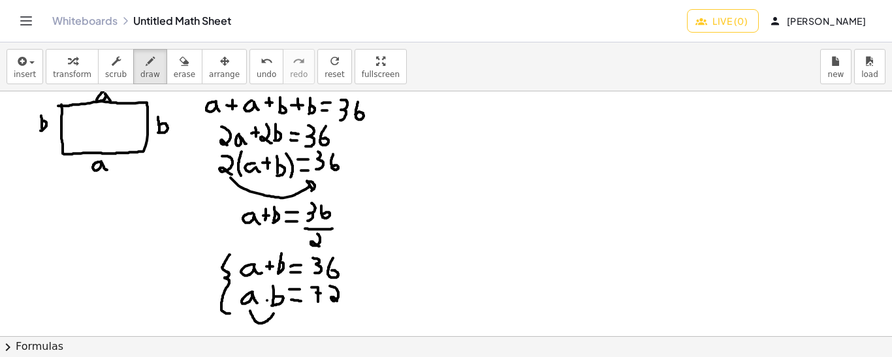
drag, startPoint x: 246, startPoint y: 253, endPoint x: 280, endPoint y: 244, distance: 35.0
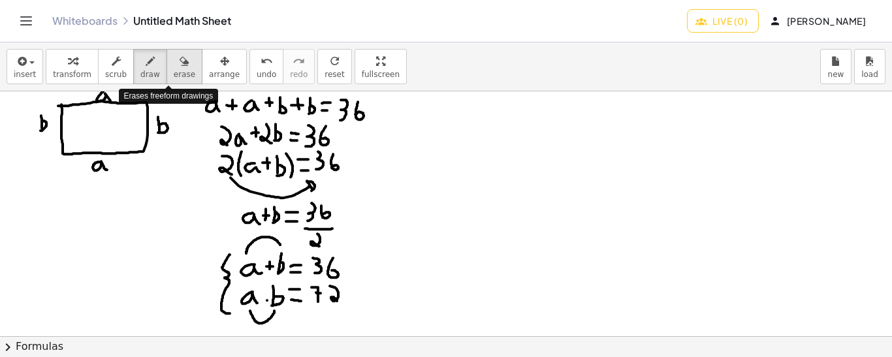
click at [174, 70] on span "erase" at bounding box center [185, 74] width 22 height 9
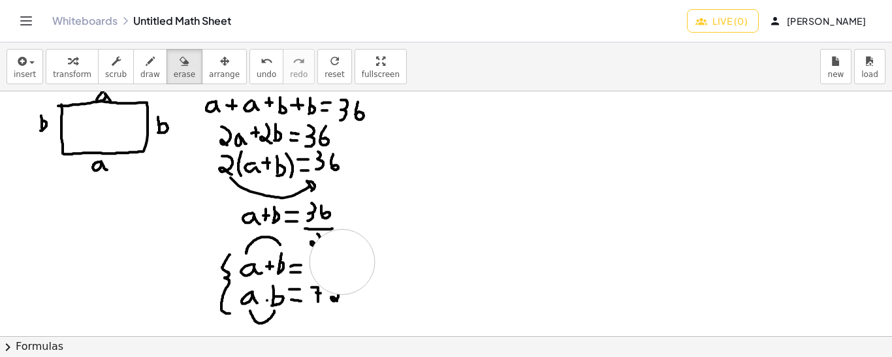
click at [133, 68] on button "draw" at bounding box center [150, 66] width 34 height 35
drag, startPoint x: 317, startPoint y: 234, endPoint x: 316, endPoint y: 245, distance: 11.8
drag, startPoint x: 316, startPoint y: 272, endPoint x: 311, endPoint y: 259, distance: 13.2
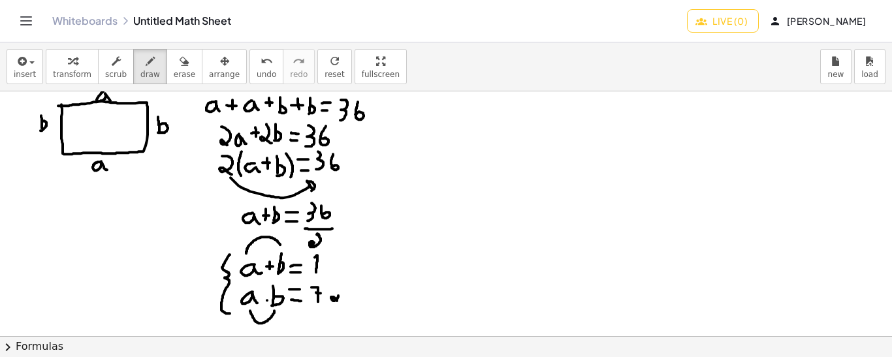
drag, startPoint x: 330, startPoint y: 287, endPoint x: 339, endPoint y: 303, distance: 18.4
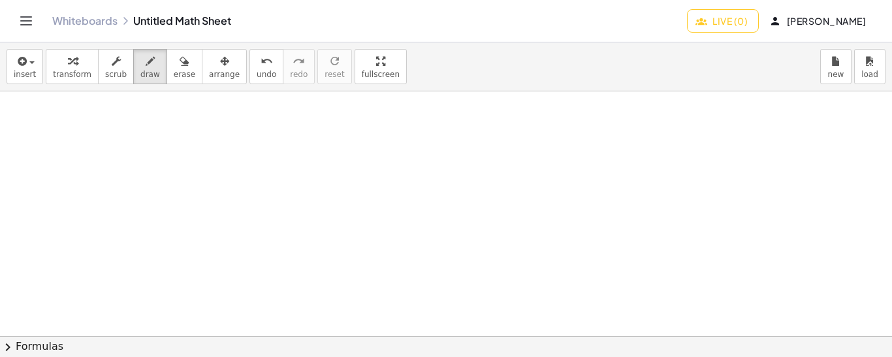
drag, startPoint x: 62, startPoint y: 102, endPoint x: 50, endPoint y: 131, distance: 30.4
drag, startPoint x: 54, startPoint y: 99, endPoint x: 72, endPoint y: 123, distance: 30.2
drag, startPoint x: 79, startPoint y: 117, endPoint x: 93, endPoint y: 117, distance: 14.4
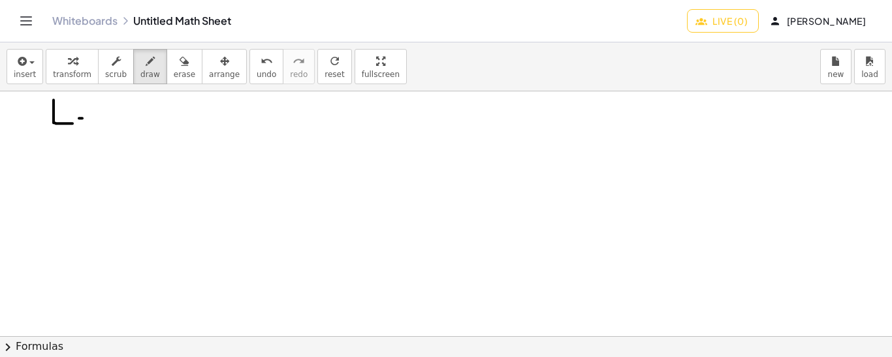
drag, startPoint x: 80, startPoint y: 105, endPoint x: 89, endPoint y: 105, distance: 9.1
drag, startPoint x: 108, startPoint y: 111, endPoint x: 121, endPoint y: 112, distance: 13.1
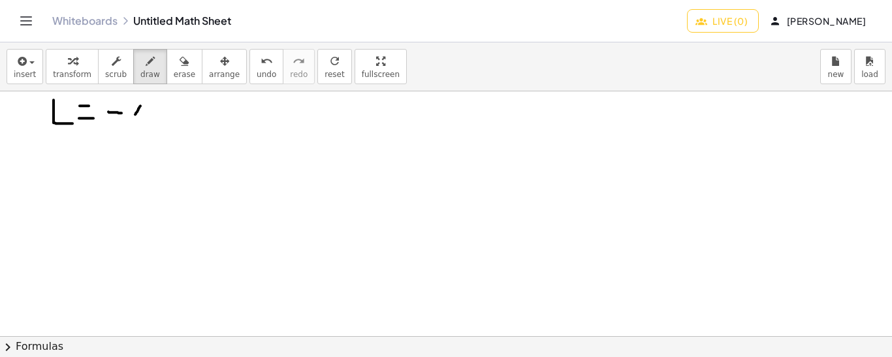
drag, startPoint x: 140, startPoint y: 105, endPoint x: 133, endPoint y: 116, distance: 13.6
drag, startPoint x: 132, startPoint y: 106, endPoint x: 142, endPoint y: 116, distance: 13.8
drag, startPoint x: 151, startPoint y: 93, endPoint x: 155, endPoint y: 108, distance: 14.9
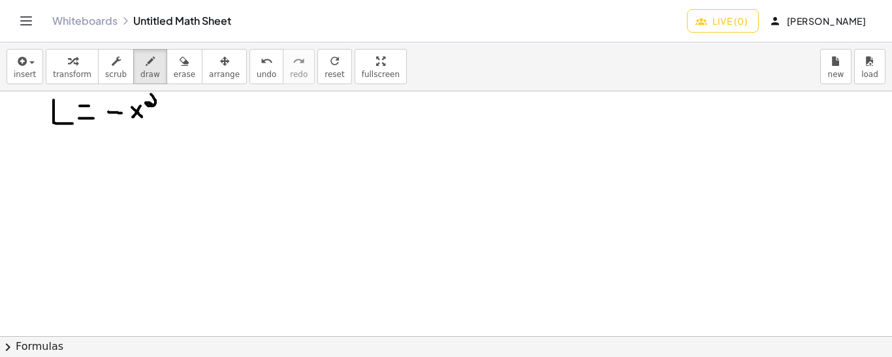
drag, startPoint x: 163, startPoint y: 110, endPoint x: 172, endPoint y: 110, distance: 9.1
drag, startPoint x: 168, startPoint y: 104, endPoint x: 169, endPoint y: 115, distance: 11.2
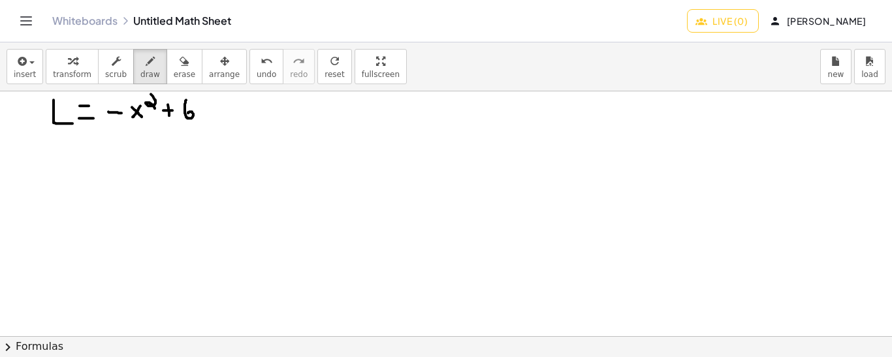
drag, startPoint x: 186, startPoint y: 99, endPoint x: 187, endPoint y: 112, distance: 13.1
drag, startPoint x: 219, startPoint y: 102, endPoint x: 212, endPoint y: 114, distance: 13.4
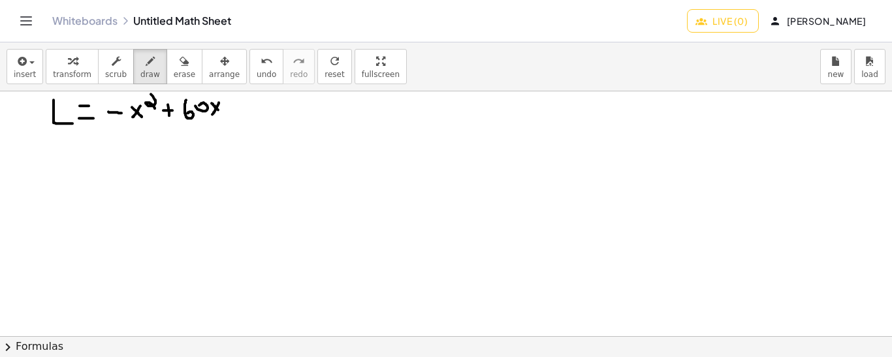
drag, startPoint x: 211, startPoint y: 102, endPoint x: 221, endPoint y: 112, distance: 12.9
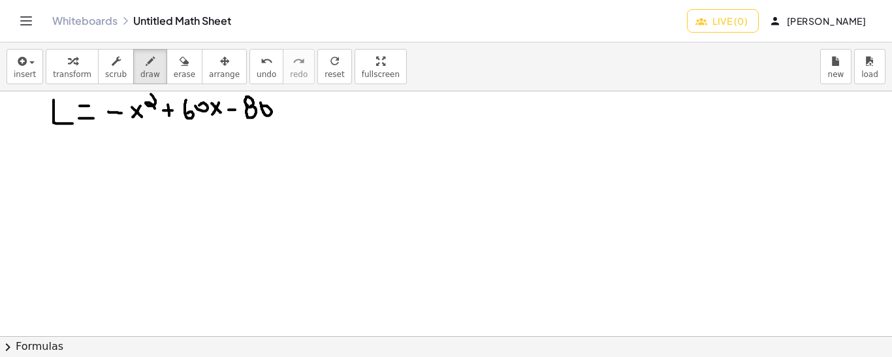
drag, startPoint x: 132, startPoint y: 120, endPoint x: 145, endPoint y: 121, distance: 13.1
drag, startPoint x: 215, startPoint y: 118, endPoint x: 223, endPoint y: 118, distance: 7.8
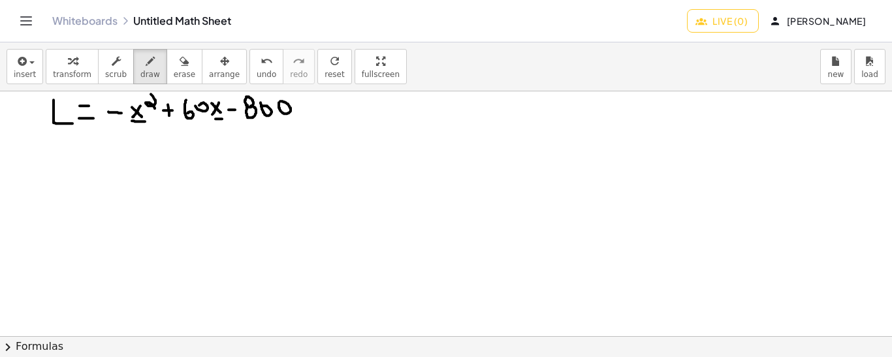
drag, startPoint x: 140, startPoint y: 150, endPoint x: 134, endPoint y: 139, distance: 12.6
drag, startPoint x: 108, startPoint y: 142, endPoint x: 119, endPoint y: 142, distance: 11.1
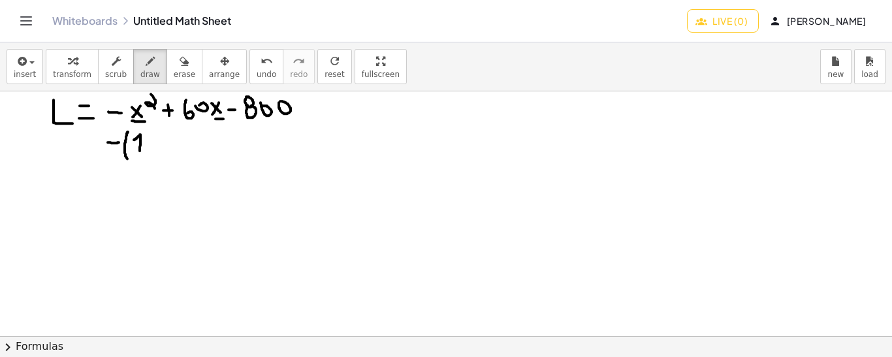
drag, startPoint x: 128, startPoint y: 131, endPoint x: 127, endPoint y: 158, distance: 26.8
drag, startPoint x: 148, startPoint y: 127, endPoint x: 155, endPoint y: 141, distance: 16.4
drag, startPoint x: 158, startPoint y: 129, endPoint x: 159, endPoint y: 155, distance: 26.1
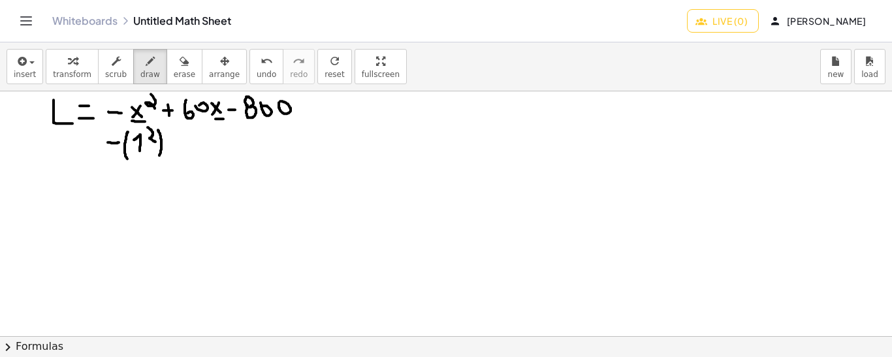
drag, startPoint x: 172, startPoint y: 142, endPoint x: 181, endPoint y: 142, distance: 9.1
drag, startPoint x: 176, startPoint y: 136, endPoint x: 176, endPoint y: 148, distance: 11.1
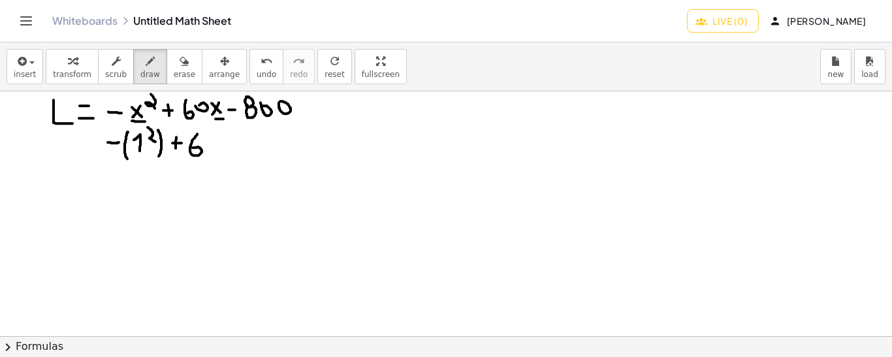
drag, startPoint x: 197, startPoint y: 133, endPoint x: 193, endPoint y: 147, distance: 14.4
drag, startPoint x: 238, startPoint y: 151, endPoint x: 233, endPoint y: 136, distance: 16.5
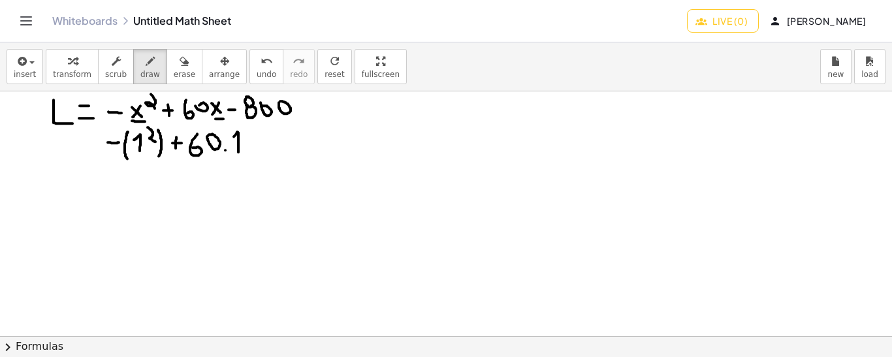
drag, startPoint x: 245, startPoint y: 140, endPoint x: 257, endPoint y: 141, distance: 11.8
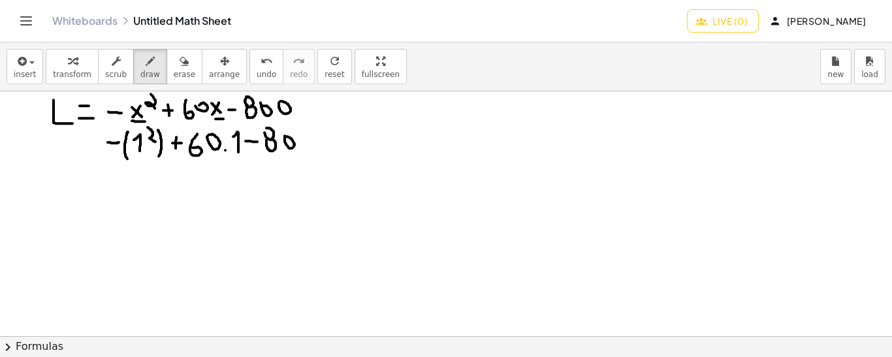
drag, startPoint x: 137, startPoint y: 160, endPoint x: 153, endPoint y: 134, distance: 30.2
drag, startPoint x: 116, startPoint y: 177, endPoint x: 124, endPoint y: 177, distance: 8.5
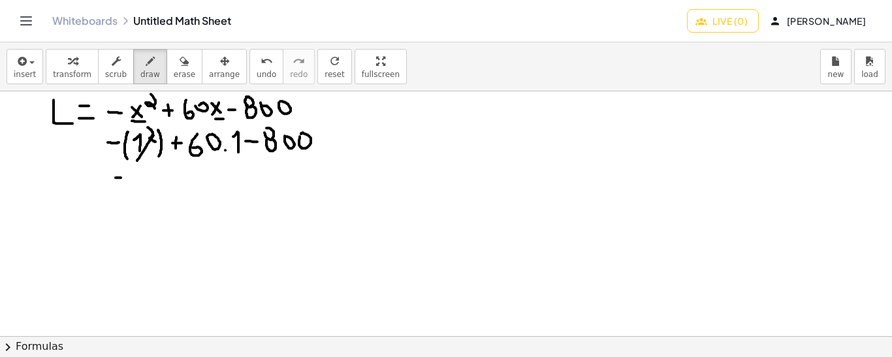
drag, startPoint x: 140, startPoint y: 187, endPoint x: 134, endPoint y: 174, distance: 13.7
drag, startPoint x: 151, startPoint y: 176, endPoint x: 163, endPoint y: 176, distance: 11.1
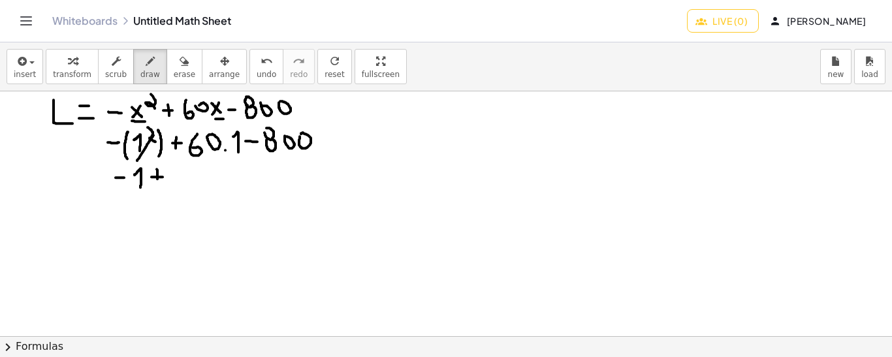
drag, startPoint x: 157, startPoint y: 168, endPoint x: 157, endPoint y: 183, distance: 14.4
drag, startPoint x: 180, startPoint y: 152, endPoint x: 235, endPoint y: 137, distance: 57.5
drag, startPoint x: 189, startPoint y: 167, endPoint x: 186, endPoint y: 180, distance: 12.7
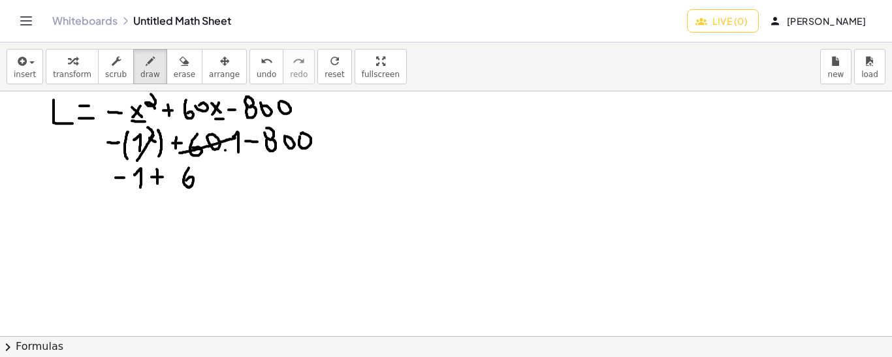
drag, startPoint x: 220, startPoint y: 176, endPoint x: 228, endPoint y: 176, distance: 8.5
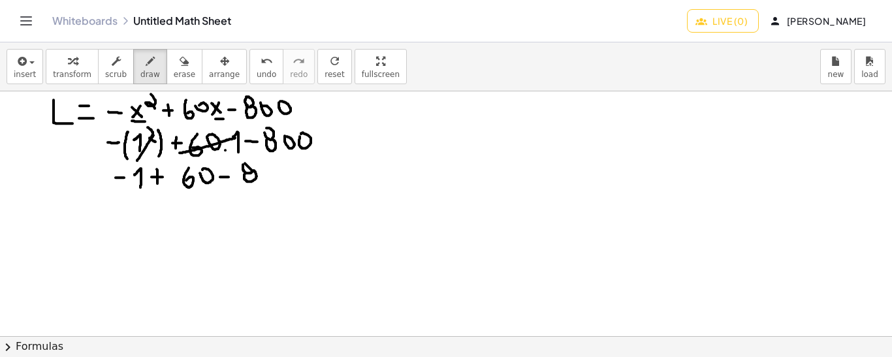
drag, startPoint x: 245, startPoint y: 173, endPoint x: 253, endPoint y: 170, distance: 8.5
drag, startPoint x: 260, startPoint y: 187, endPoint x: 203, endPoint y: 191, distance: 57.6
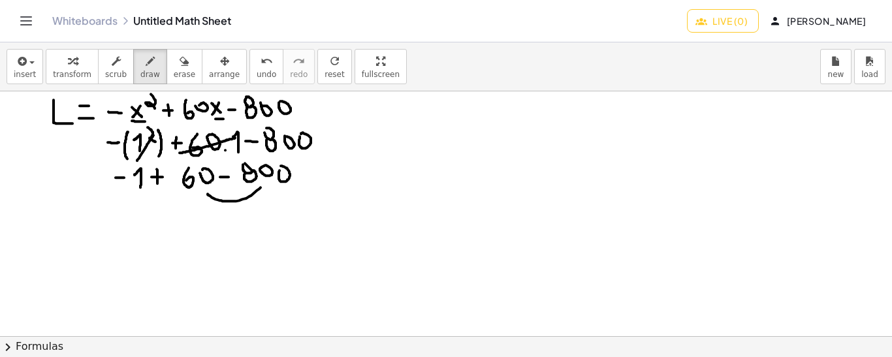
drag, startPoint x: 204, startPoint y: 223, endPoint x: 215, endPoint y: 223, distance: 11.1
drag, startPoint x: 230, startPoint y: 232, endPoint x: 224, endPoint y: 210, distance: 22.3
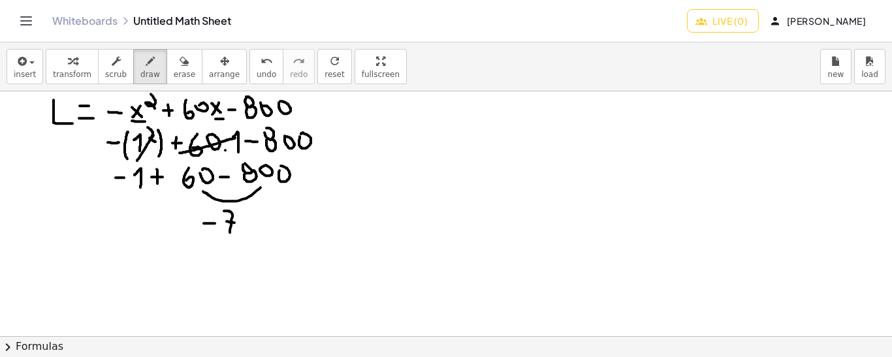
drag, startPoint x: 227, startPoint y: 221, endPoint x: 237, endPoint y: 222, distance: 10.5
drag, startPoint x: 242, startPoint y: 210, endPoint x: 249, endPoint y: 232, distance: 23.5
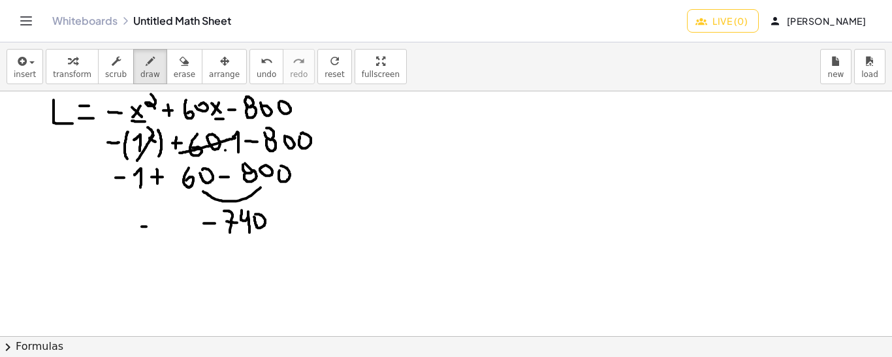
drag, startPoint x: 142, startPoint y: 226, endPoint x: 151, endPoint y: 226, distance: 9.8
drag, startPoint x: 167, startPoint y: 230, endPoint x: 163, endPoint y: 215, distance: 15.7
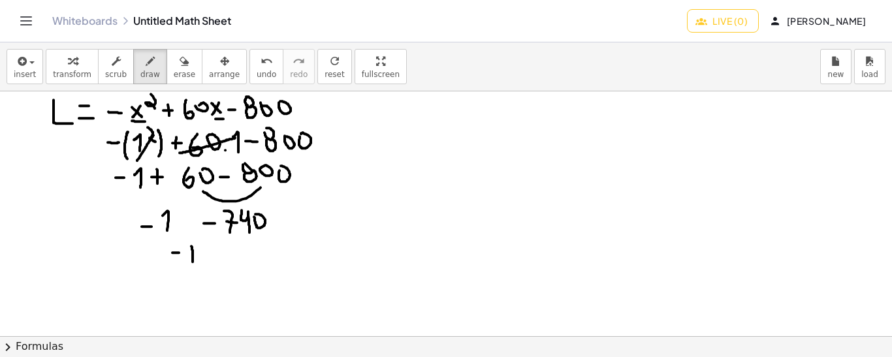
drag, startPoint x: 193, startPoint y: 261, endPoint x: 186, endPoint y: 243, distance: 18.8
drag, startPoint x: 200, startPoint y: 242, endPoint x: 208, endPoint y: 259, distance: 18.7
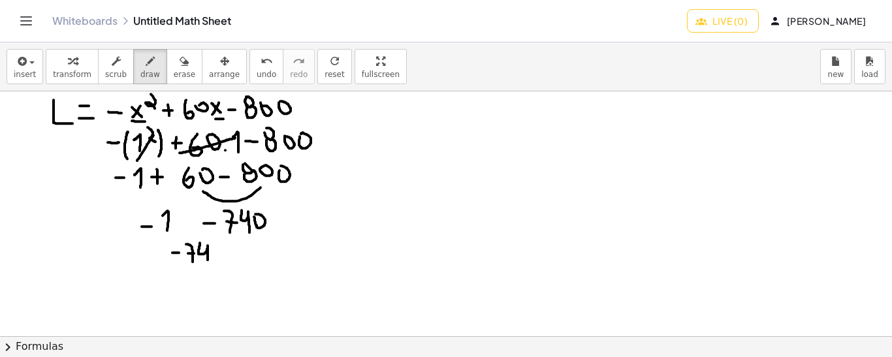
drag, startPoint x: 219, startPoint y: 259, endPoint x: 217, endPoint y: 240, distance: 19.7
drag, startPoint x: 217, startPoint y: 258, endPoint x: 213, endPoint y: 247, distance: 11.8
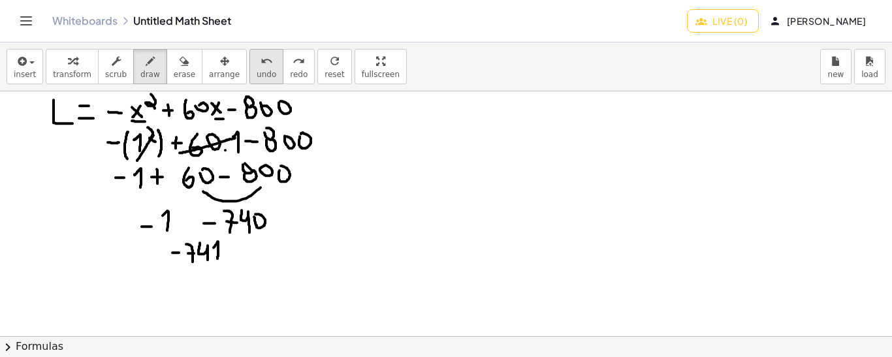
click at [260, 65] on icon "undo" at bounding box center [266, 62] width 12 height 16
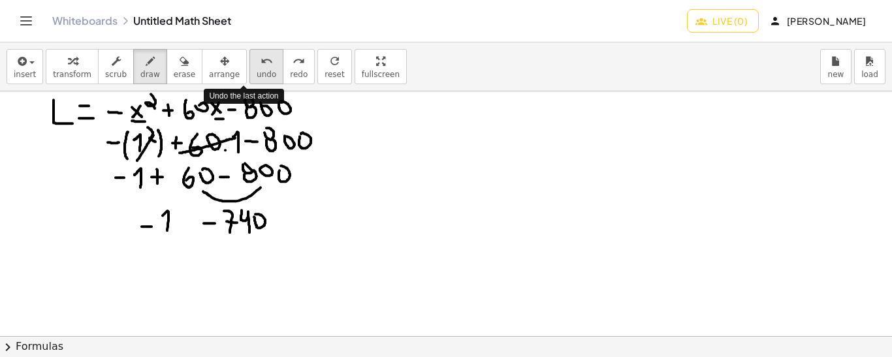
click at [260, 65] on icon "undo" at bounding box center [266, 62] width 12 height 16
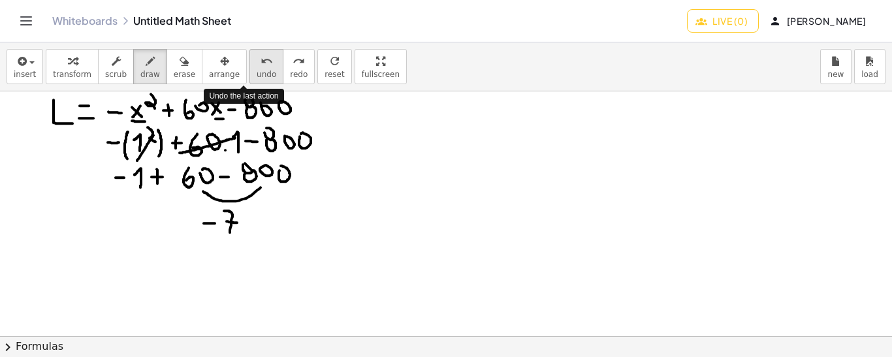
click at [260, 65] on icon "undo" at bounding box center [266, 62] width 12 height 16
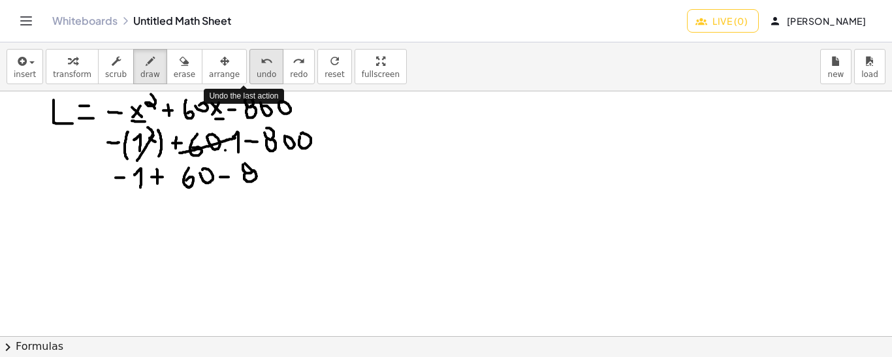
click at [260, 65] on icon "undo" at bounding box center [266, 62] width 12 height 16
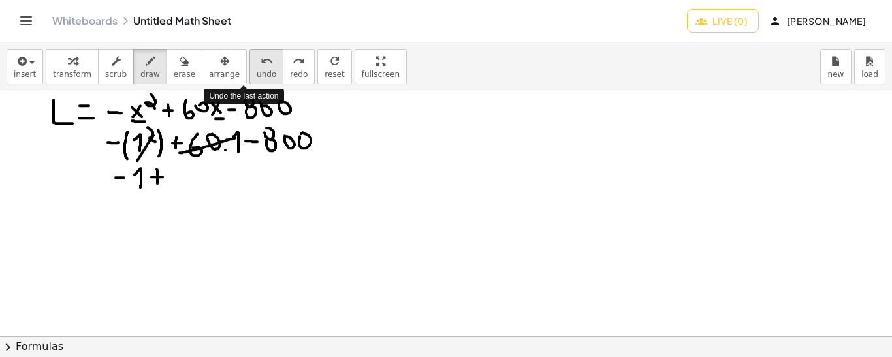
click at [260, 65] on icon "undo" at bounding box center [266, 62] width 12 height 16
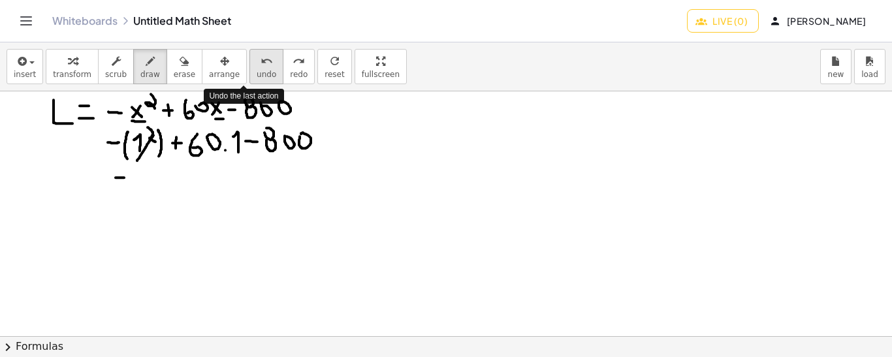
click at [260, 65] on icon "undo" at bounding box center [266, 62] width 12 height 16
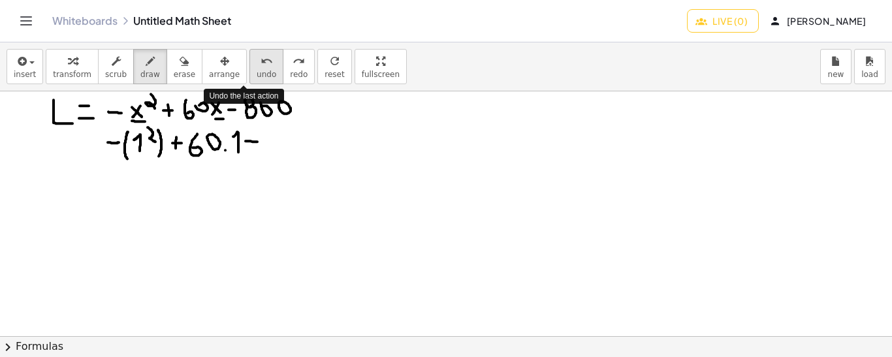
click at [260, 65] on icon "undo" at bounding box center [266, 62] width 12 height 16
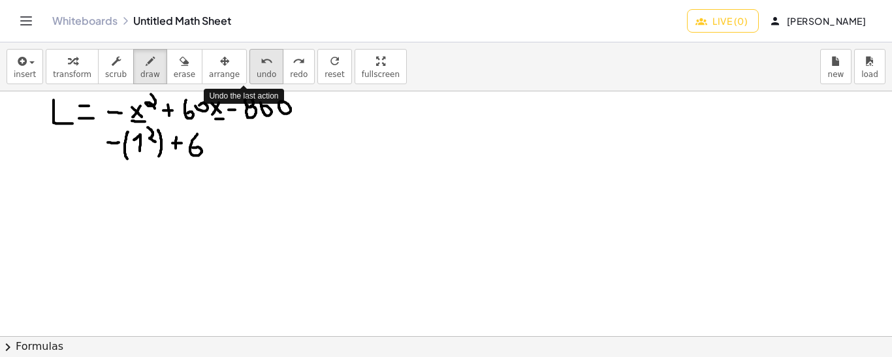
click at [260, 65] on icon "undo" at bounding box center [266, 62] width 12 height 16
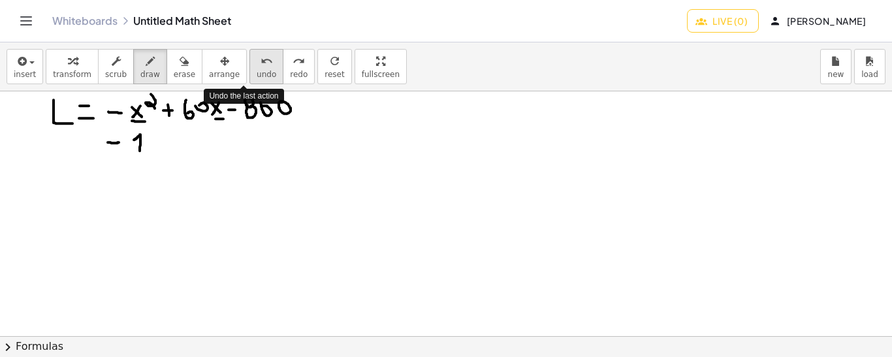
click at [260, 65] on icon "undo" at bounding box center [266, 62] width 12 height 16
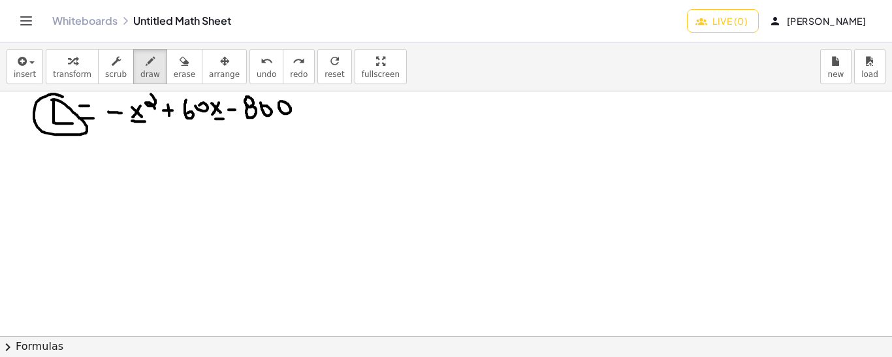
drag, startPoint x: 63, startPoint y: 96, endPoint x: 52, endPoint y: 99, distance: 11.6
drag, startPoint x: 86, startPoint y: 163, endPoint x: 97, endPoint y: 163, distance: 11.1
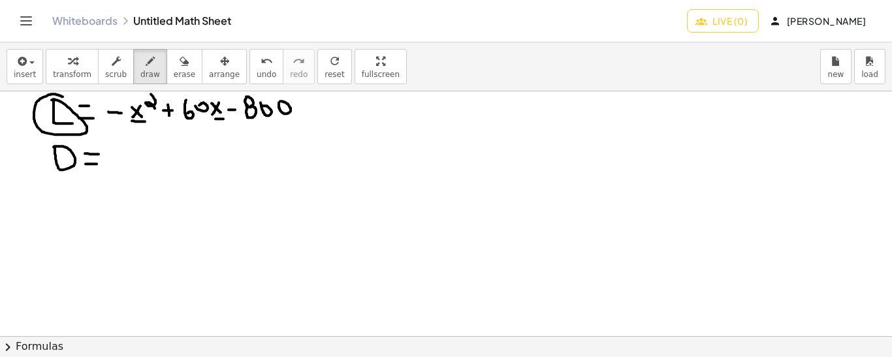
drag, startPoint x: 85, startPoint y: 153, endPoint x: 99, endPoint y: 153, distance: 13.7
drag, startPoint x: 145, startPoint y: 149, endPoint x: 154, endPoint y: 149, distance: 9.2
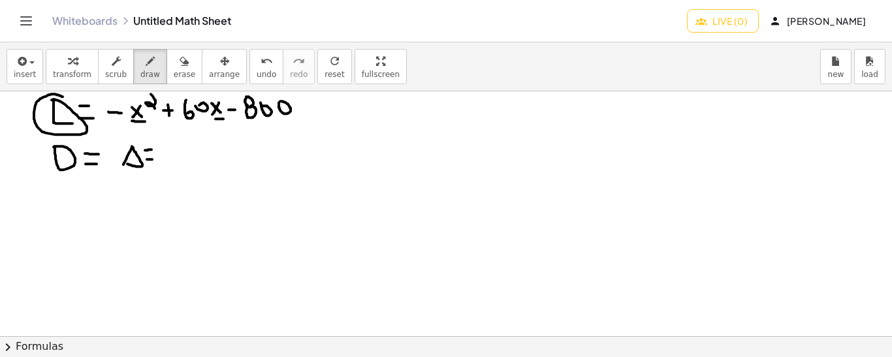
drag, startPoint x: 180, startPoint y: 143, endPoint x: 181, endPoint y: 156, distance: 13.1
drag, startPoint x: 209, startPoint y: 131, endPoint x: 211, endPoint y: 144, distance: 13.2
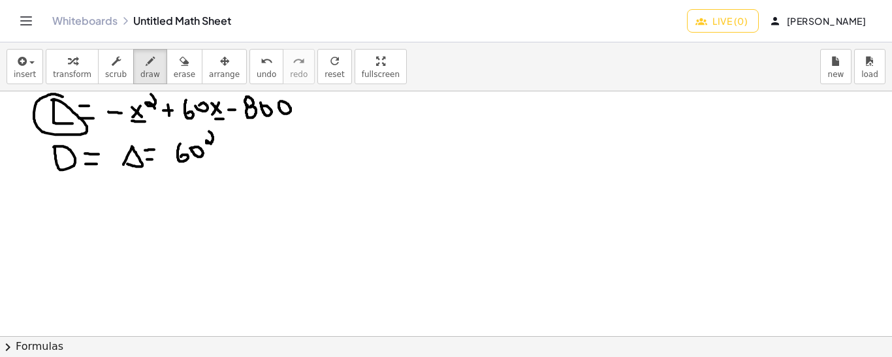
drag, startPoint x: 215, startPoint y: 153, endPoint x: 223, endPoint y: 153, distance: 7.9
drag, startPoint x: 233, startPoint y: 139, endPoint x: 244, endPoint y: 158, distance: 21.9
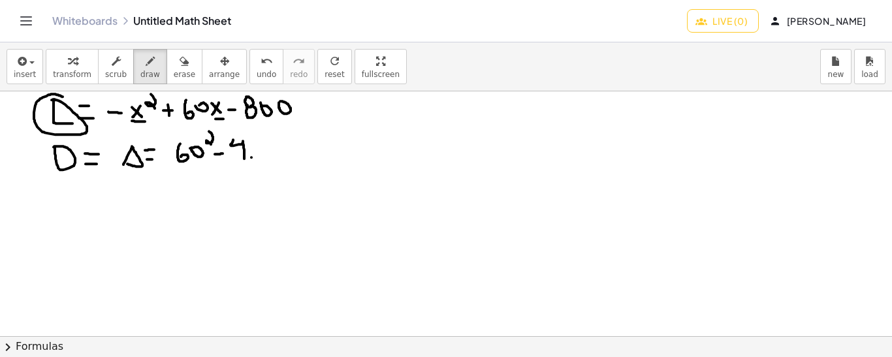
drag, startPoint x: 262, startPoint y: 139, endPoint x: 272, endPoint y: 163, distance: 25.5
drag, startPoint x: 271, startPoint y: 130, endPoint x: 262, endPoint y: 140, distance: 13.5
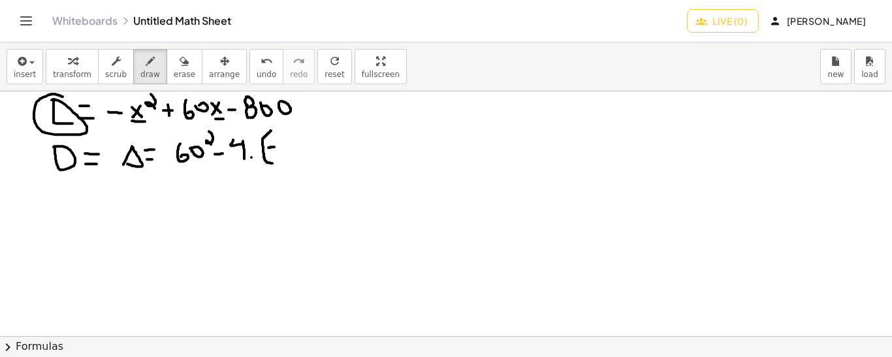
drag, startPoint x: 268, startPoint y: 147, endPoint x: 275, endPoint y: 146, distance: 7.3
drag, startPoint x: 285, startPoint y: 151, endPoint x: 281, endPoint y: 140, distance: 11.2
drag, startPoint x: 290, startPoint y: 133, endPoint x: 293, endPoint y: 156, distance: 23.0
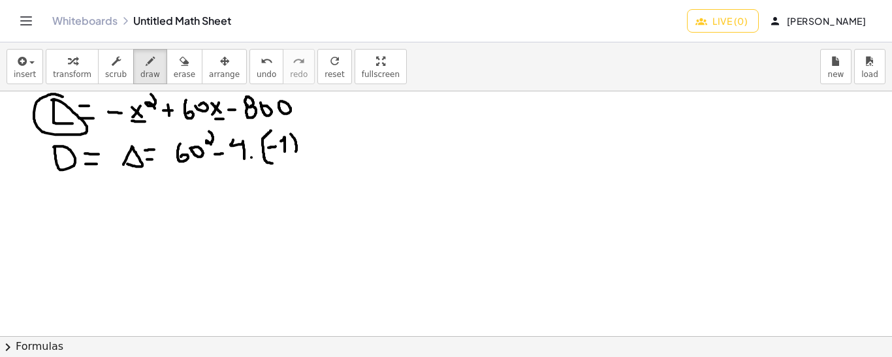
drag, startPoint x: 321, startPoint y: 132, endPoint x: 323, endPoint y: 156, distance: 24.3
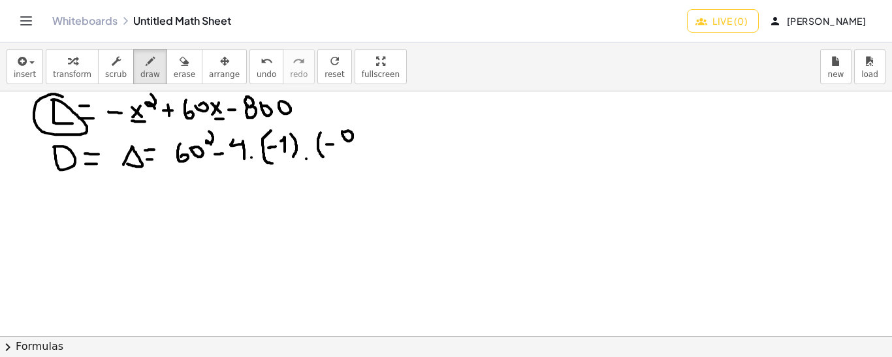
drag, startPoint x: 344, startPoint y: 139, endPoint x: 351, endPoint y: 140, distance: 6.7
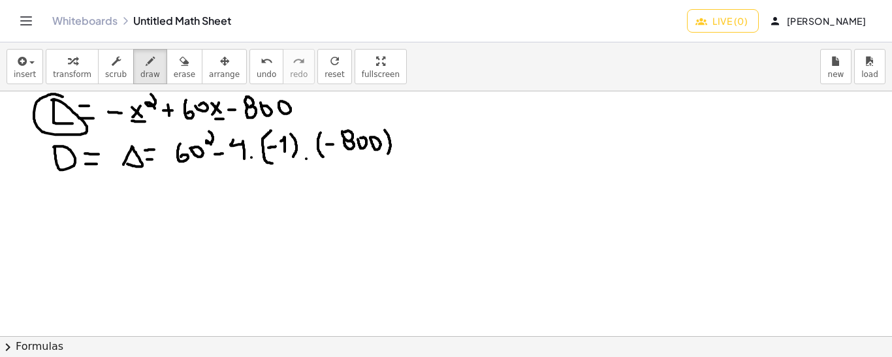
drag, startPoint x: 384, startPoint y: 129, endPoint x: 387, endPoint y: 153, distance: 23.6
drag, startPoint x: 147, startPoint y: 181, endPoint x: 155, endPoint y: 181, distance: 7.8
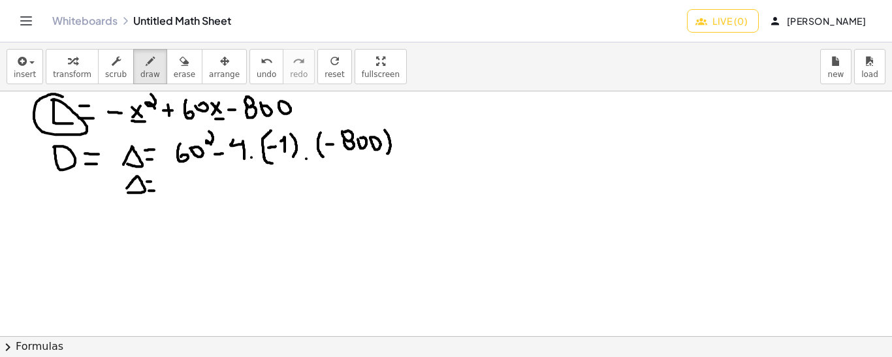
drag, startPoint x: 176, startPoint y: 174, endPoint x: 175, endPoint y: 192, distance: 17.7
drag, startPoint x: 191, startPoint y: 176, endPoint x: 193, endPoint y: 183, distance: 8.1
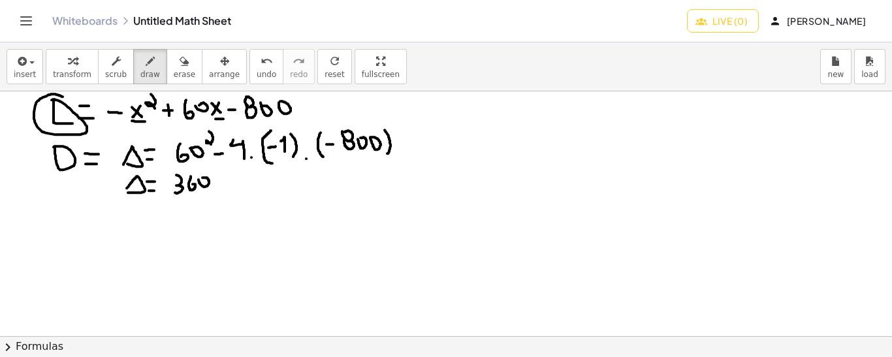
drag, startPoint x: 230, startPoint y: 181, endPoint x: 241, endPoint y: 182, distance: 10.5
drag, startPoint x: 248, startPoint y: 173, endPoint x: 247, endPoint y: 191, distance: 17.6
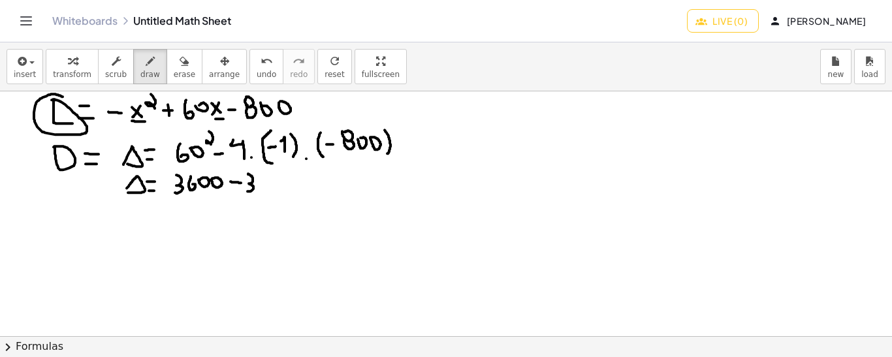
drag, startPoint x: 266, startPoint y: 174, endPoint x: 268, endPoint y: 187, distance: 12.6
drag, startPoint x: 269, startPoint y: 185, endPoint x: 276, endPoint y: 189, distance: 8.2
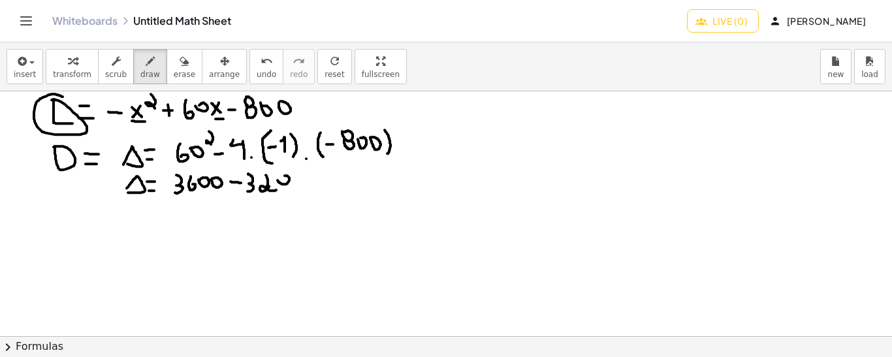
drag, startPoint x: 147, startPoint y: 219, endPoint x: 154, endPoint y: 218, distance: 7.2
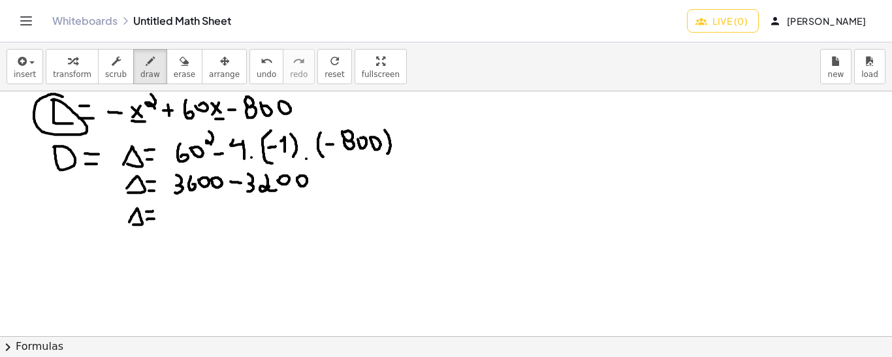
drag, startPoint x: 146, startPoint y: 211, endPoint x: 155, endPoint y: 210, distance: 9.2
drag, startPoint x: 179, startPoint y: 202, endPoint x: 186, endPoint y: 220, distance: 19.6
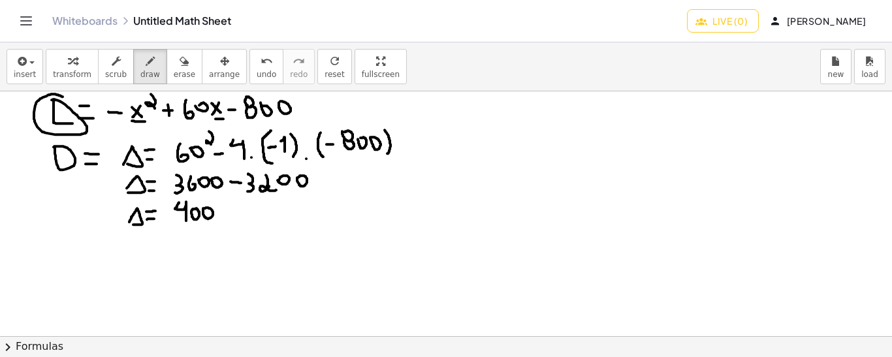
drag, startPoint x: 433, startPoint y: 108, endPoint x: 425, endPoint y: 119, distance: 13.6
drag, startPoint x: 424, startPoint y: 110, endPoint x: 431, endPoint y: 117, distance: 10.6
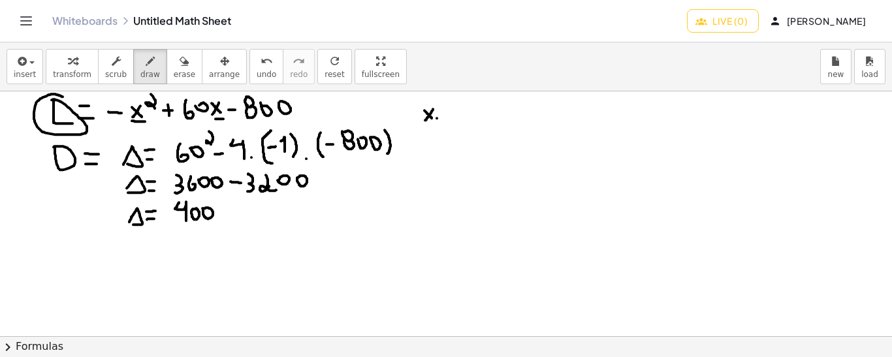
click at [257, 70] on span "undo" at bounding box center [267, 74] width 20 height 9
drag, startPoint x: 138, startPoint y: 257, endPoint x: 131, endPoint y: 268, distance: 12.7
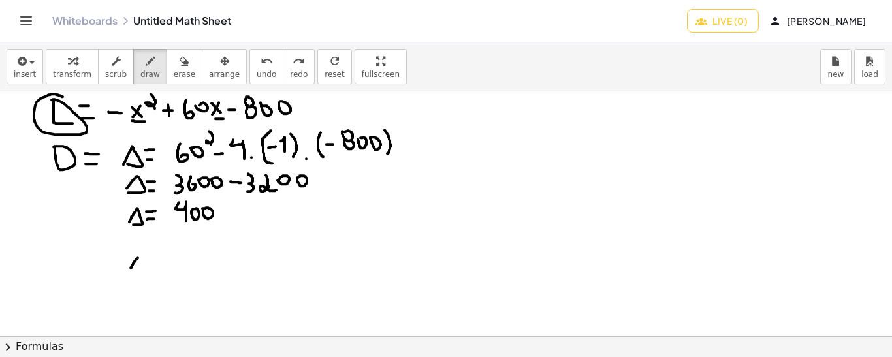
drag, startPoint x: 129, startPoint y: 257, endPoint x: 136, endPoint y: 266, distance: 11.2
drag, startPoint x: 140, startPoint y: 267, endPoint x: 149, endPoint y: 266, distance: 9.2
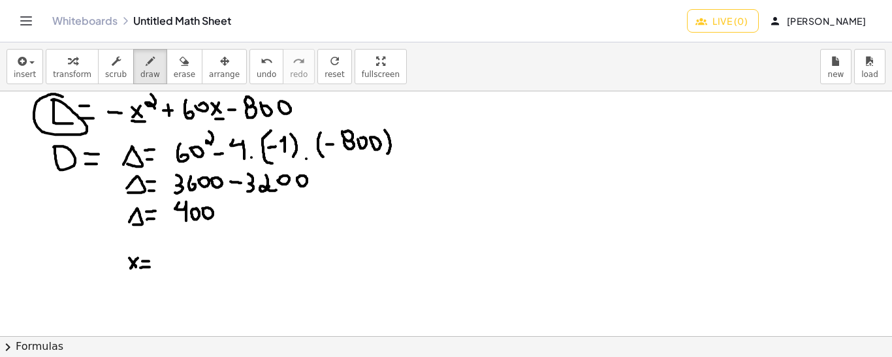
drag, startPoint x: 163, startPoint y: 260, endPoint x: 172, endPoint y: 260, distance: 9.8
drag, startPoint x: 182, startPoint y: 246, endPoint x: 182, endPoint y: 258, distance: 12.4
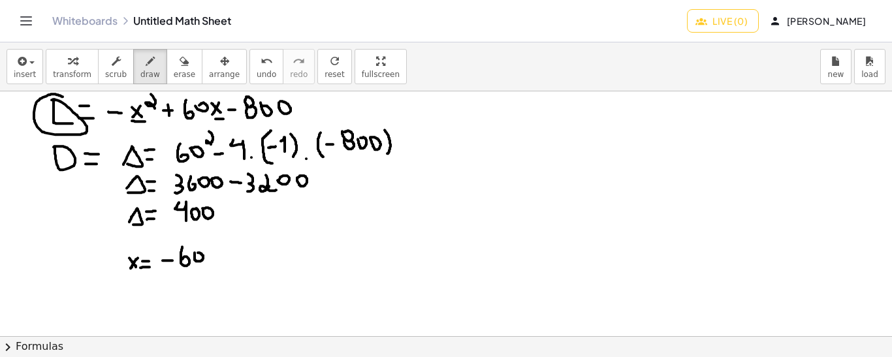
drag, startPoint x: 210, startPoint y: 254, endPoint x: 218, endPoint y: 254, distance: 7.8
drag, startPoint x: 214, startPoint y: 248, endPoint x: 214, endPoint y: 258, distance: 10.4
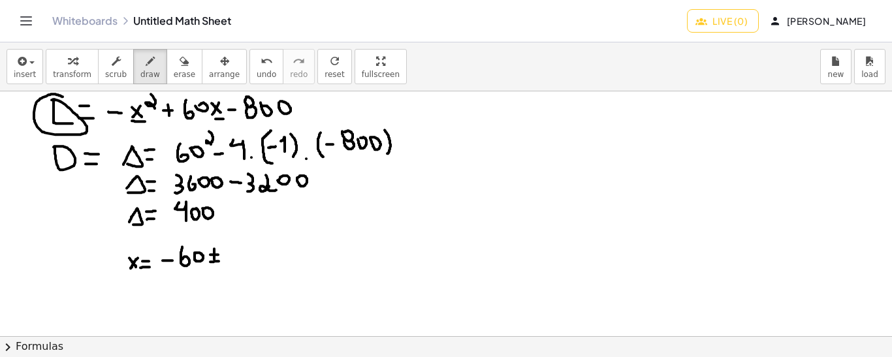
drag, startPoint x: 210, startPoint y: 261, endPoint x: 219, endPoint y: 260, distance: 9.2
drag, startPoint x: 229, startPoint y: 250, endPoint x: 232, endPoint y: 264, distance: 14.0
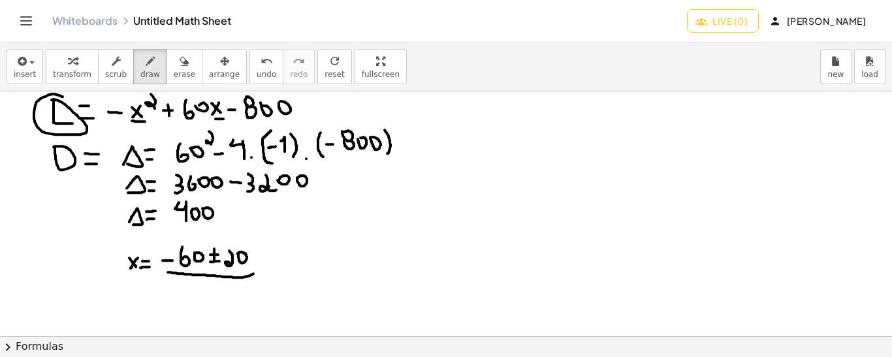
drag, startPoint x: 168, startPoint y: 272, endPoint x: 253, endPoint y: 273, distance: 85.5
drag, startPoint x: 184, startPoint y: 289, endPoint x: 191, endPoint y: 289, distance: 7.2
drag, startPoint x: 202, startPoint y: 283, endPoint x: 213, endPoint y: 299, distance: 19.7
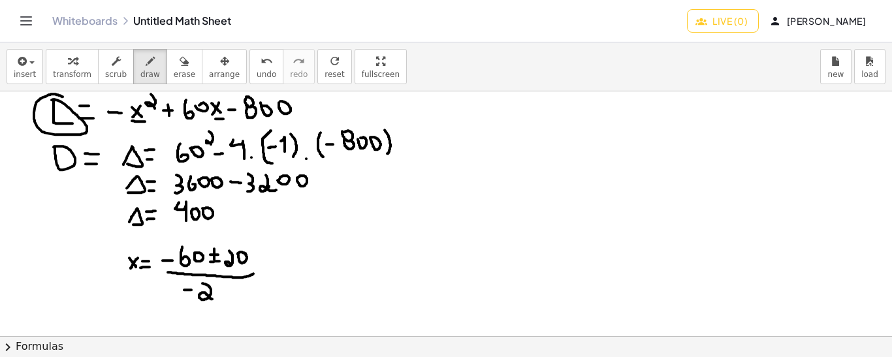
drag, startPoint x: 252, startPoint y: 272, endPoint x: 286, endPoint y: 230, distance: 53.8
drag, startPoint x: 255, startPoint y: 273, endPoint x: 290, endPoint y: 313, distance: 53.2
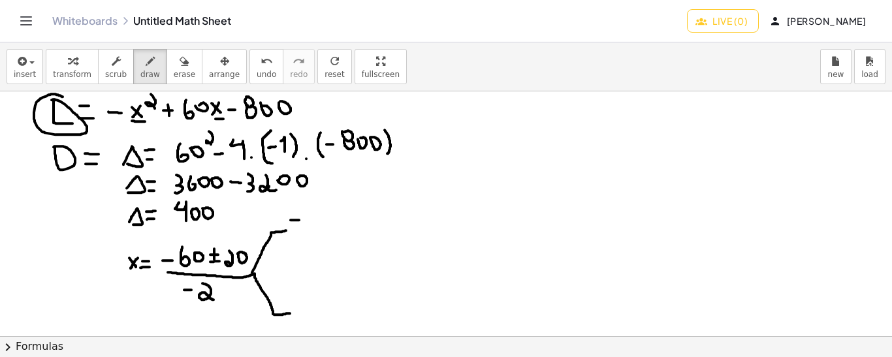
drag, startPoint x: 290, startPoint y: 219, endPoint x: 299, endPoint y: 219, distance: 8.5
drag, startPoint x: 309, startPoint y: 206, endPoint x: 307, endPoint y: 218, distance: 12.0
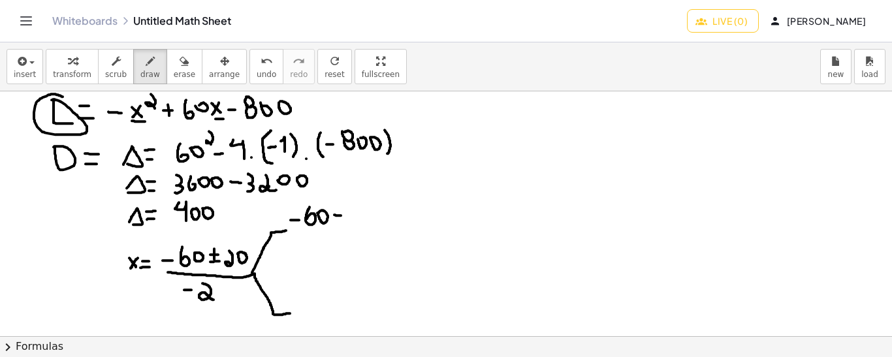
drag, startPoint x: 334, startPoint y: 214, endPoint x: 343, endPoint y: 215, distance: 9.2
drag, startPoint x: 339, startPoint y: 210, endPoint x: 339, endPoint y: 221, distance: 10.5
drag, startPoint x: 351, startPoint y: 209, endPoint x: 360, endPoint y: 223, distance: 16.1
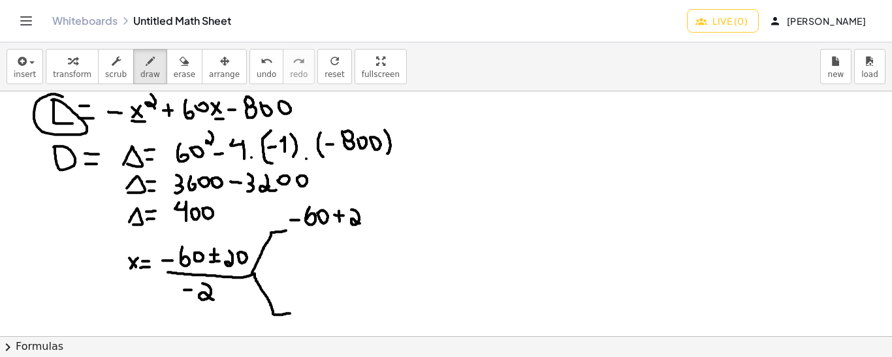
drag, startPoint x: 295, startPoint y: 233, endPoint x: 377, endPoint y: 230, distance: 81.7
drag, startPoint x: 313, startPoint y: 247, endPoint x: 320, endPoint y: 247, distance: 6.6
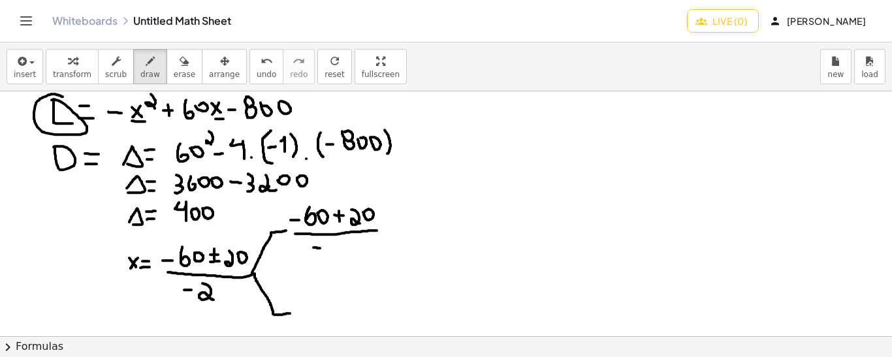
drag, startPoint x: 328, startPoint y: 243, endPoint x: 334, endPoint y: 259, distance: 17.3
drag, startPoint x: 296, startPoint y: 301, endPoint x: 305, endPoint y: 302, distance: 8.5
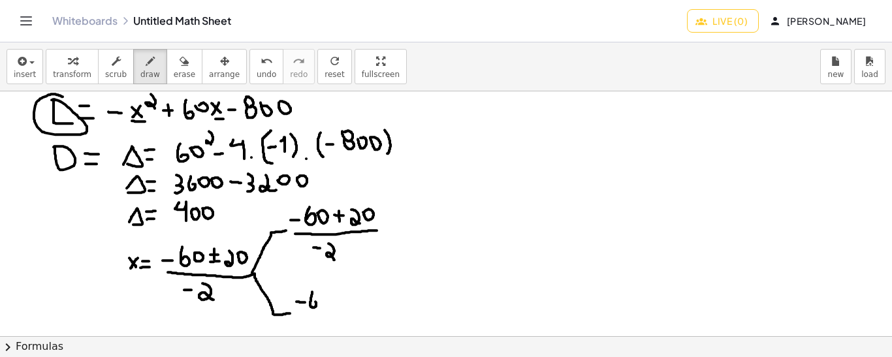
drag, startPoint x: 312, startPoint y: 291, endPoint x: 313, endPoint y: 301, distance: 9.9
drag, startPoint x: 332, startPoint y: 298, endPoint x: 340, endPoint y: 298, distance: 8.5
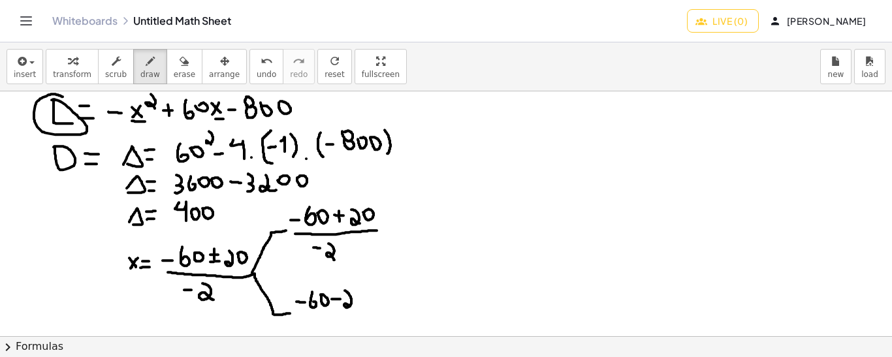
drag, startPoint x: 345, startPoint y: 290, endPoint x: 352, endPoint y: 307, distance: 18.7
drag, startPoint x: 300, startPoint y: 310, endPoint x: 374, endPoint y: 309, distance: 73.8
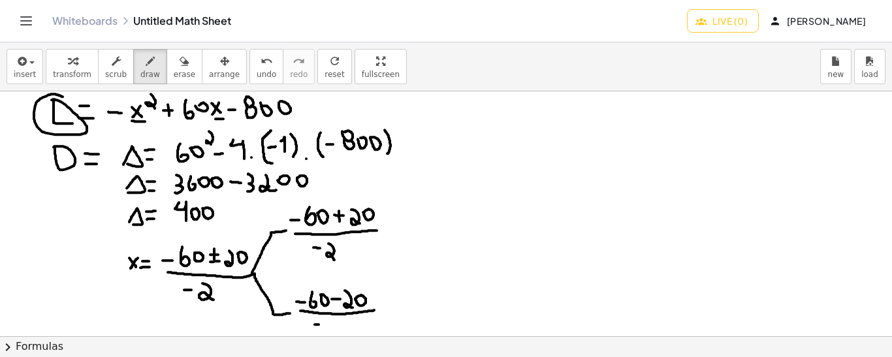
drag, startPoint x: 330, startPoint y: 317, endPoint x: 343, endPoint y: 328, distance: 17.6
drag, startPoint x: 379, startPoint y: 225, endPoint x: 386, endPoint y: 224, distance: 7.2
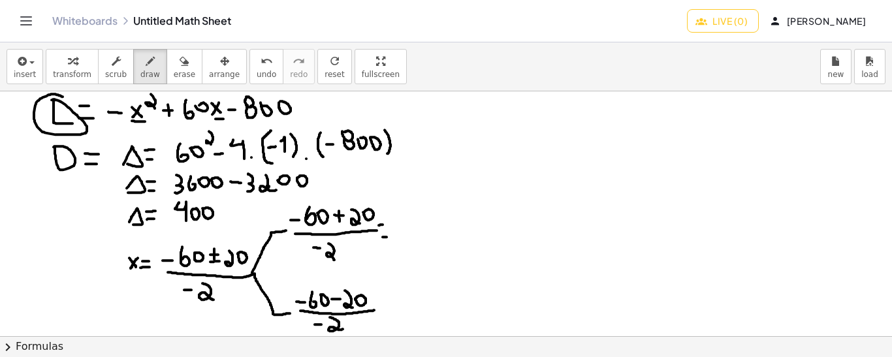
drag, startPoint x: 377, startPoint y: 302, endPoint x: 385, endPoint y: 302, distance: 8.5
drag, startPoint x: 313, startPoint y: 197, endPoint x: 296, endPoint y: 195, distance: 16.4
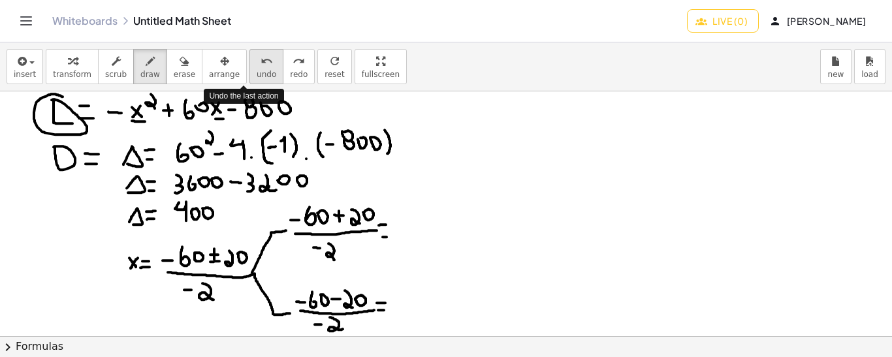
click at [257, 70] on span "undo" at bounding box center [267, 74] width 20 height 9
drag, startPoint x: 401, startPoint y: 213, endPoint x: 413, endPoint y: 214, distance: 11.8
drag, startPoint x: 420, startPoint y: 196, endPoint x: 428, endPoint y: 215, distance: 20.2
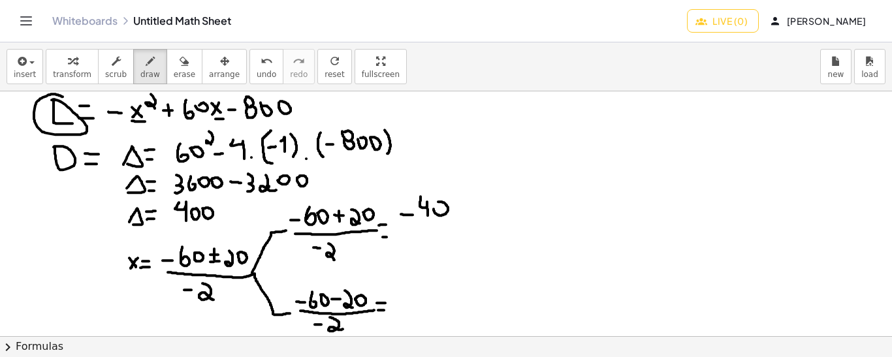
drag, startPoint x: 401, startPoint y: 225, endPoint x: 459, endPoint y: 225, distance: 58.1
drag, startPoint x: 426, startPoint y: 232, endPoint x: 440, endPoint y: 249, distance: 22.3
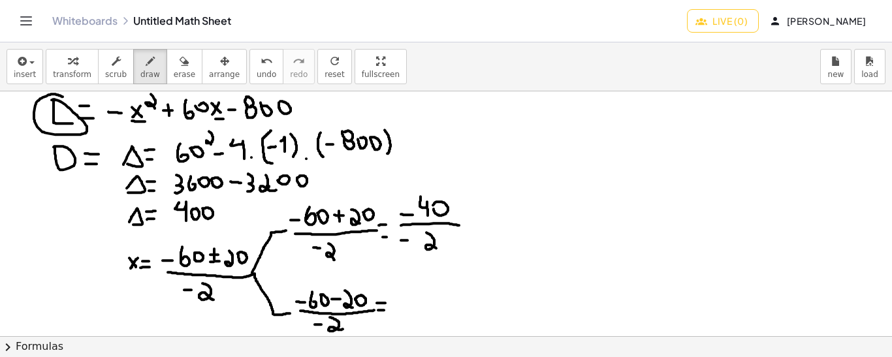
drag, startPoint x: 492, startPoint y: 205, endPoint x: 496, endPoint y: 223, distance: 18.8
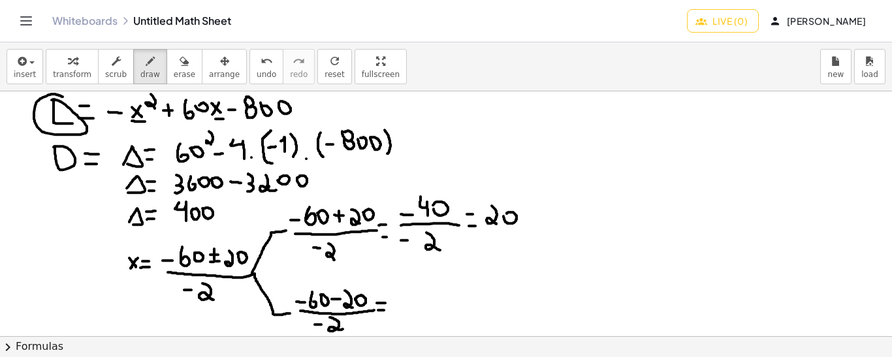
drag, startPoint x: 531, startPoint y: 225, endPoint x: 527, endPoint y: 231, distance: 7.1
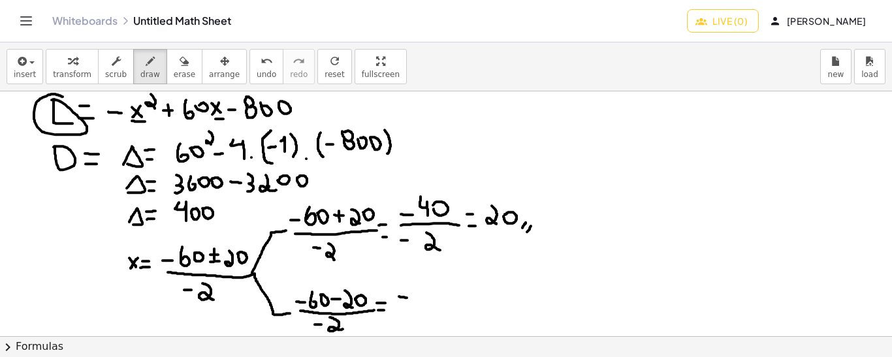
drag, startPoint x: 399, startPoint y: 296, endPoint x: 408, endPoint y: 297, distance: 9.2
drag, startPoint x: 418, startPoint y: 293, endPoint x: 430, endPoint y: 293, distance: 12.4
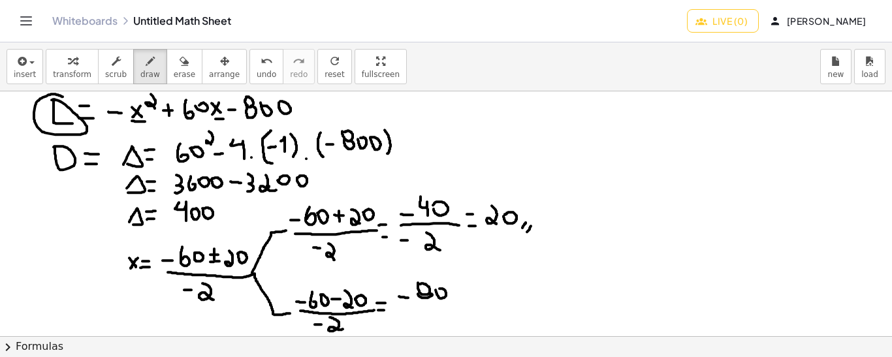
drag, startPoint x: 399, startPoint y: 307, endPoint x: 458, endPoint y: 305, distance: 58.1
drag, startPoint x: 430, startPoint y: 313, endPoint x: 433, endPoint y: 325, distance: 12.8
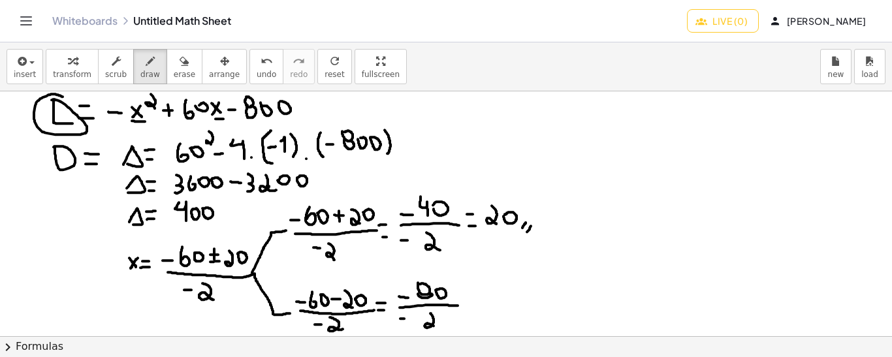
drag, startPoint x: 465, startPoint y: 307, endPoint x: 473, endPoint y: 307, distance: 7.8
drag, startPoint x: 464, startPoint y: 296, endPoint x: 472, endPoint y: 296, distance: 7.9
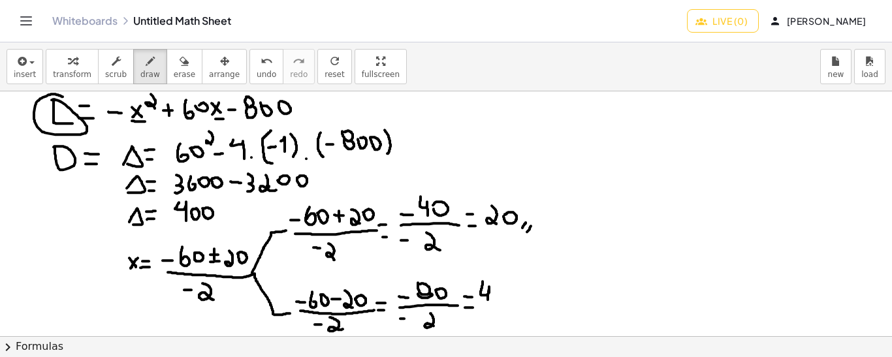
drag, startPoint x: 482, startPoint y: 281, endPoint x: 488, endPoint y: 300, distance: 20.3
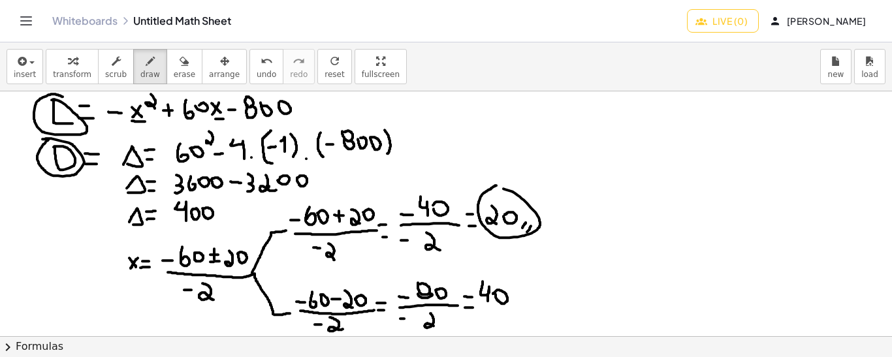
drag, startPoint x: 482, startPoint y: 260, endPoint x: 482, endPoint y: 271, distance: 11.1
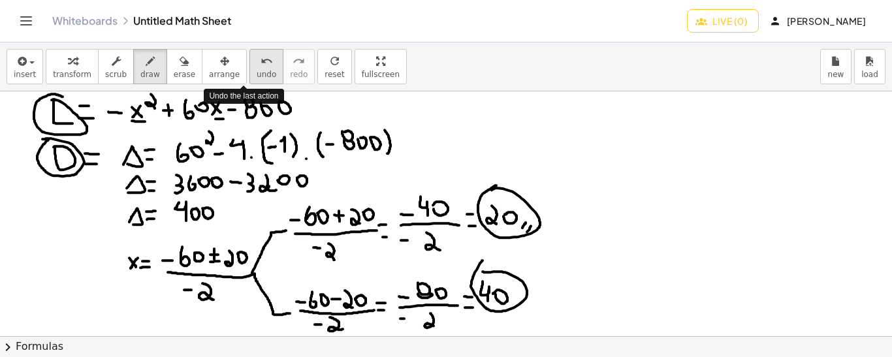
click at [249, 69] on button "undo undo" at bounding box center [266, 66] width 34 height 35
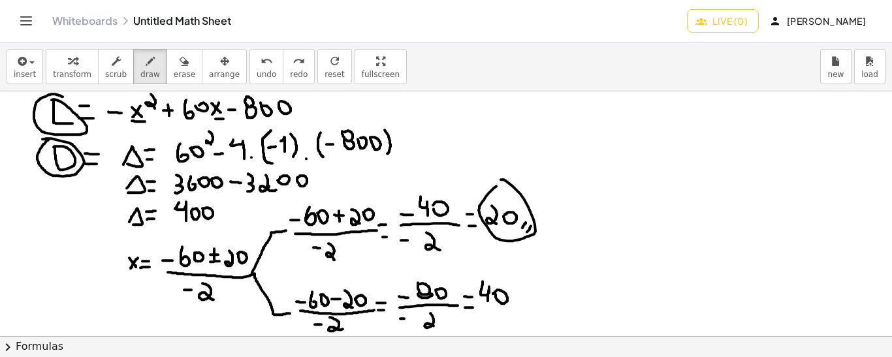
drag, startPoint x: 496, startPoint y: 185, endPoint x: 501, endPoint y: 179, distance: 8.0
drag, startPoint x: 500, startPoint y: 107, endPoint x: 511, endPoint y: 108, distance: 11.1
drag, startPoint x: 524, startPoint y: 100, endPoint x: 533, endPoint y: 116, distance: 18.5
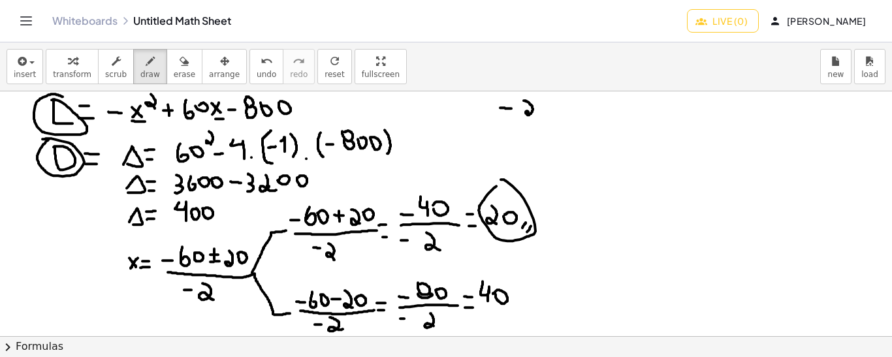
drag, startPoint x: 549, startPoint y: 95, endPoint x: 552, endPoint y: 101, distance: 6.7
drag, startPoint x: 520, startPoint y: 93, endPoint x: 524, endPoint y: 117, distance: 25.1
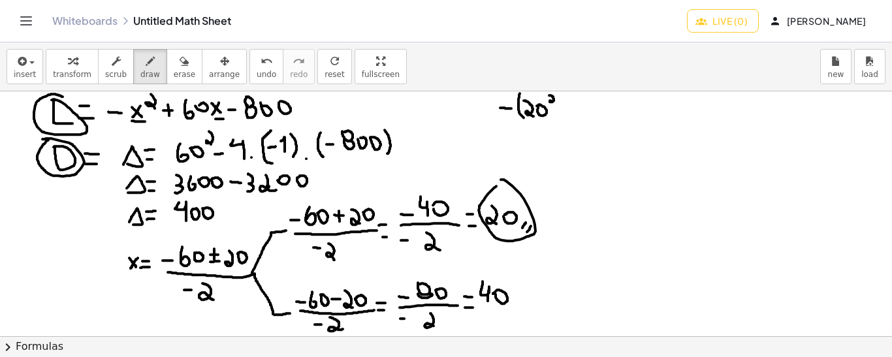
drag, startPoint x: 542, startPoint y: 93, endPoint x: 547, endPoint y: 123, distance: 29.8
drag, startPoint x: 565, startPoint y: 108, endPoint x: 577, endPoint y: 108, distance: 12.4
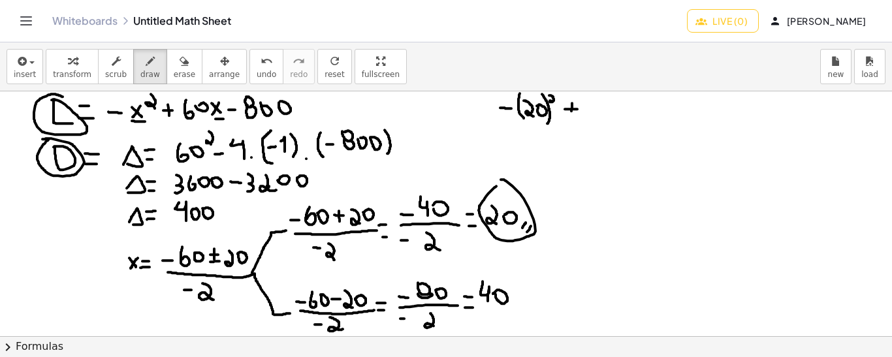
drag, startPoint x: 572, startPoint y: 102, endPoint x: 571, endPoint y: 111, distance: 8.5
drag, startPoint x: 584, startPoint y: 101, endPoint x: 586, endPoint y: 112, distance: 11.4
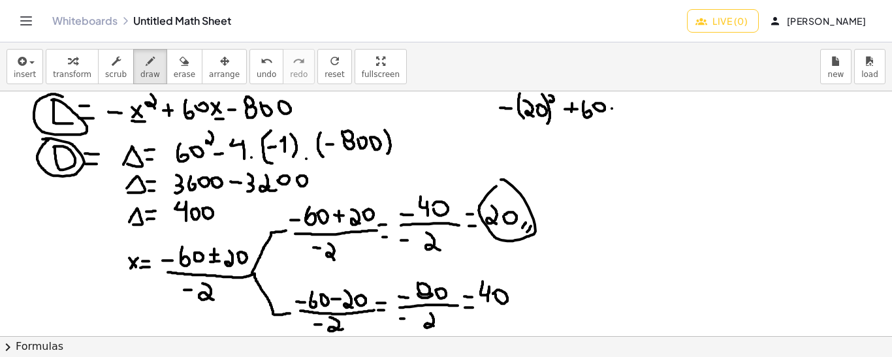
drag, startPoint x: 623, startPoint y: 100, endPoint x: 625, endPoint y: 117, distance: 17.1
drag, startPoint x: 649, startPoint y: 107, endPoint x: 655, endPoint y: 108, distance: 6.6
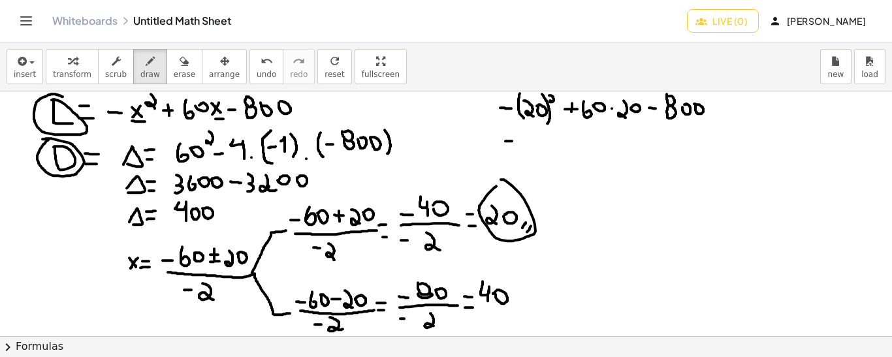
drag, startPoint x: 505, startPoint y: 140, endPoint x: 514, endPoint y: 140, distance: 8.5
drag, startPoint x: 522, startPoint y: 130, endPoint x: 529, endPoint y: 149, distance: 20.2
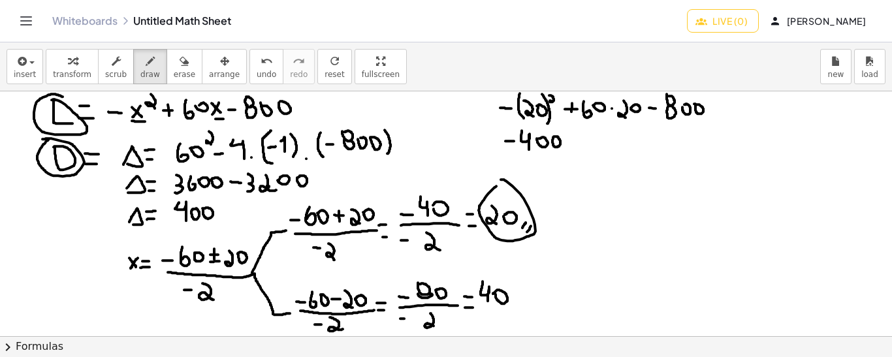
drag, startPoint x: 567, startPoint y: 139, endPoint x: 576, endPoint y: 138, distance: 9.2
drag, startPoint x: 571, startPoint y: 133, endPoint x: 571, endPoint y: 142, distance: 9.2
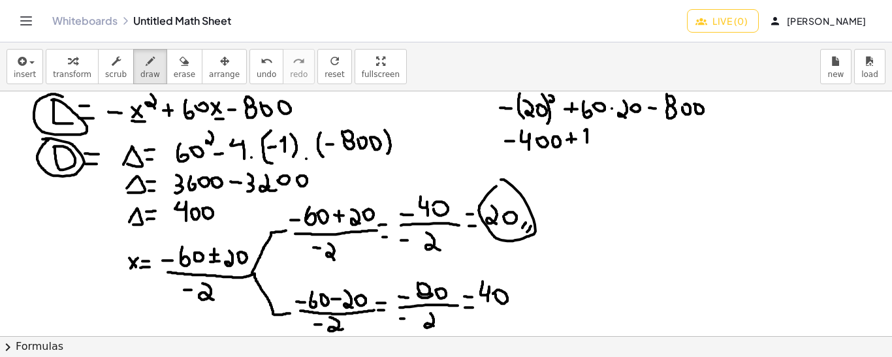
drag, startPoint x: 587, startPoint y: 142, endPoint x: 582, endPoint y: 131, distance: 11.4
drag, startPoint x: 591, startPoint y: 129, endPoint x: 597, endPoint y: 144, distance: 16.7
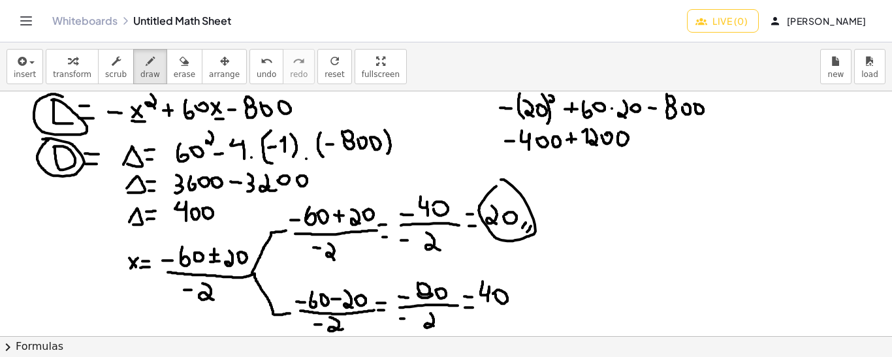
drag, startPoint x: 640, startPoint y: 140, endPoint x: 648, endPoint y: 138, distance: 7.3
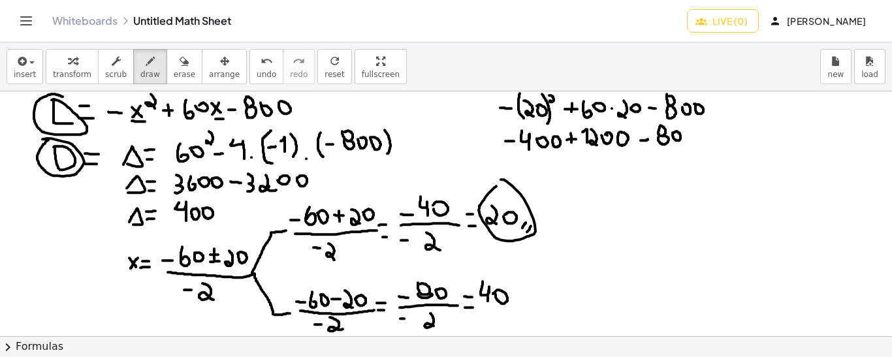
drag, startPoint x: 545, startPoint y: 152, endPoint x: 665, endPoint y: 151, distance: 119.5
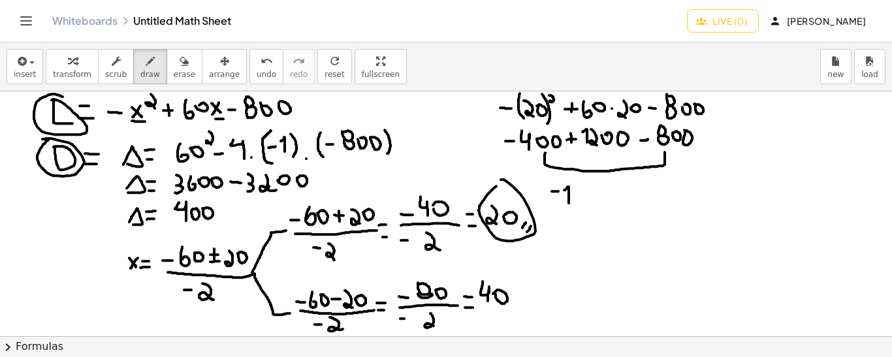
drag, startPoint x: 569, startPoint y: 202, endPoint x: 564, endPoint y: 189, distance: 13.8
drag, startPoint x: 576, startPoint y: 183, endPoint x: 579, endPoint y: 199, distance: 16.5
drag, startPoint x: 584, startPoint y: 193, endPoint x: 588, endPoint y: 187, distance: 7.1
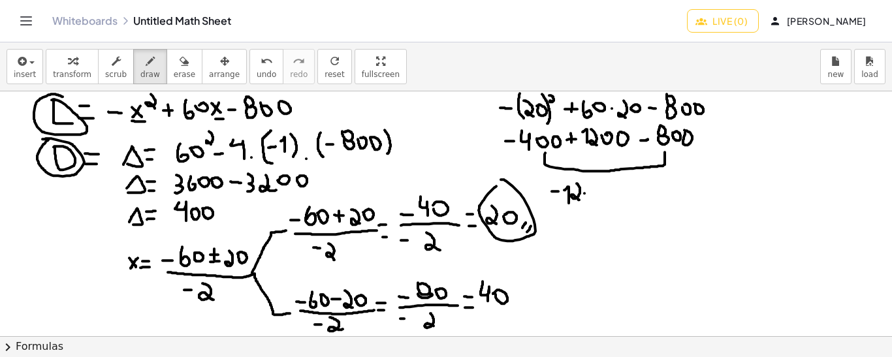
drag, startPoint x: 614, startPoint y: 193, endPoint x: 624, endPoint y: 193, distance: 9.8
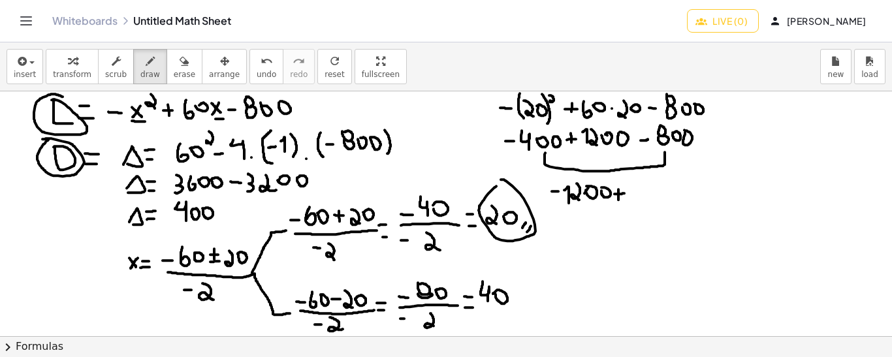
drag, startPoint x: 618, startPoint y: 189, endPoint x: 618, endPoint y: 199, distance: 10.4
drag, startPoint x: 635, startPoint y: 195, endPoint x: 633, endPoint y: 180, distance: 15.9
drag, startPoint x: 641, startPoint y: 178, endPoint x: 646, endPoint y: 192, distance: 14.4
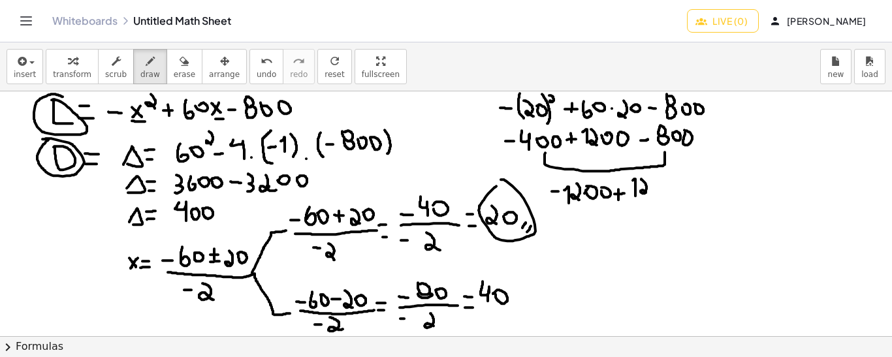
drag, startPoint x: 544, startPoint y: 212, endPoint x: 695, endPoint y: 211, distance: 150.8
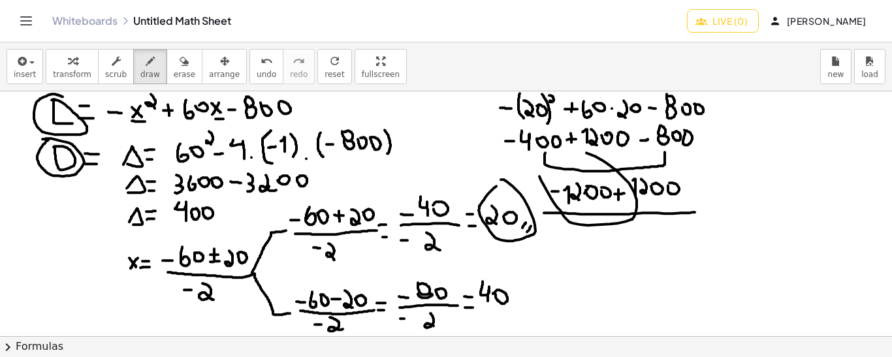
drag, startPoint x: 539, startPoint y: 176, endPoint x: 574, endPoint y: 149, distance: 43.9
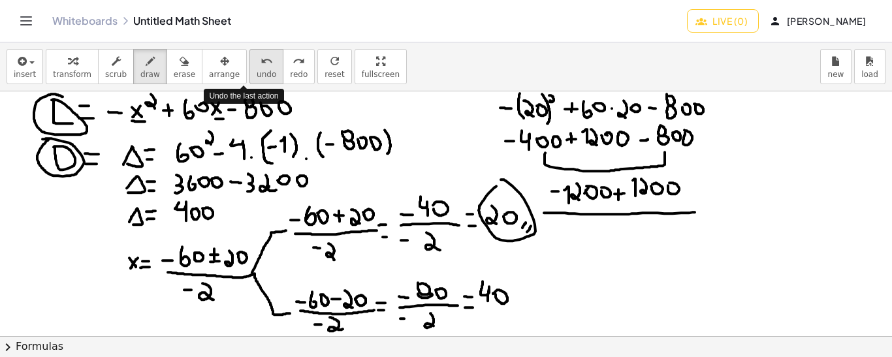
click at [257, 72] on span "undo" at bounding box center [267, 74] width 20 height 9
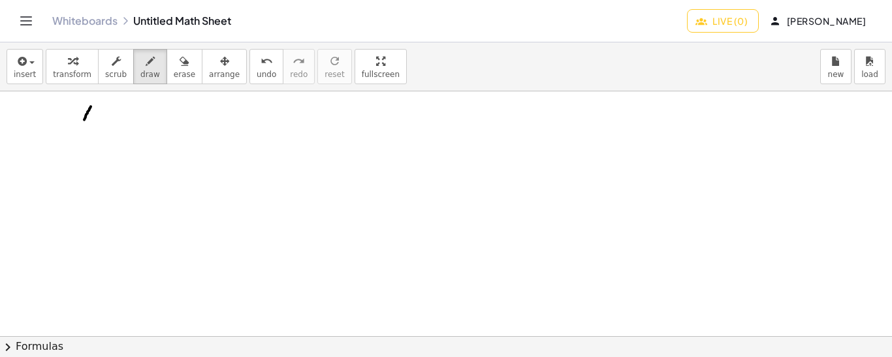
drag, startPoint x: 91, startPoint y: 106, endPoint x: 82, endPoint y: 121, distance: 18.1
drag, startPoint x: 79, startPoint y: 104, endPoint x: 89, endPoint y: 119, distance: 18.3
drag, startPoint x: 98, startPoint y: 93, endPoint x: 102, endPoint y: 105, distance: 12.6
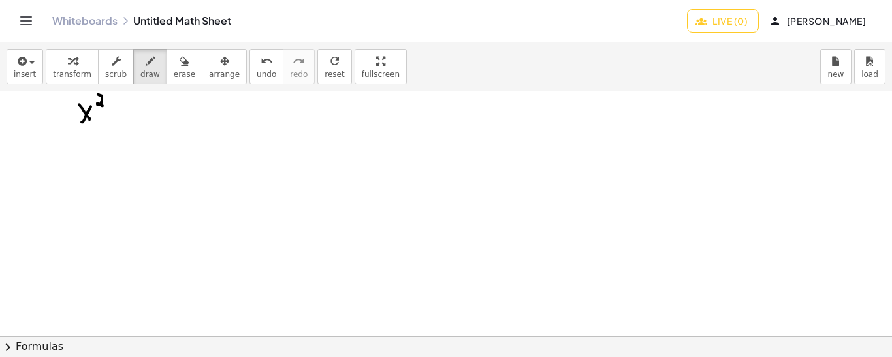
drag, startPoint x: 54, startPoint y: 112, endPoint x: 65, endPoint y: 112, distance: 11.1
drag, startPoint x: 108, startPoint y: 112, endPoint x: 118, endPoint y: 112, distance: 10.4
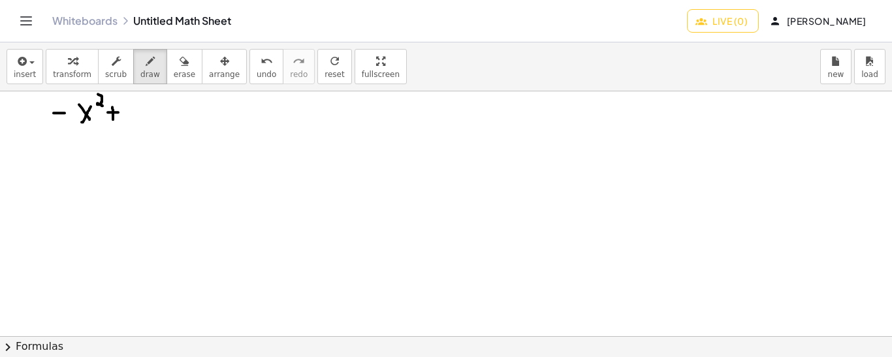
drag, startPoint x: 112, startPoint y: 106, endPoint x: 113, endPoint y: 119, distance: 13.1
drag, startPoint x: 133, startPoint y: 95, endPoint x: 133, endPoint y: 111, distance: 15.7
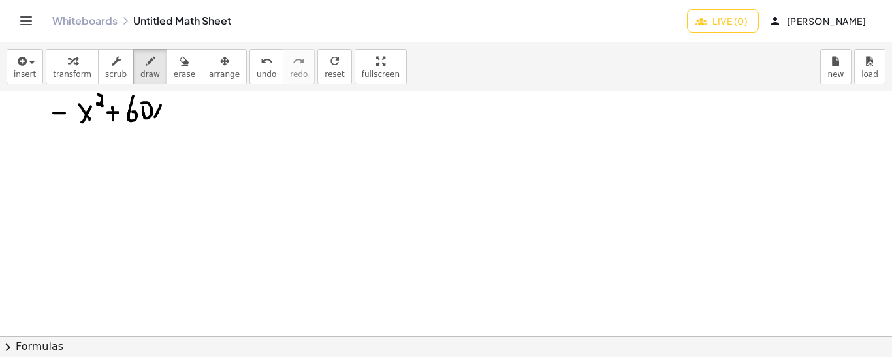
drag, startPoint x: 161, startPoint y: 104, endPoint x: 154, endPoint y: 117, distance: 14.0
drag, startPoint x: 154, startPoint y: 103, endPoint x: 163, endPoint y: 116, distance: 15.9
drag, startPoint x: 170, startPoint y: 108, endPoint x: 178, endPoint y: 108, distance: 8.5
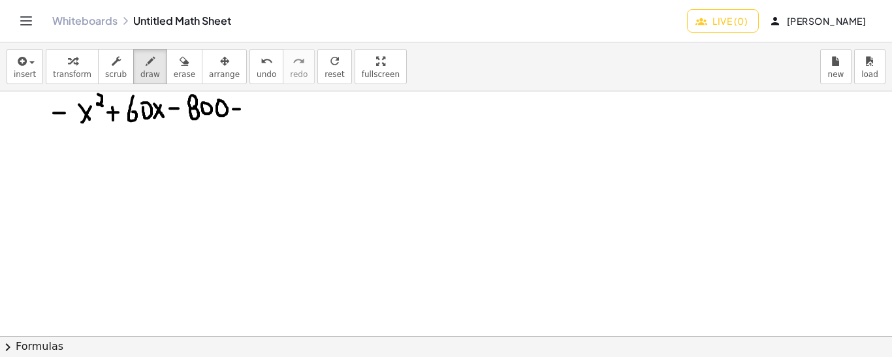
drag, startPoint x: 233, startPoint y: 108, endPoint x: 242, endPoint y: 108, distance: 8.5
drag, startPoint x: 232, startPoint y: 101, endPoint x: 243, endPoint y: 101, distance: 10.5
drag, startPoint x: 261, startPoint y: 115, endPoint x: 253, endPoint y: 106, distance: 12.5
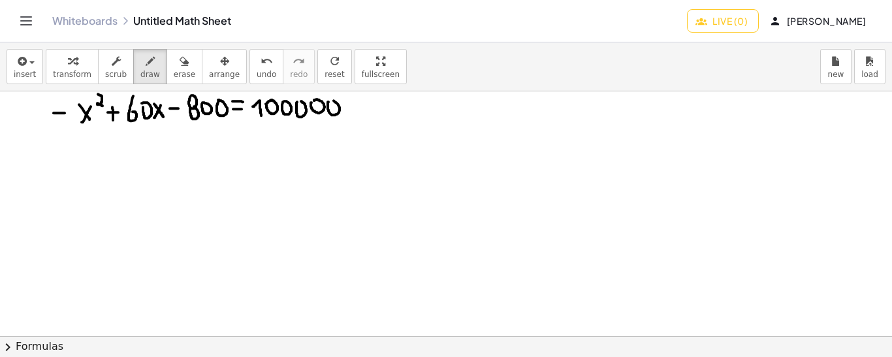
drag, startPoint x: 256, startPoint y: 121, endPoint x: 346, endPoint y: 119, distance: 90.1
drag, startPoint x: 301, startPoint y: 128, endPoint x: 228, endPoint y: 132, distance: 72.6
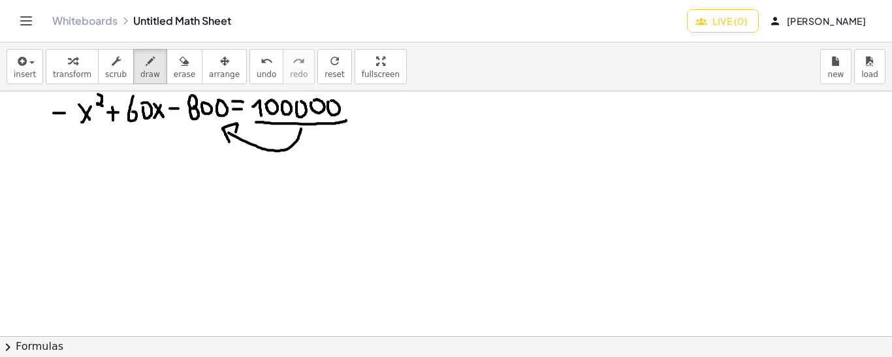
drag, startPoint x: 57, startPoint y: 171, endPoint x: 67, endPoint y: 171, distance: 9.1
drag, startPoint x: 89, startPoint y: 161, endPoint x: 77, endPoint y: 180, distance: 22.6
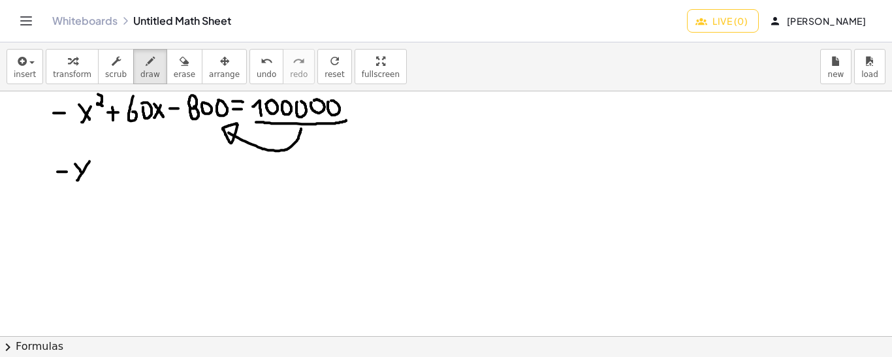
drag, startPoint x: 75, startPoint y: 163, endPoint x: 86, endPoint y: 180, distance: 19.7
drag, startPoint x: 97, startPoint y: 143, endPoint x: 100, endPoint y: 158, distance: 15.4
drag, startPoint x: 104, startPoint y: 172, endPoint x: 112, endPoint y: 172, distance: 7.8
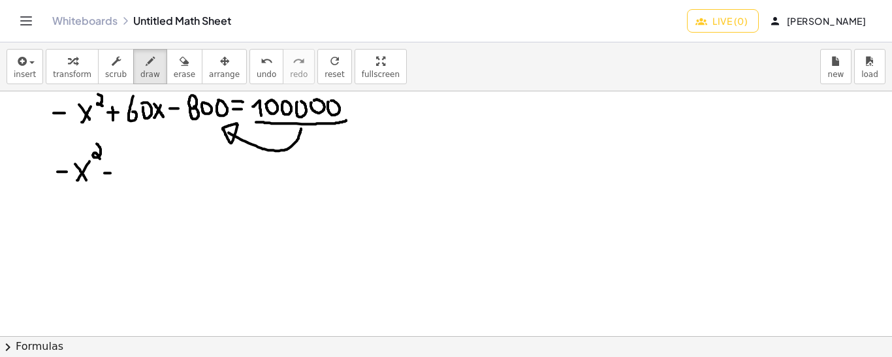
drag, startPoint x: 106, startPoint y: 165, endPoint x: 108, endPoint y: 176, distance: 11.2
drag, startPoint x: 127, startPoint y: 152, endPoint x: 125, endPoint y: 168, distance: 16.4
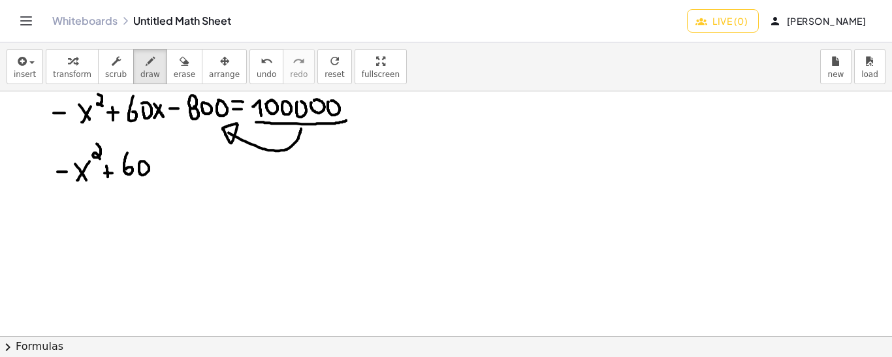
drag, startPoint x: 160, startPoint y: 161, endPoint x: 155, endPoint y: 171, distance: 11.7
drag, startPoint x: 152, startPoint y: 161, endPoint x: 163, endPoint y: 173, distance: 16.2
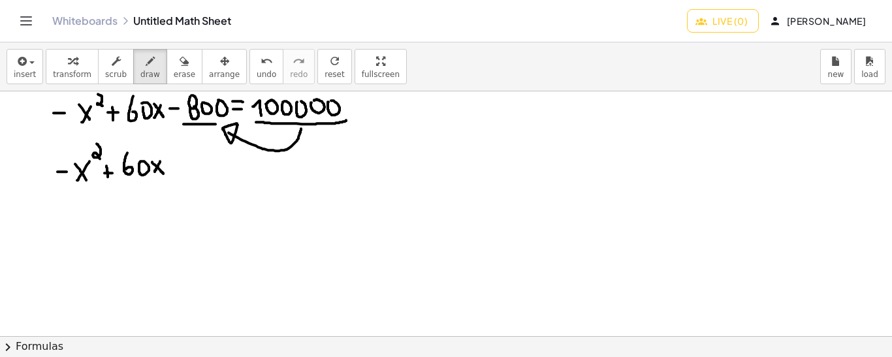
drag, startPoint x: 183, startPoint y: 123, endPoint x: 216, endPoint y: 123, distance: 32.6
drag, startPoint x: 199, startPoint y: 122, endPoint x: 215, endPoint y: 123, distance: 16.4
drag, startPoint x: 183, startPoint y: 123, endPoint x: 172, endPoint y: 121, distance: 10.8
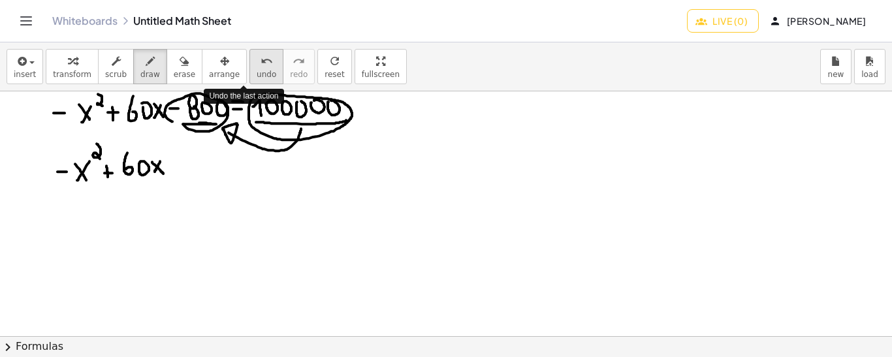
click at [257, 74] on span "undo" at bounding box center [267, 74] width 20 height 9
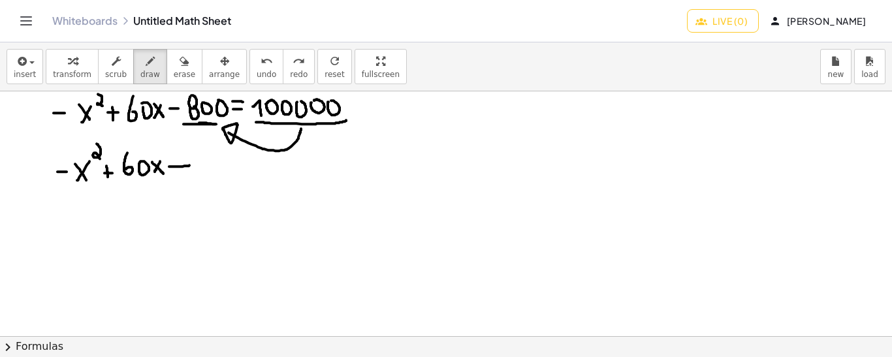
drag, startPoint x: 169, startPoint y: 166, endPoint x: 189, endPoint y: 164, distance: 20.3
drag, startPoint x: 206, startPoint y: 175, endPoint x: 200, endPoint y: 155, distance: 20.9
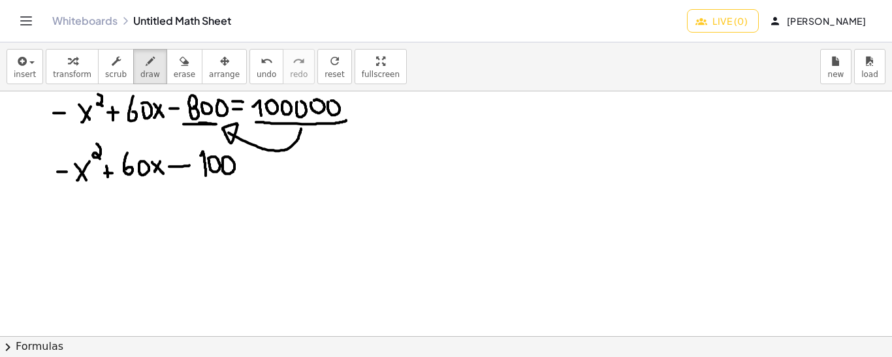
drag, startPoint x: 243, startPoint y: 167, endPoint x: 240, endPoint y: 176, distance: 9.5
drag, startPoint x: 240, startPoint y: 171, endPoint x: 247, endPoint y: 168, distance: 7.9
